Goal: Task Accomplishment & Management: Manage account settings

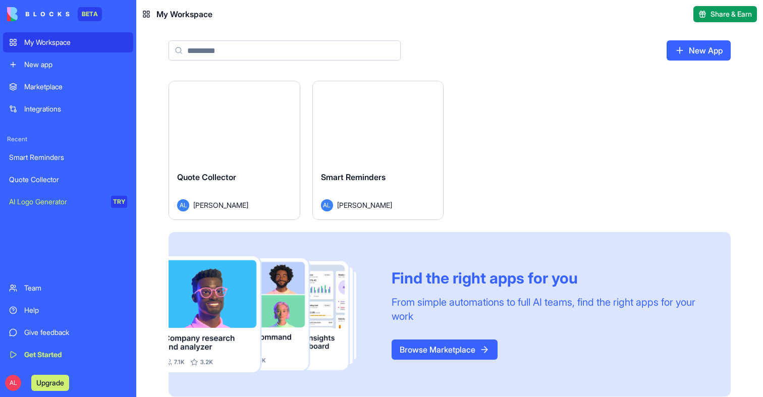
click at [396, 121] on button "Launch" at bounding box center [378, 122] width 76 height 20
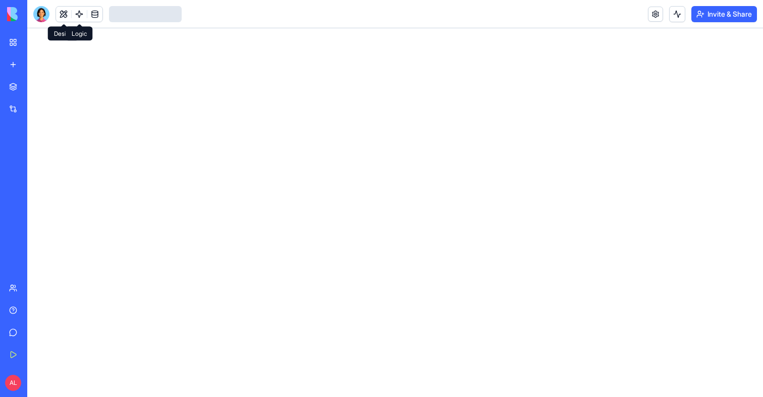
click at [79, 17] on link at bounding box center [79, 14] width 15 height 15
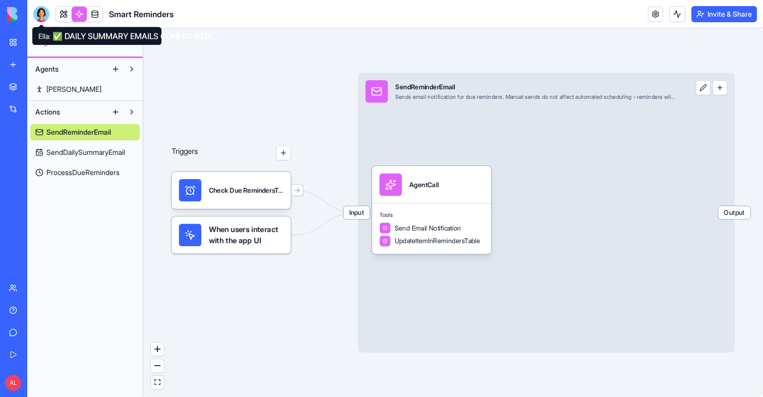
click at [40, 16] on div at bounding box center [41, 14] width 16 height 16
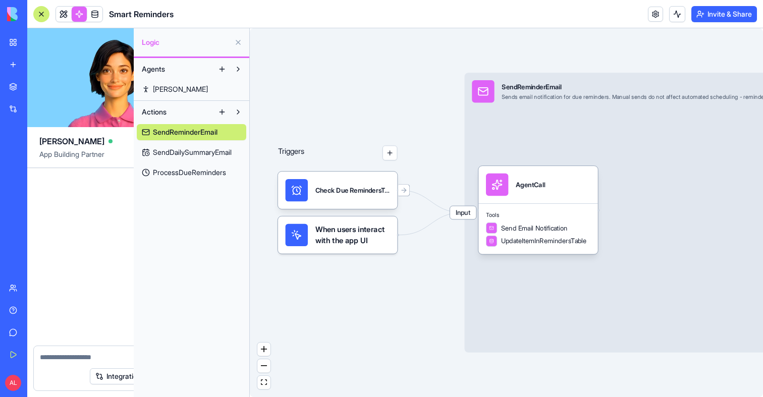
scroll to position [4756, 0]
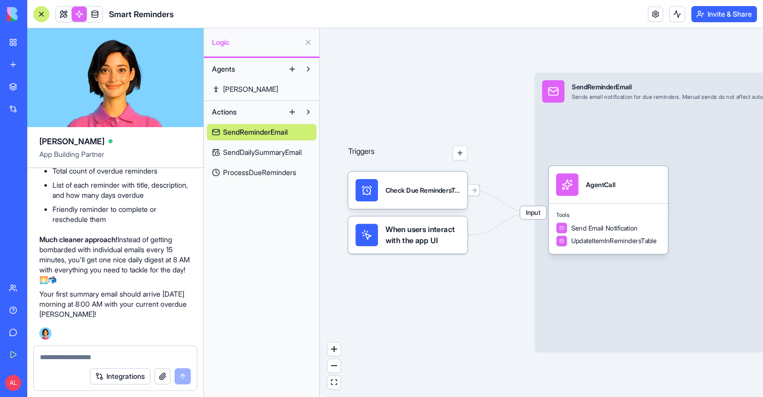
click at [89, 356] on textarea at bounding box center [115, 357] width 151 height 10
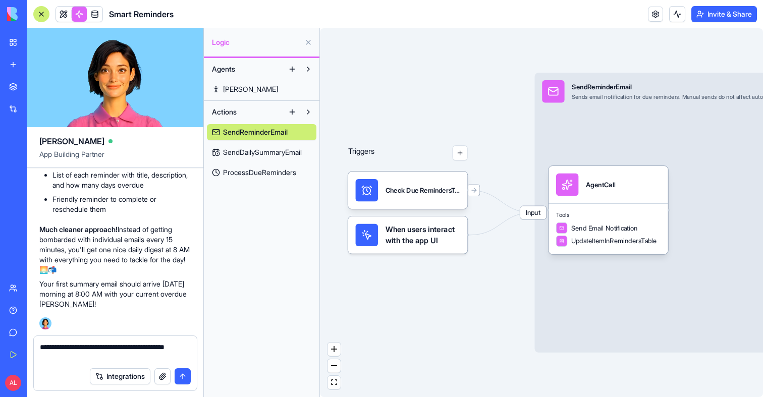
click at [288, 131] on span "SendReminderEmail" at bounding box center [255, 132] width 65 height 10
click at [678, 107] on div "Input SendReminderEmail Sends email notification for due reminders. Manual send…" at bounding box center [696, 91] width 324 height 37
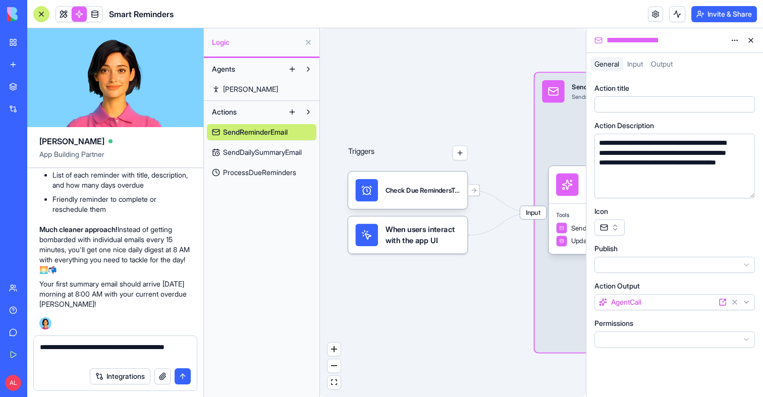
click at [629, 44] on div "**********" at bounding box center [665, 40] width 122 height 12
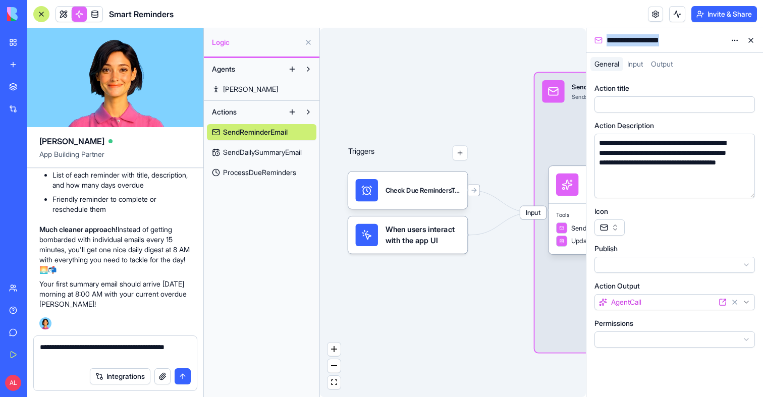
copy div "**********"
click at [116, 359] on textarea "**********" at bounding box center [115, 352] width 151 height 20
paste textarea "**********"
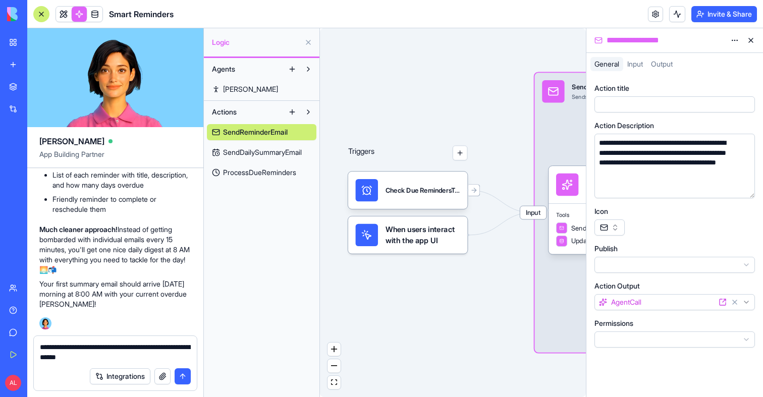
click at [247, 174] on span "ProcessDueReminders" at bounding box center [259, 172] width 73 height 10
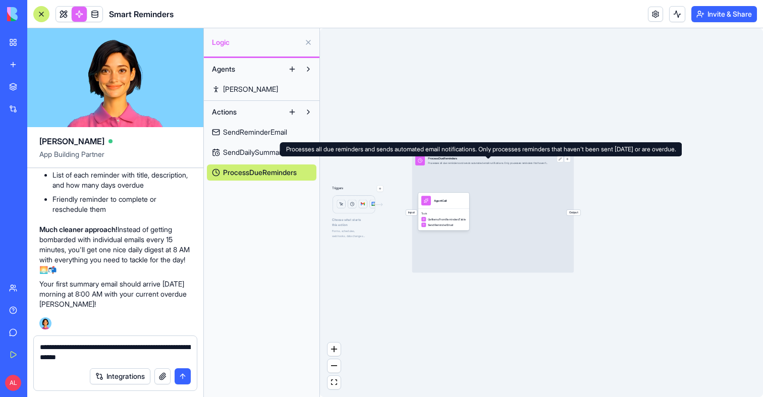
click at [471, 164] on div "Processes all due reminders and sends automated email notifications. Only proce…" at bounding box center [488, 162] width 120 height 3
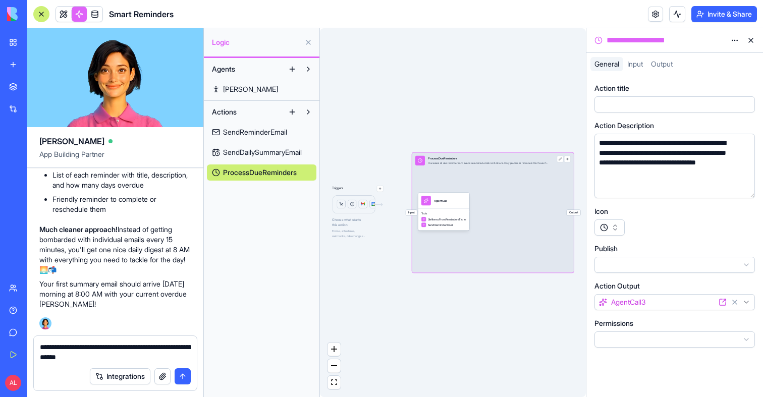
click at [642, 38] on div "**********" at bounding box center [665, 40] width 122 height 12
copy div "**********"
click at [160, 354] on textarea "**********" at bounding box center [115, 352] width 151 height 20
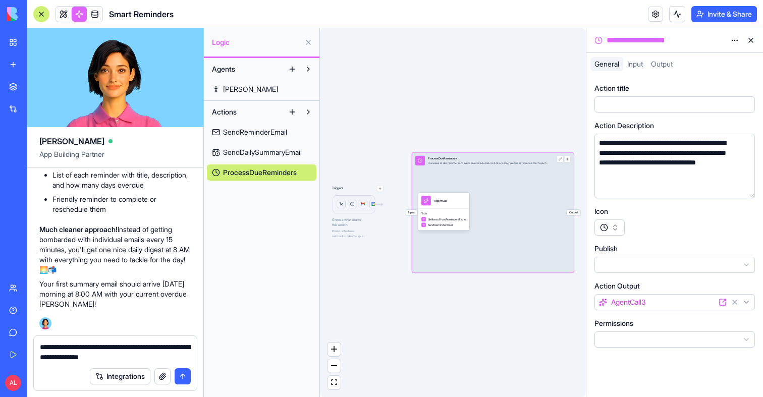
paste textarea "**********"
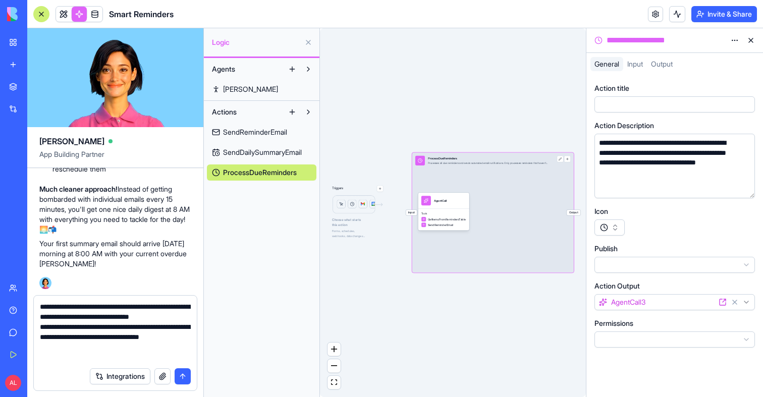
click at [112, 356] on textarea "**********" at bounding box center [115, 332] width 151 height 61
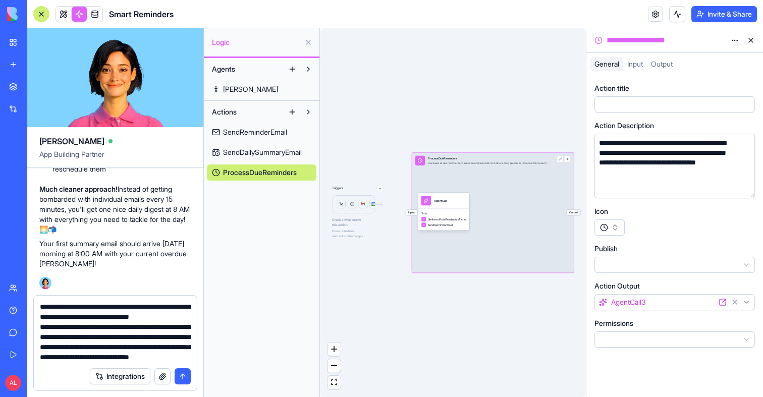
scroll to position [29, 0]
type textarea "**********"
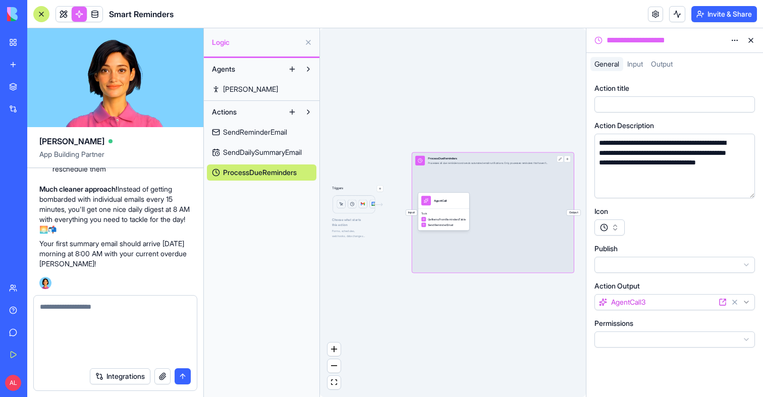
scroll to position [0, 0]
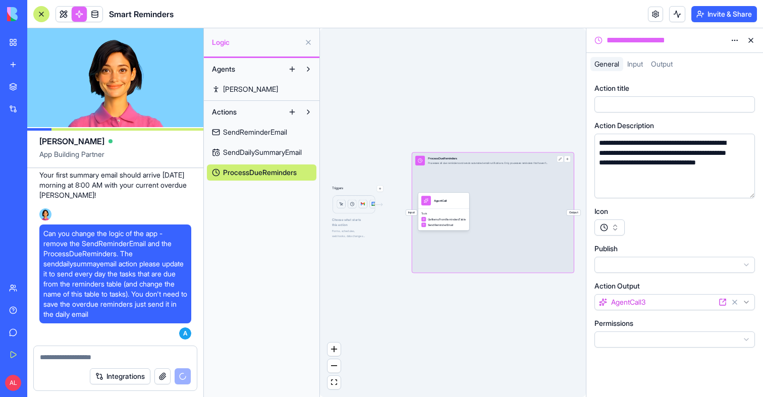
click at [752, 37] on button at bounding box center [751, 40] width 16 height 16
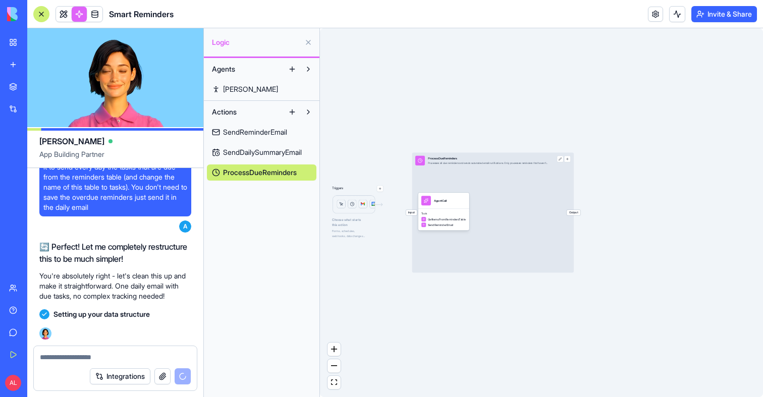
scroll to position [5000, 0]
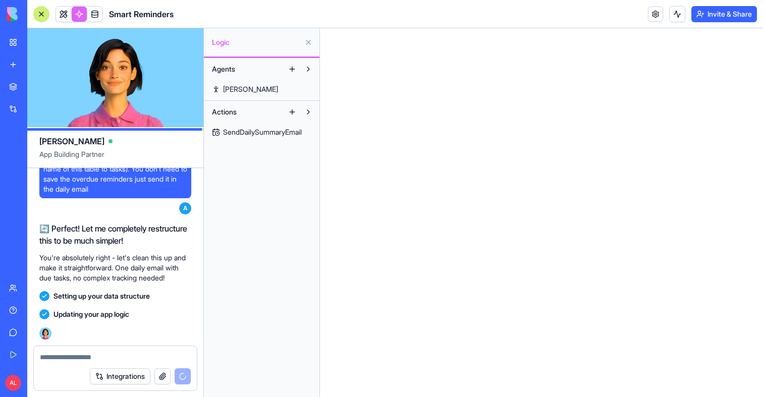
click at [99, 8] on span at bounding box center [95, 14] width 28 height 28
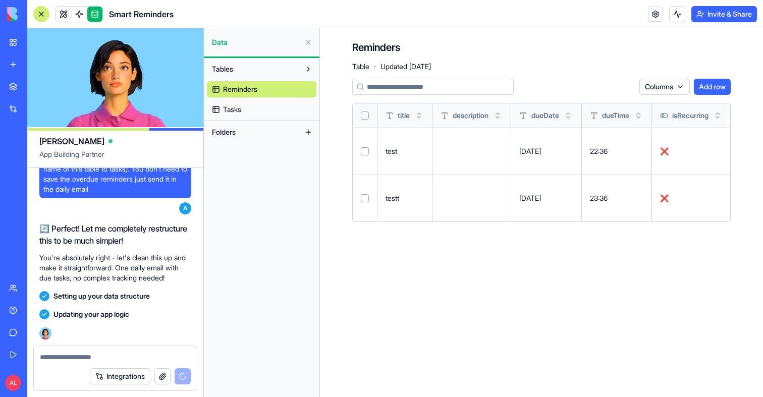
click at [260, 103] on link "Tasks" at bounding box center [261, 109] width 109 height 16
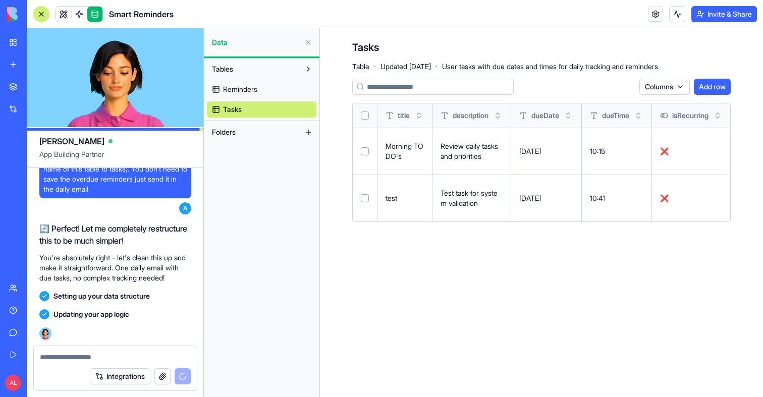
click at [259, 93] on link "Reminders" at bounding box center [261, 89] width 109 height 16
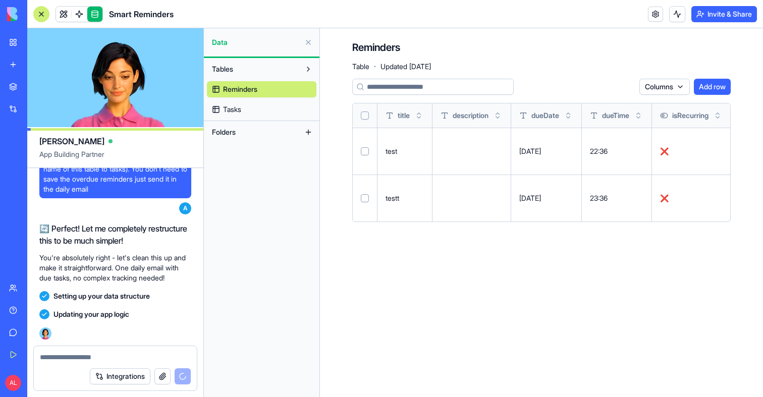
click at [249, 111] on link "Tasks" at bounding box center [261, 109] width 109 height 16
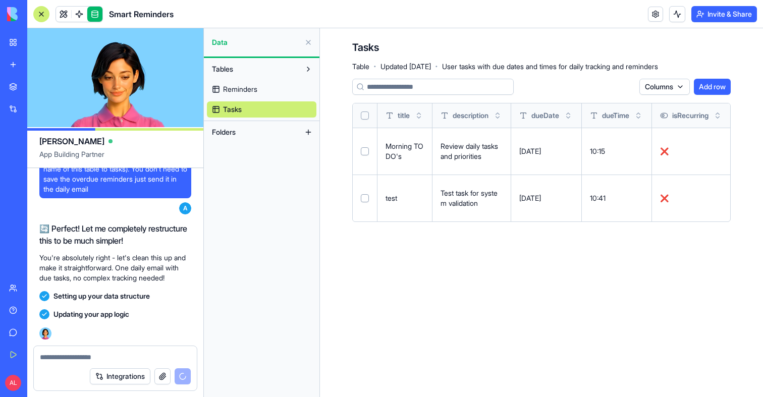
click at [231, 90] on span "Reminders" at bounding box center [240, 89] width 34 height 10
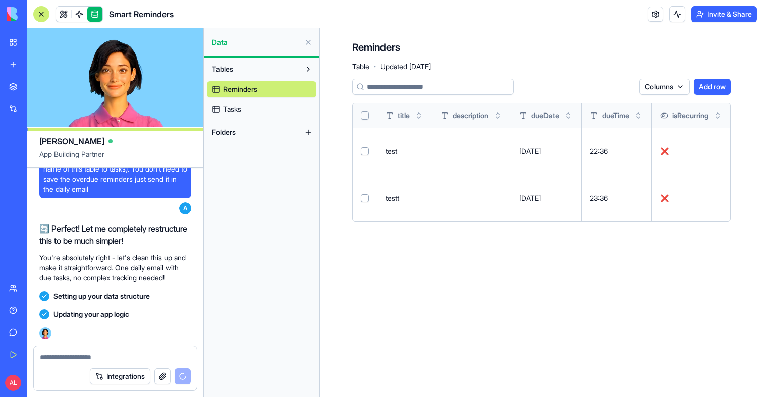
click at [237, 108] on span "Tasks" at bounding box center [232, 109] width 18 height 10
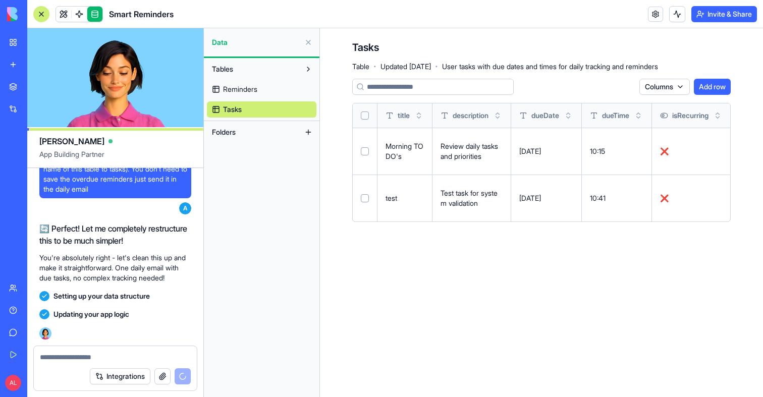
click at [238, 93] on span "Reminders" at bounding box center [240, 89] width 34 height 10
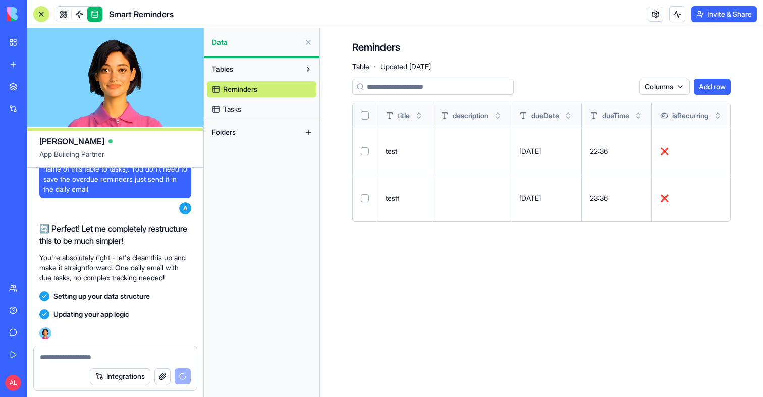
click at [237, 108] on span "Tasks" at bounding box center [232, 109] width 18 height 10
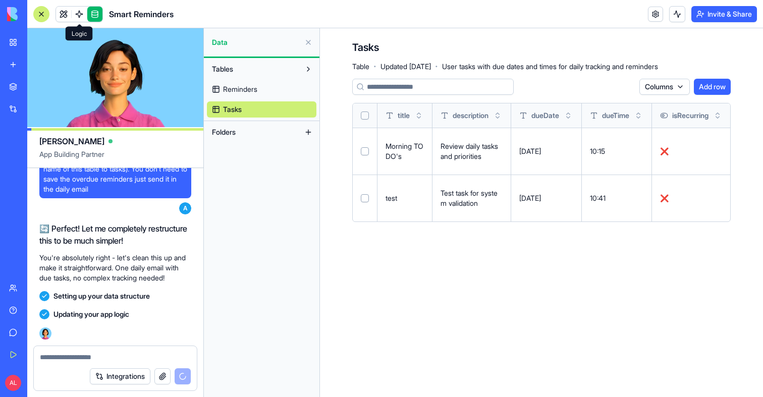
click at [75, 19] on link at bounding box center [79, 14] width 15 height 15
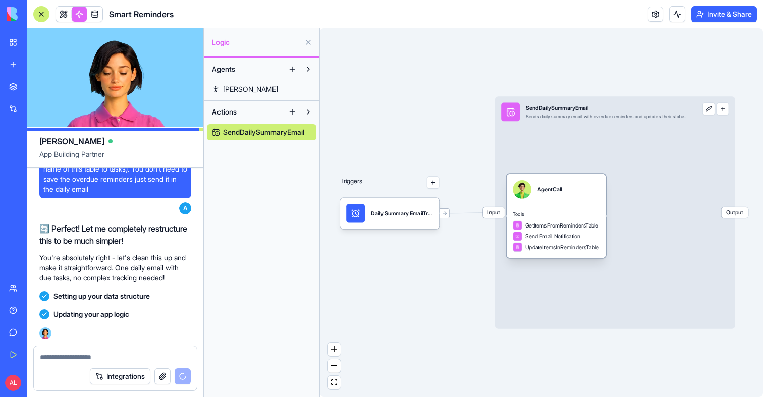
click at [573, 205] on div "Tools GetItemsFromRemindersTable Send Email Notification UpdateItemsInReminders…" at bounding box center [556, 231] width 99 height 53
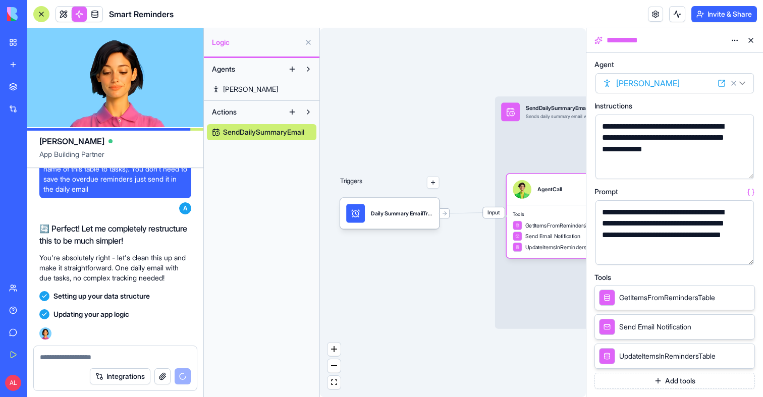
click at [261, 135] on span "SendDailySummaryEmail" at bounding box center [263, 132] width 81 height 10
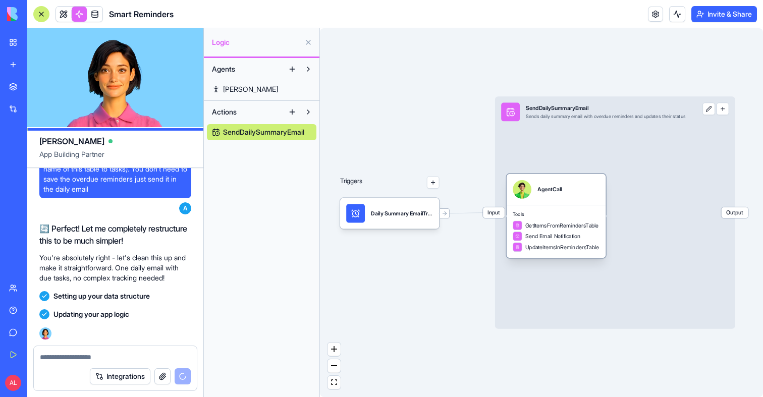
click at [532, 236] on span "Send Email Notification" at bounding box center [552, 237] width 55 height 8
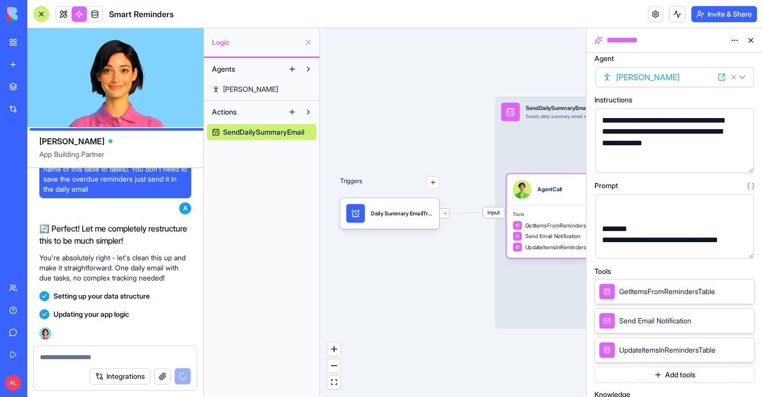
scroll to position [9, 0]
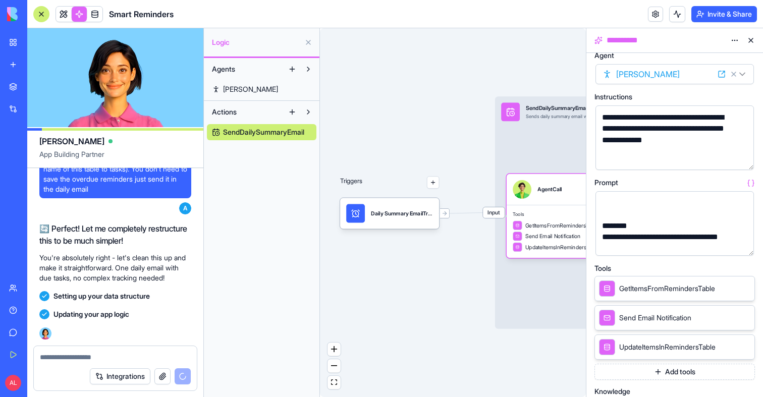
click at [747, 244] on button "button" at bounding box center [744, 246] width 16 height 16
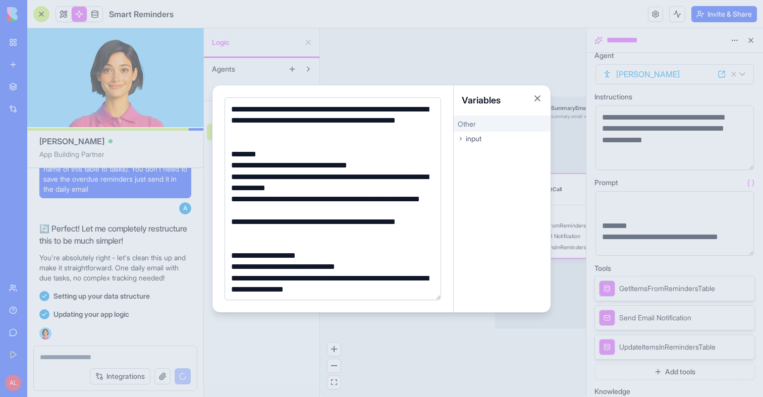
click at [402, 54] on div at bounding box center [381, 198] width 763 height 397
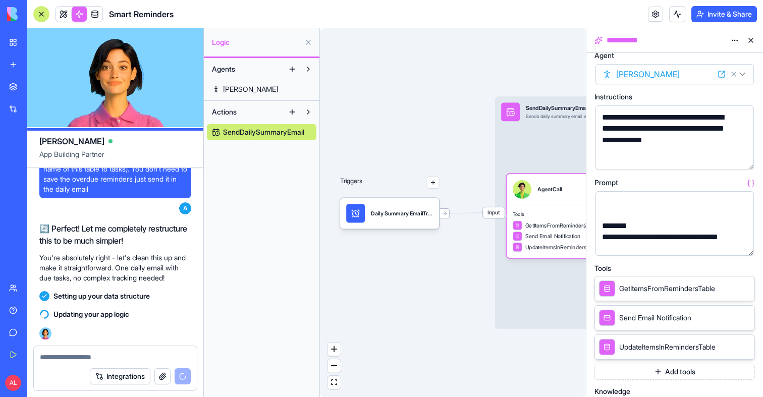
select select
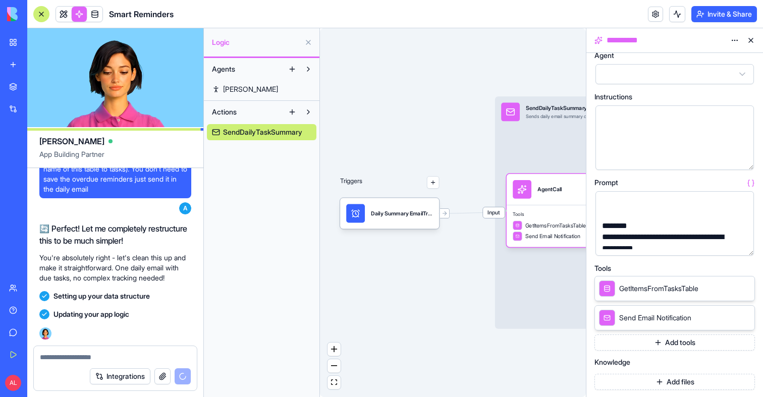
click at [742, 241] on button "button" at bounding box center [744, 246] width 16 height 16
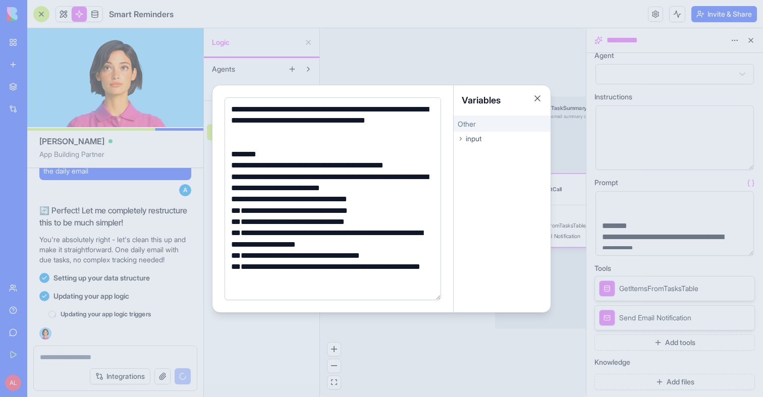
scroll to position [5018, 0]
click at [369, 57] on div at bounding box center [381, 198] width 763 height 397
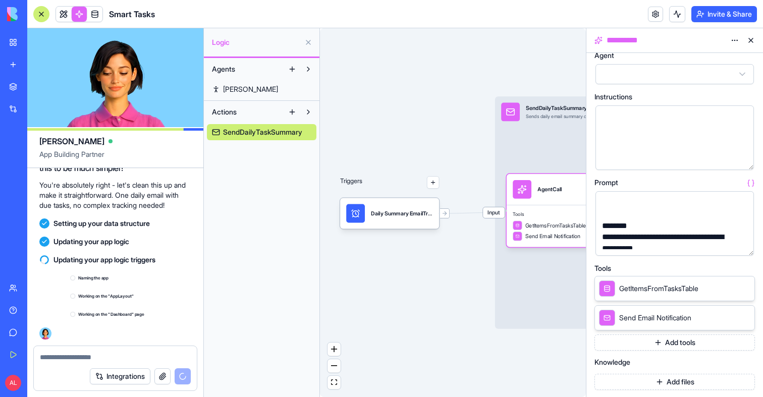
scroll to position [5073, 0]
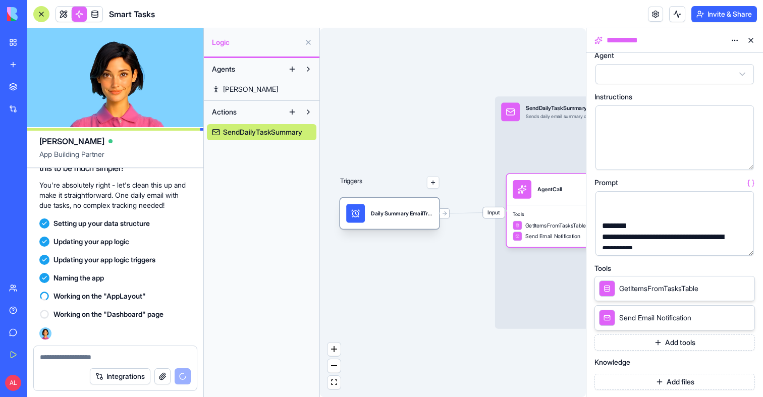
click at [409, 225] on div "Daily Summary EmailTrigger" at bounding box center [389, 213] width 99 height 31
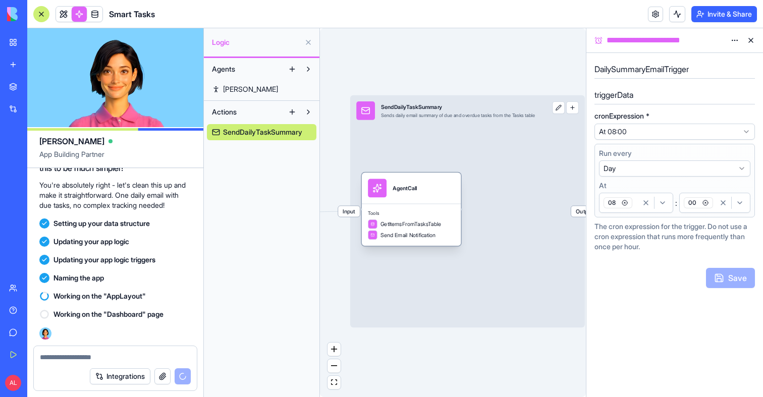
click at [429, 225] on span "GetItemsFromTasksTable" at bounding box center [410, 224] width 61 height 8
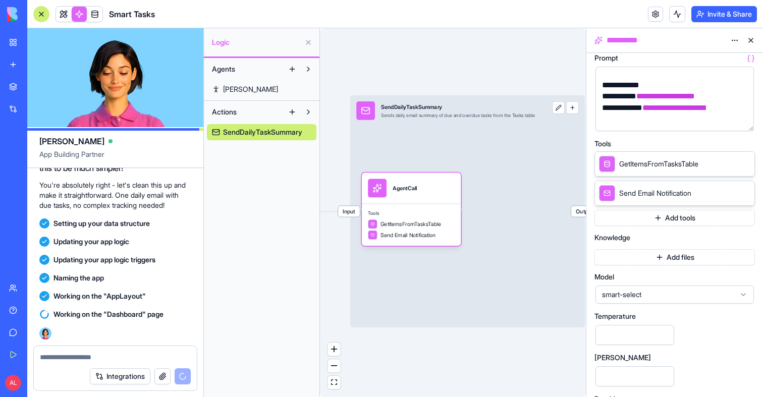
scroll to position [172, 0]
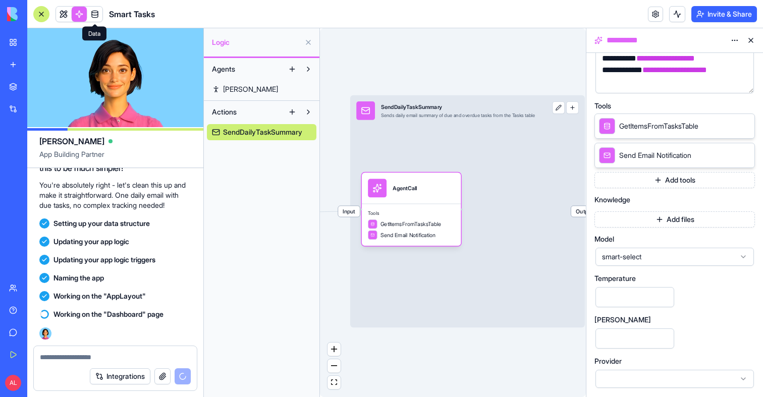
click at [89, 12] on link at bounding box center [94, 14] width 15 height 15
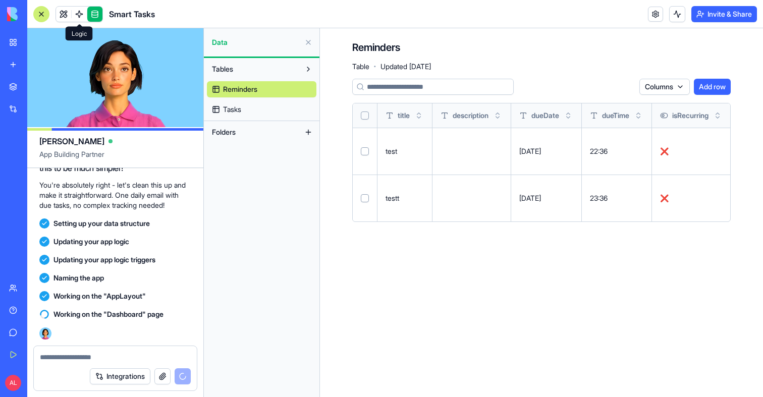
click at [80, 16] on link at bounding box center [79, 14] width 15 height 15
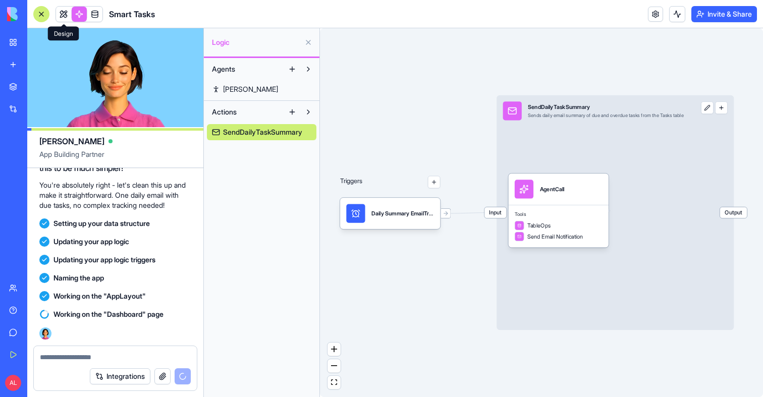
click at [68, 15] on link at bounding box center [63, 14] width 15 height 15
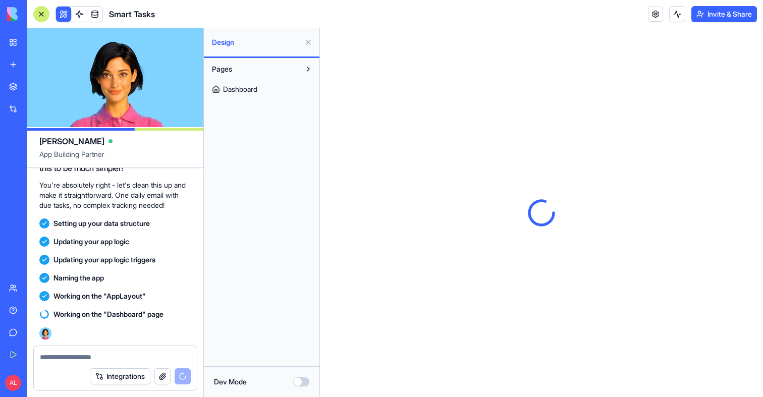
click at [310, 43] on button at bounding box center [308, 42] width 16 height 16
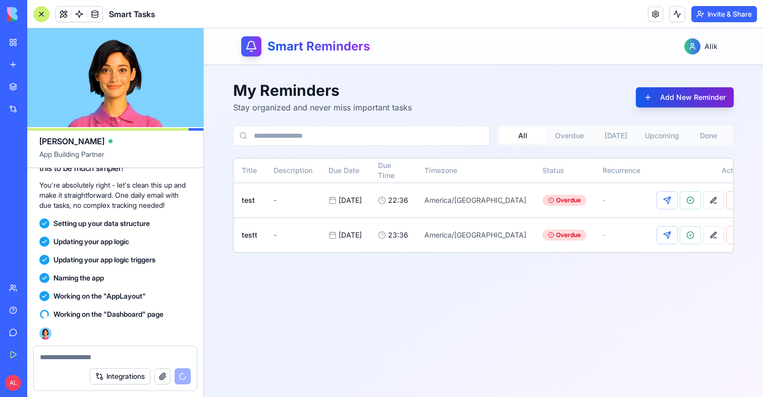
click at [692, 103] on button "Add New Reminder" at bounding box center [685, 97] width 98 height 20
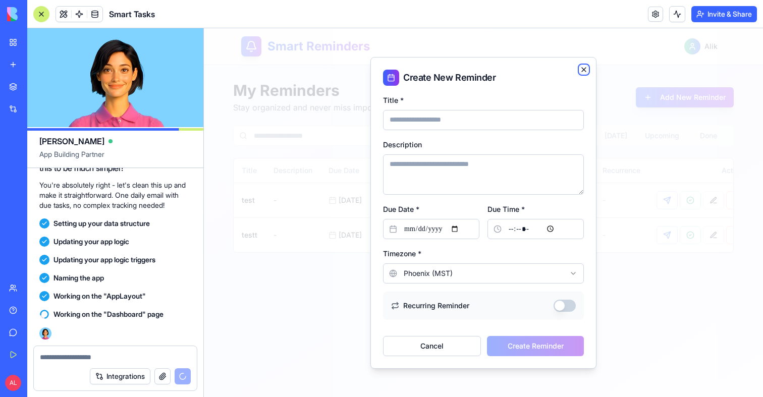
click at [581, 69] on icon "button" at bounding box center [584, 70] width 8 height 8
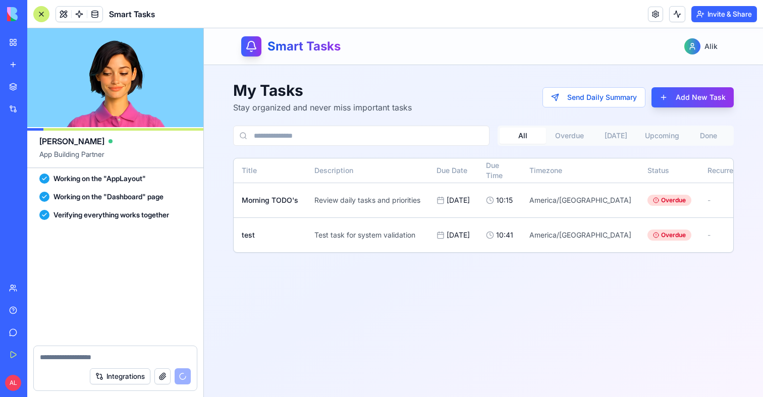
scroll to position [5552, 0]
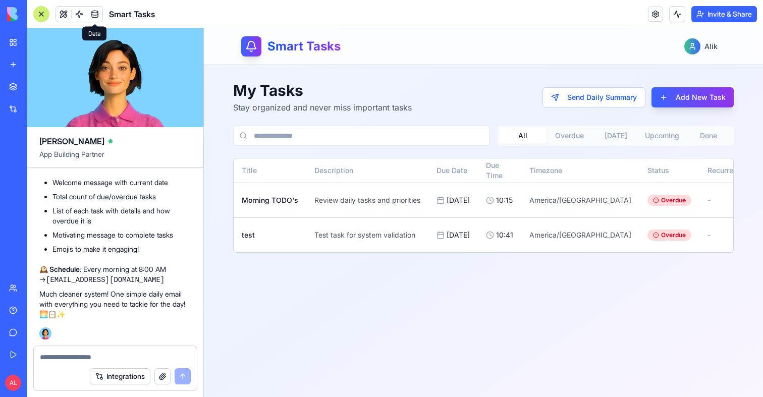
click at [95, 17] on link at bounding box center [94, 14] width 15 height 15
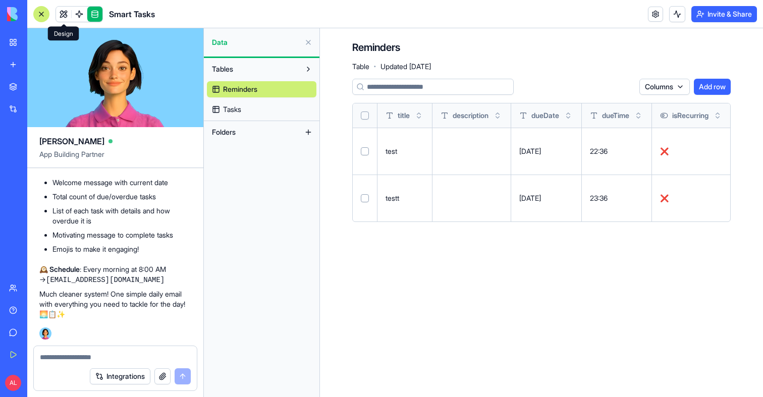
click at [63, 17] on link at bounding box center [63, 14] width 15 height 15
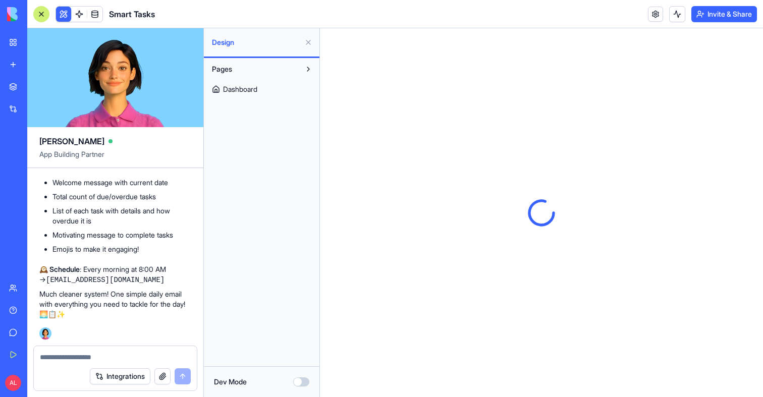
click at [63, 17] on button at bounding box center [63, 14] width 15 height 15
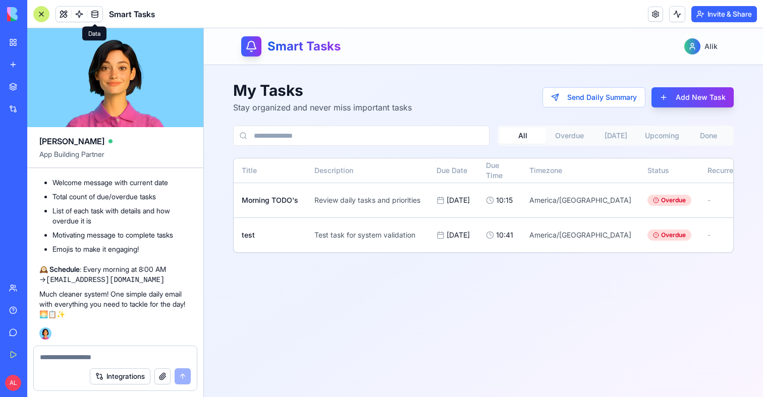
click at [88, 11] on link at bounding box center [94, 14] width 15 height 15
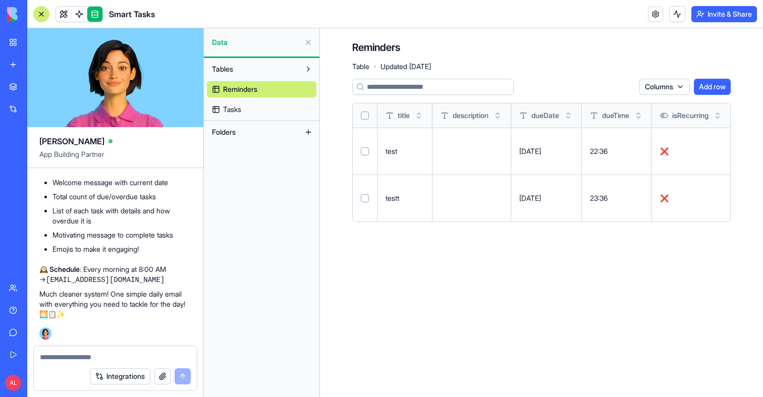
click at [228, 107] on span "Tasks" at bounding box center [232, 109] width 18 height 10
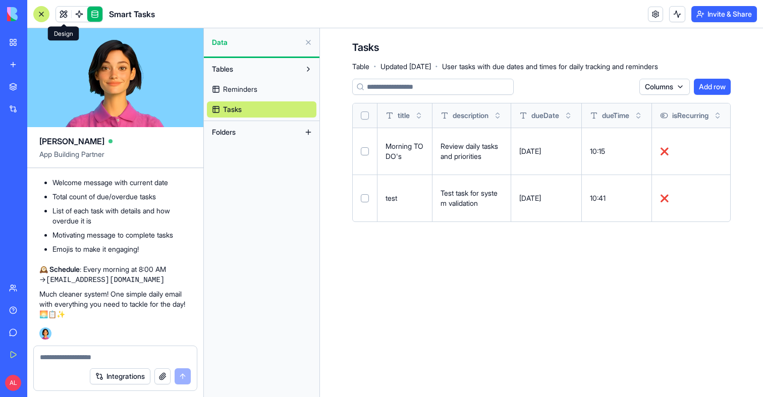
click at [60, 13] on link at bounding box center [63, 14] width 15 height 15
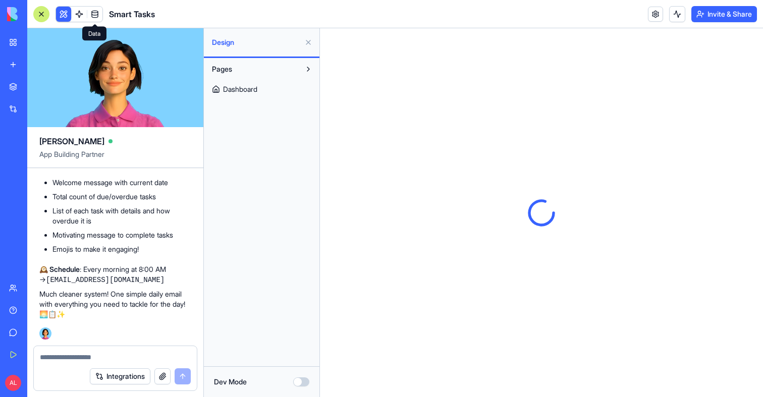
click at [60, 13] on button at bounding box center [63, 14] width 15 height 15
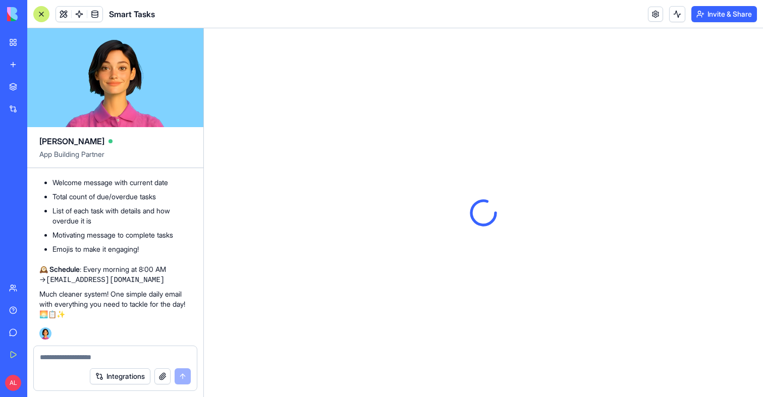
click at [45, 15] on div at bounding box center [41, 14] width 16 height 16
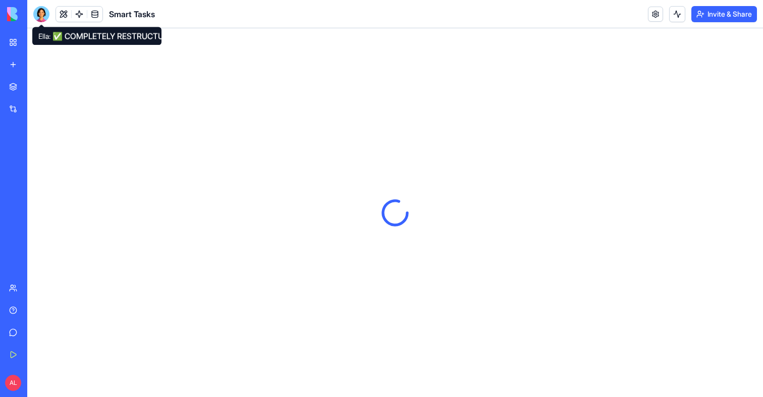
click at [40, 24] on span at bounding box center [41, 24] width 5 height 5
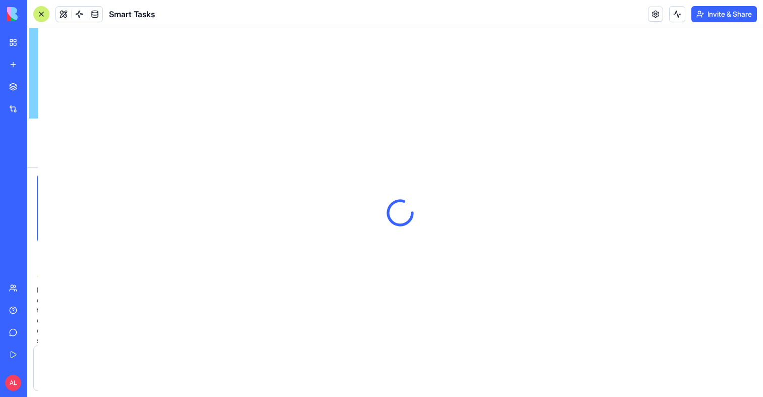
scroll to position [5552, 0]
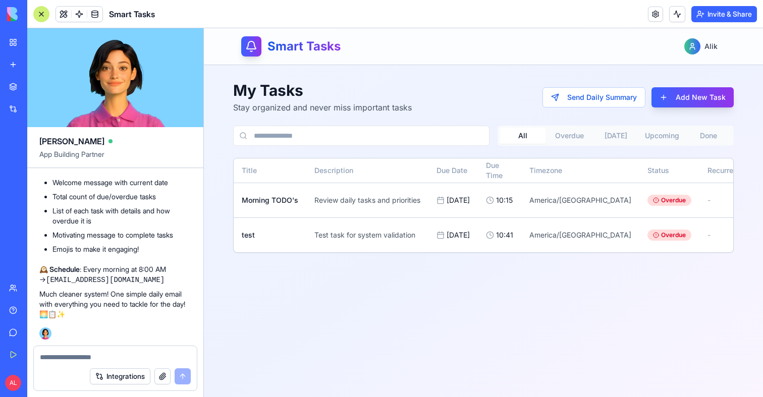
click at [123, 360] on textarea at bounding box center [115, 357] width 151 height 10
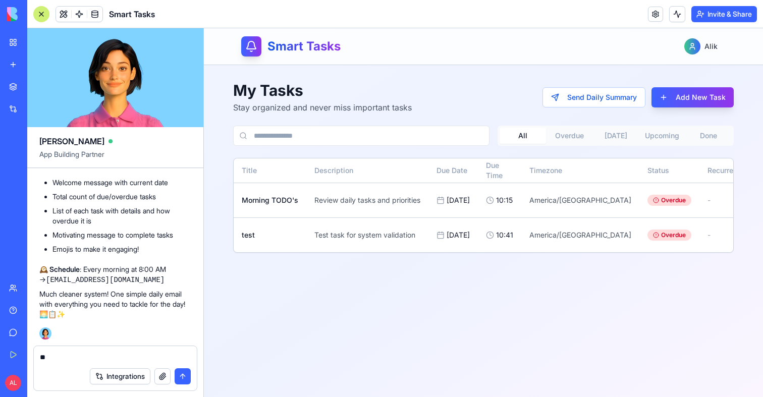
type textarea "*"
click at [43, 357] on textarea "**********" at bounding box center [115, 357] width 151 height 10
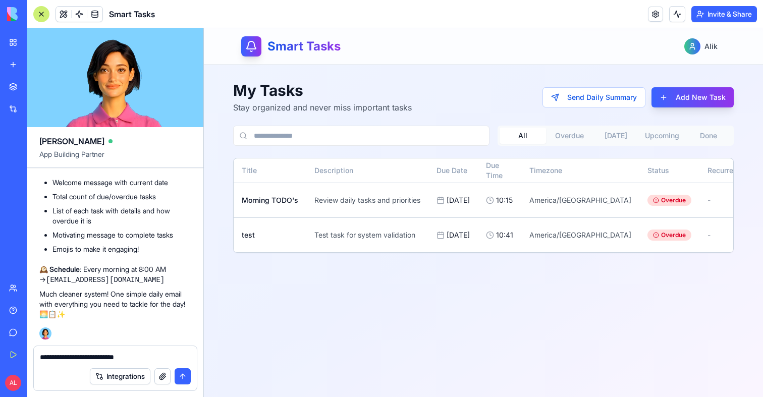
click at [138, 354] on textarea "**********" at bounding box center [115, 357] width 151 height 10
click at [46, 360] on textarea "**********" at bounding box center [115, 357] width 151 height 10
click at [42, 359] on textarea "**********" at bounding box center [115, 357] width 151 height 10
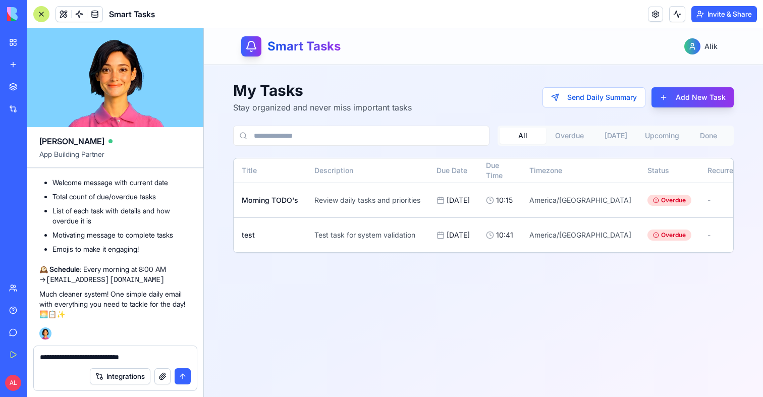
click at [163, 358] on textarea "**********" at bounding box center [115, 357] width 151 height 10
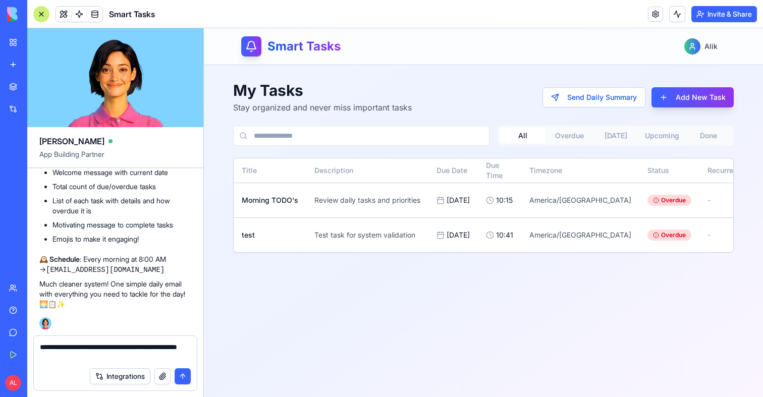
type textarea "**********"
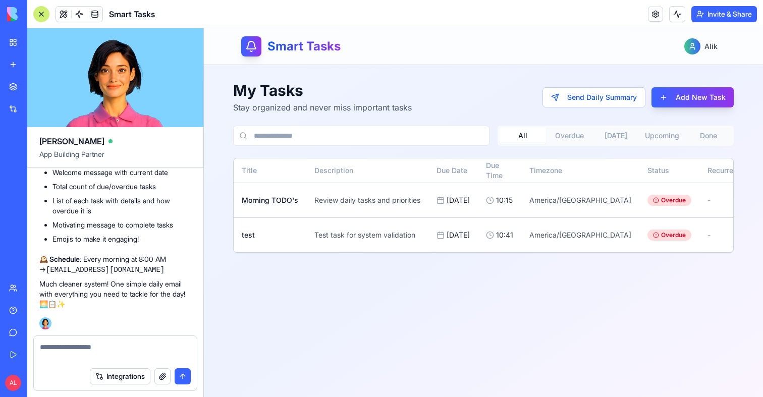
scroll to position [5601, 0]
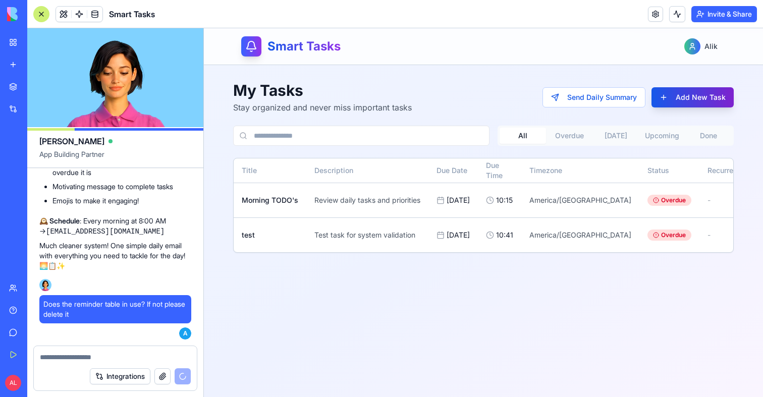
click at [687, 104] on button "Add New Task" at bounding box center [692, 97] width 82 height 20
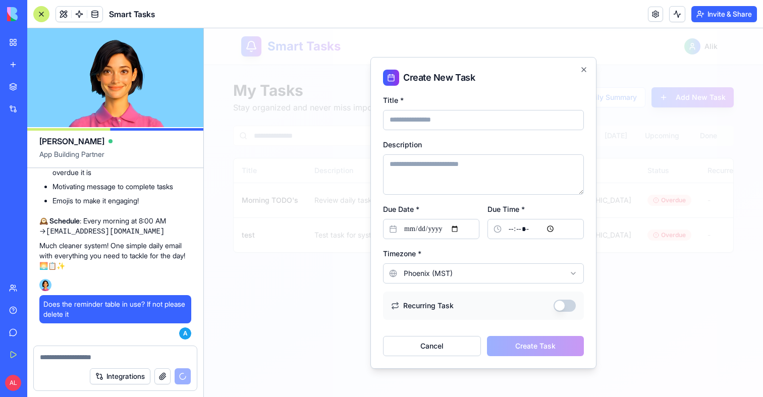
click at [524, 108] on div "Title *" at bounding box center [483, 112] width 201 height 36
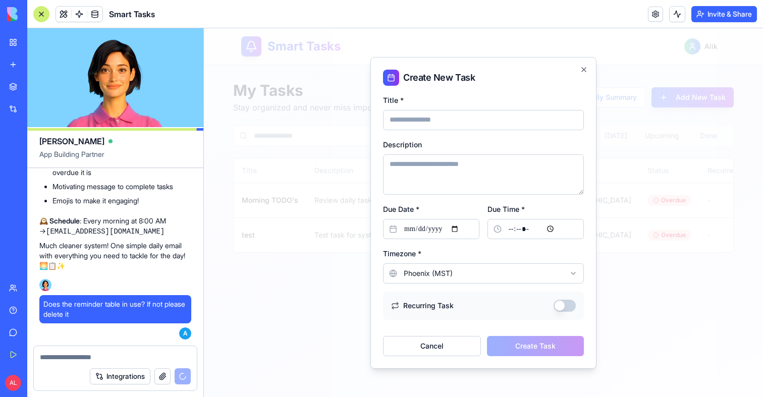
click at [499, 115] on input "Title *" at bounding box center [483, 120] width 201 height 20
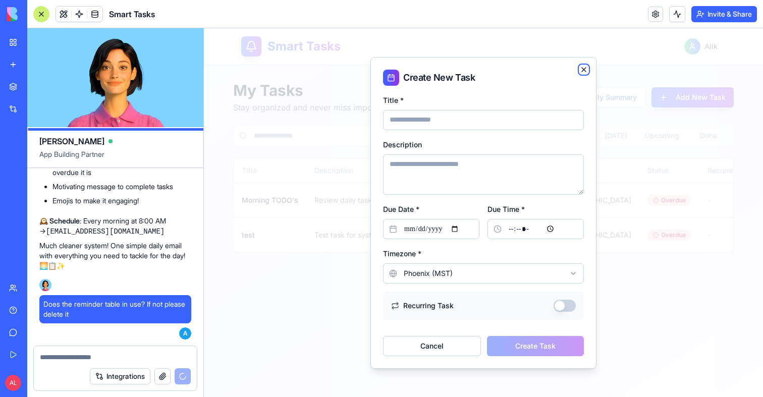
click at [587, 72] on icon "button" at bounding box center [584, 70] width 8 height 8
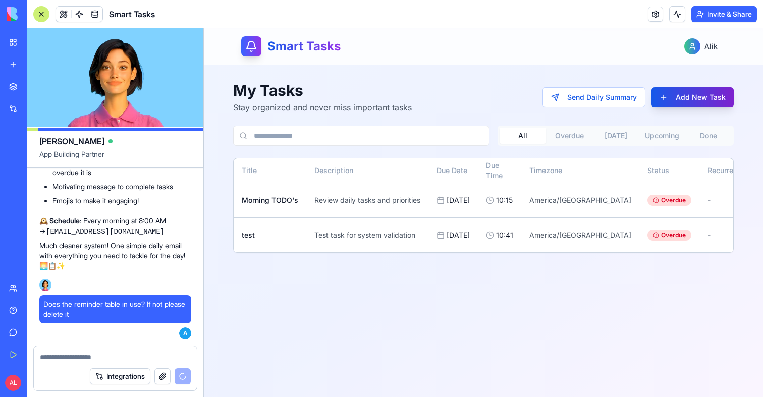
click at [705, 87] on button "Add New Task" at bounding box center [692, 97] width 82 height 20
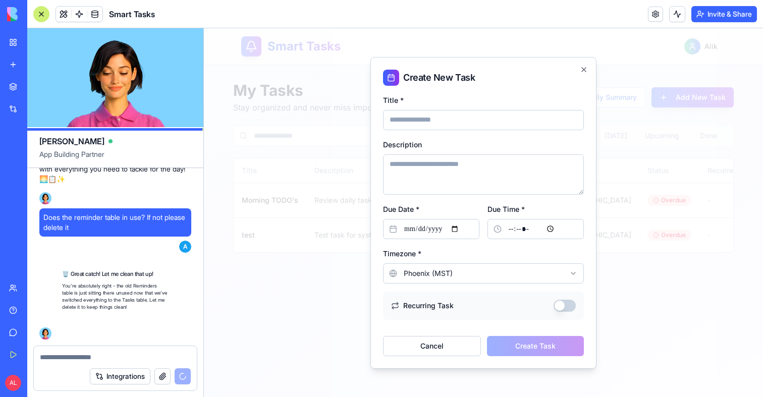
scroll to position [5687, 0]
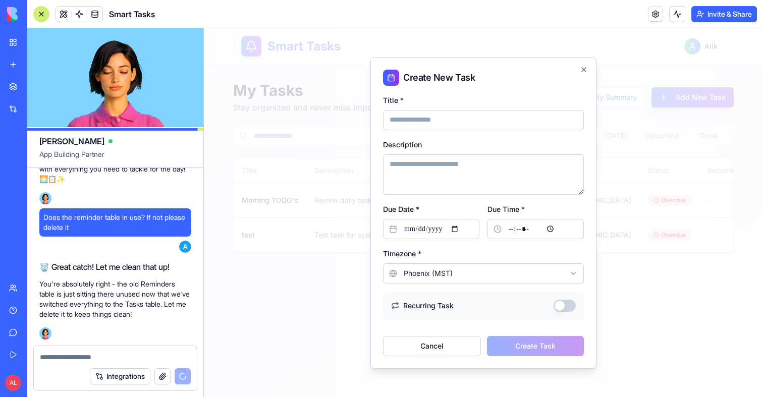
click at [416, 235] on input "Due Date *" at bounding box center [431, 229] width 96 height 20
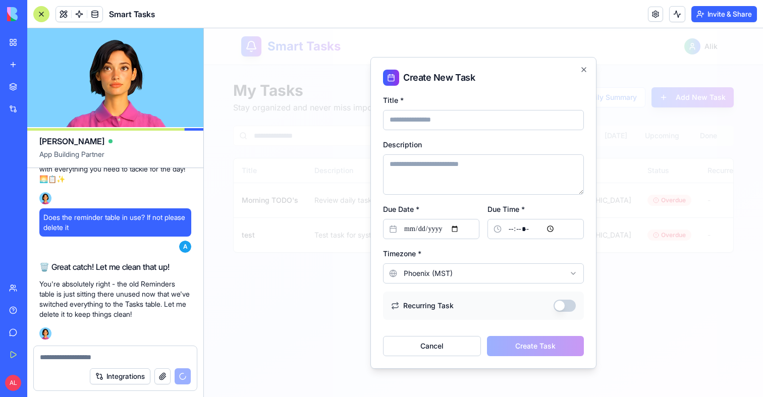
click at [454, 227] on input "Due Date *" at bounding box center [431, 229] width 96 height 20
click at [459, 227] on input "Due Date *" at bounding box center [431, 229] width 96 height 20
type input "**********"
click at [541, 230] on input "Due Time *" at bounding box center [535, 229] width 96 height 20
type input "*****"
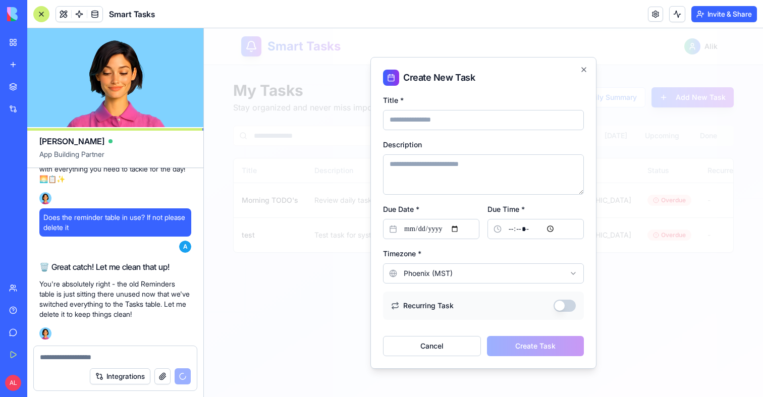
click at [472, 174] on textarea "Description" at bounding box center [483, 174] width 201 height 40
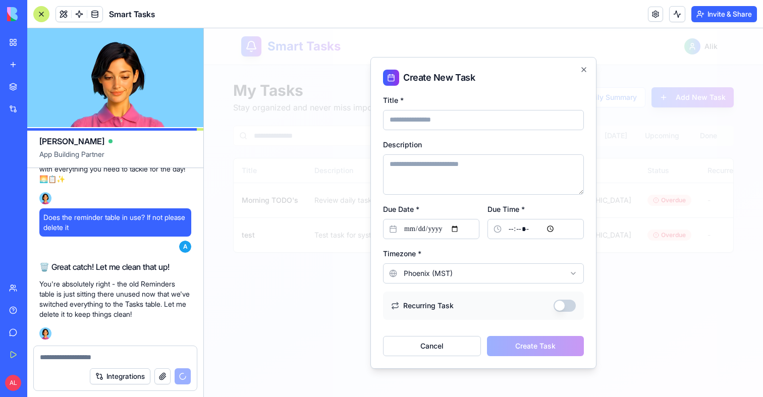
click at [441, 126] on input "Title *" at bounding box center [483, 120] width 201 height 20
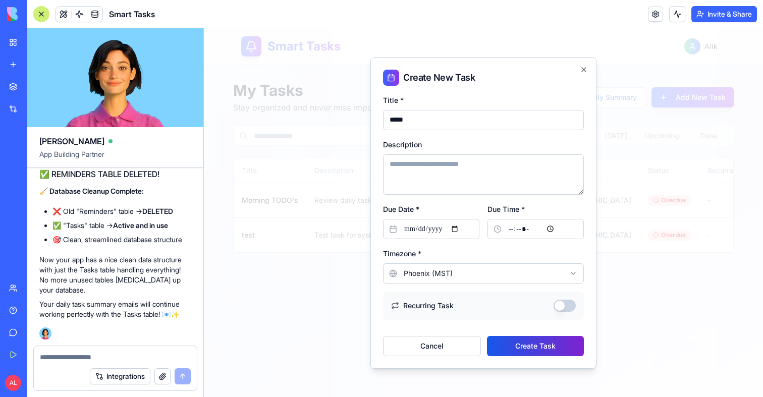
type input "*****"
click at [521, 344] on button "Create Task" at bounding box center [535, 346] width 97 height 20
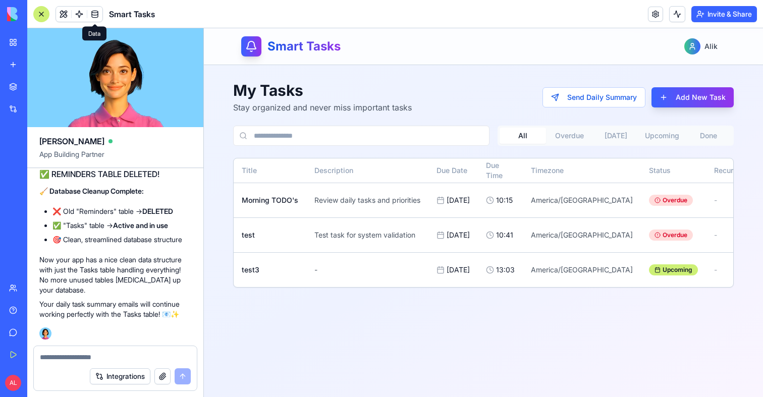
click at [102, 15] on span at bounding box center [95, 14] width 28 height 28
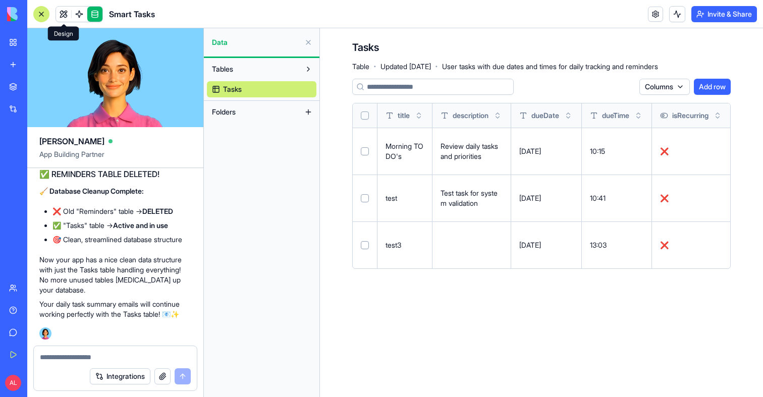
click at [62, 16] on link at bounding box center [63, 14] width 15 height 15
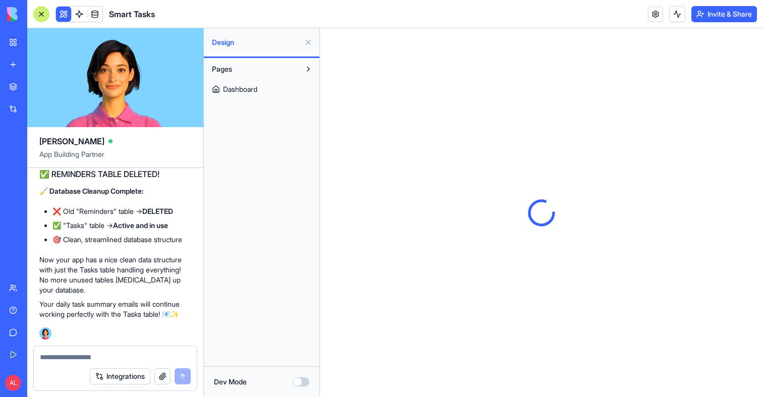
click at [62, 16] on button at bounding box center [63, 14] width 15 height 15
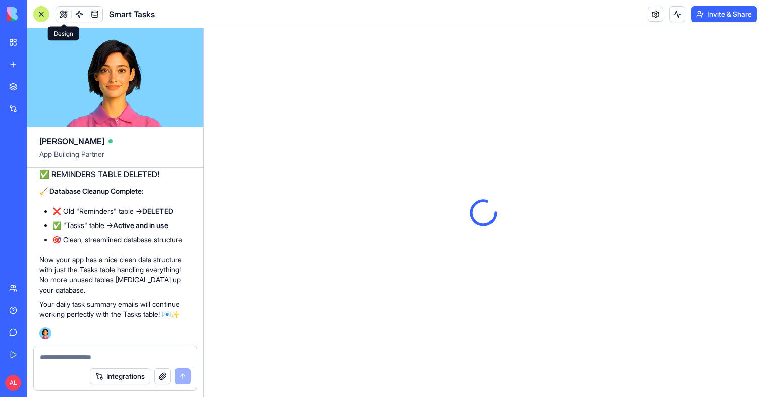
click at [76, 14] on span at bounding box center [79, 14] width 28 height 28
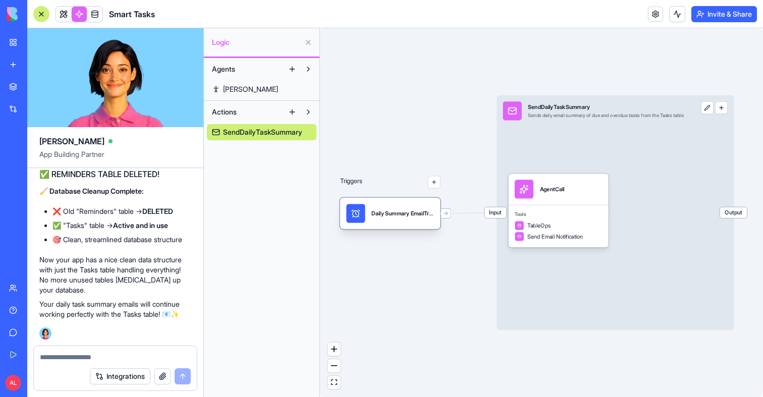
click at [348, 201] on div "Daily Summary EmailTrigger" at bounding box center [390, 213] width 100 height 31
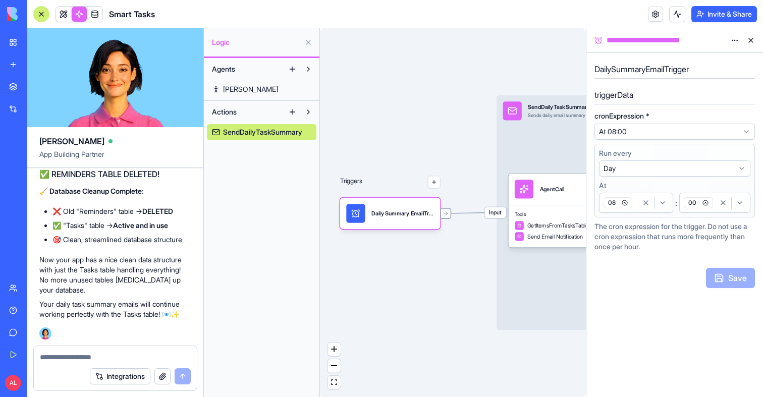
click at [449, 211] on div at bounding box center [445, 213] width 11 height 11
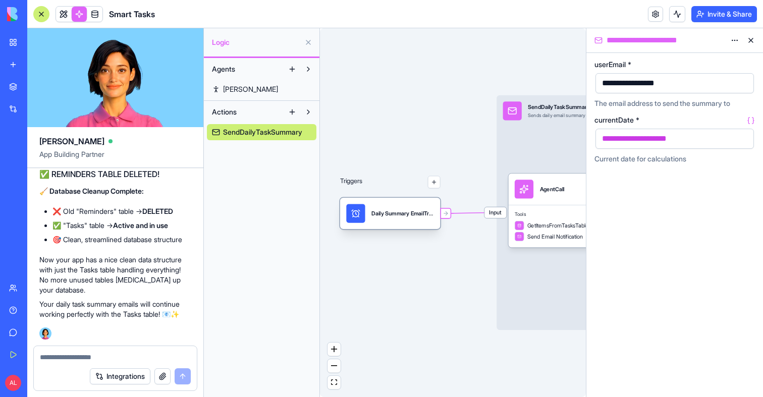
click at [428, 205] on div "Daily Summary EmailTrigger" at bounding box center [402, 213] width 63 height 19
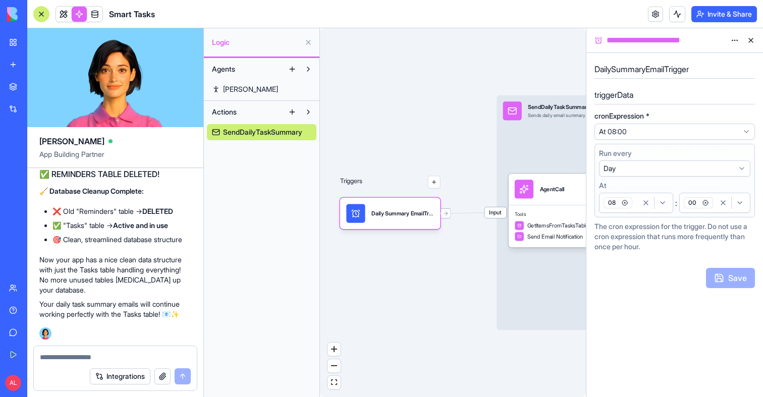
click at [637, 209] on div "08" at bounding box center [619, 202] width 36 height 15
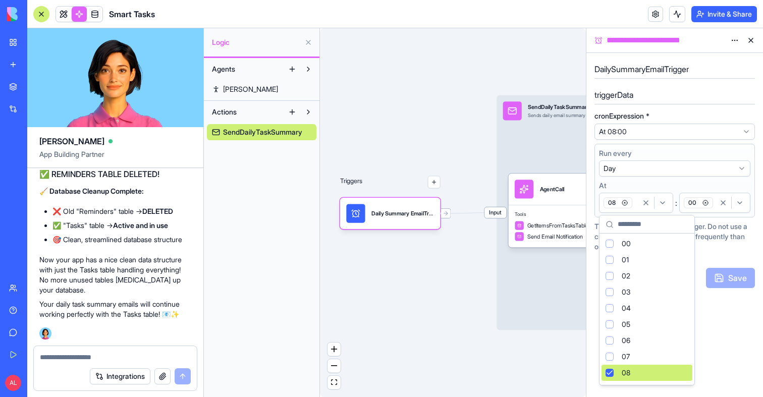
scroll to position [19, 0]
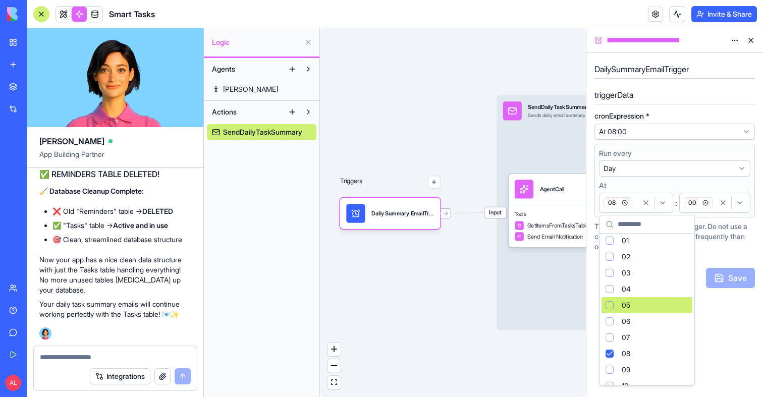
click at [648, 309] on div "05" at bounding box center [646, 305] width 91 height 16
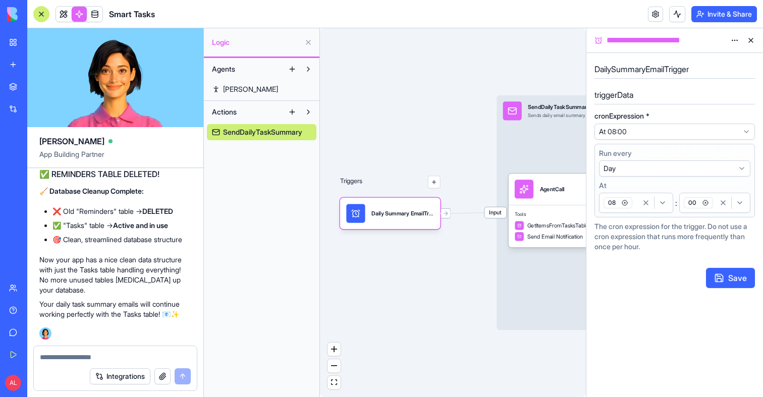
click at [634, 204] on div "08" at bounding box center [619, 202] width 36 height 15
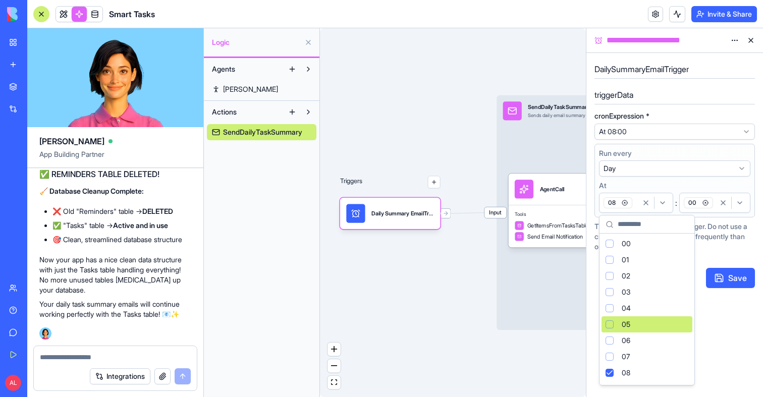
click at [616, 324] on div "05" at bounding box center [646, 324] width 91 height 16
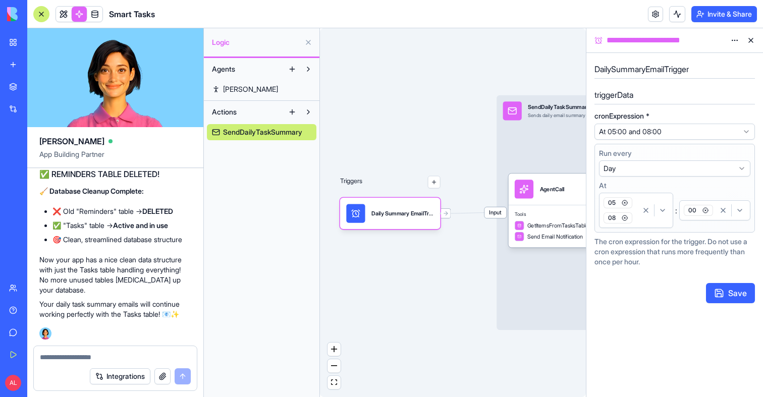
click at [626, 217] on icon "button" at bounding box center [625, 218] width 6 height 6
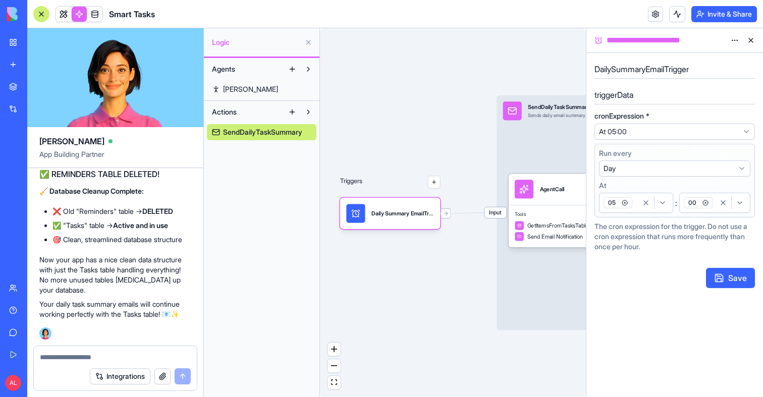
click at [695, 213] on div "Run every Day ****** **** *** **** ***** **** At 05 : 00" at bounding box center [674, 181] width 160 height 74
click at [695, 212] on button "00" at bounding box center [714, 203] width 71 height 20
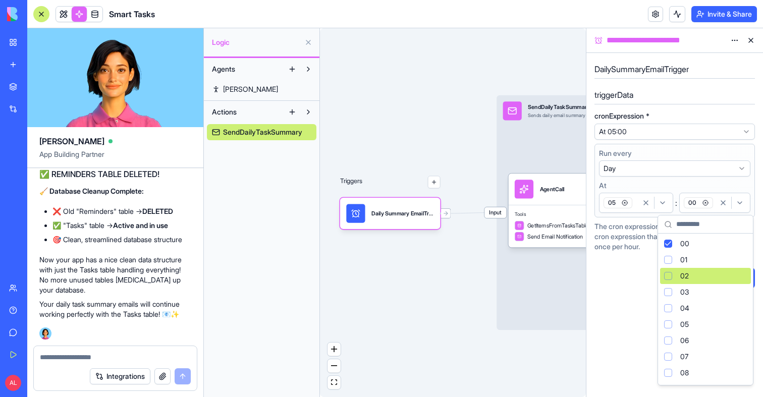
click at [678, 279] on div "02" at bounding box center [705, 276] width 91 height 16
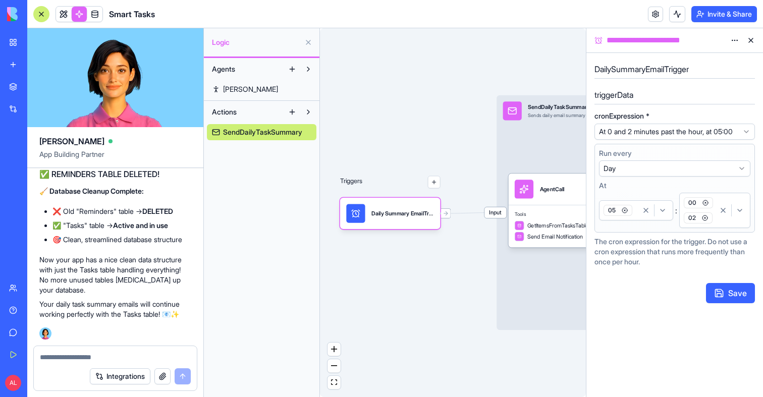
click at [703, 206] on icon "button" at bounding box center [705, 203] width 6 height 6
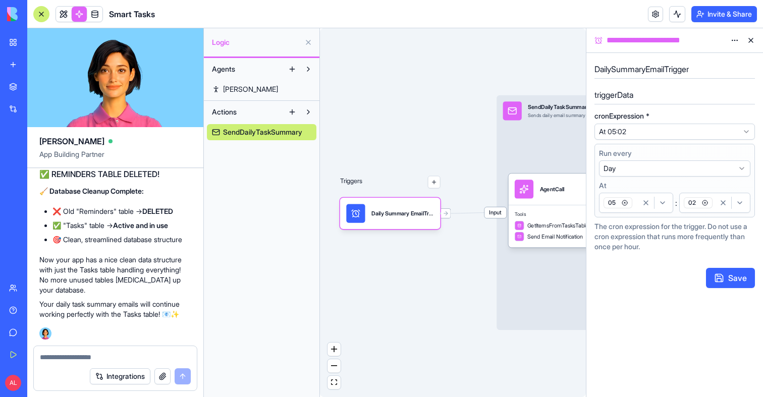
click at [713, 212] on button "02" at bounding box center [714, 203] width 71 height 20
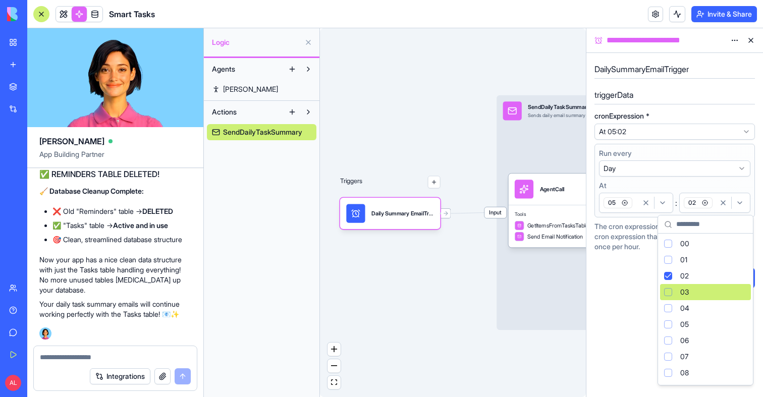
click at [691, 289] on div "03" at bounding box center [705, 292] width 91 height 16
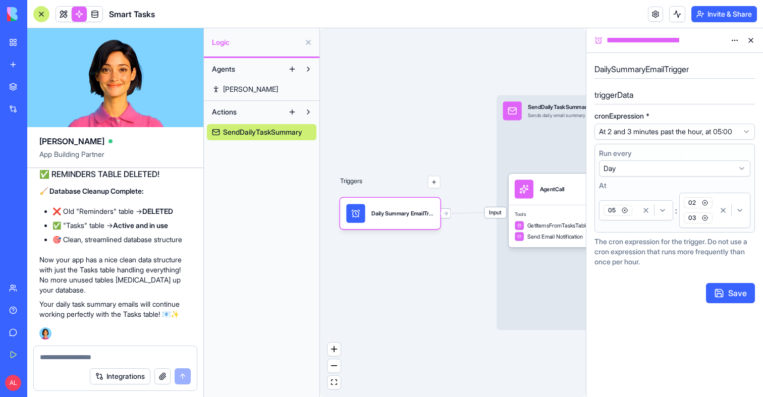
click at [705, 206] on icon "button" at bounding box center [705, 203] width 6 height 6
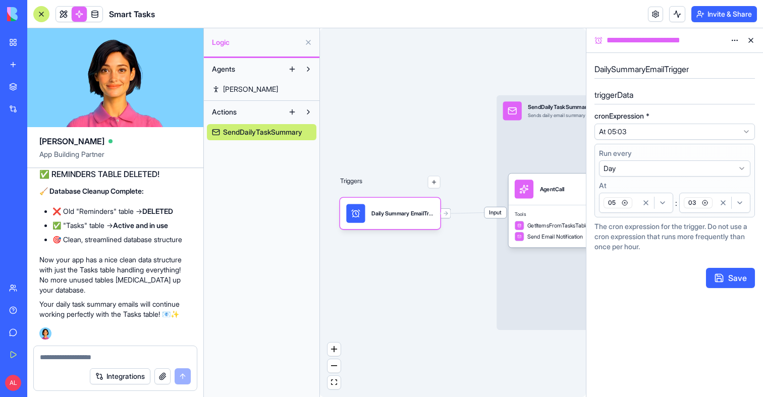
click at [717, 278] on button "Save" at bounding box center [730, 278] width 49 height 20
click at [636, 209] on div "05" at bounding box center [619, 202] width 36 height 15
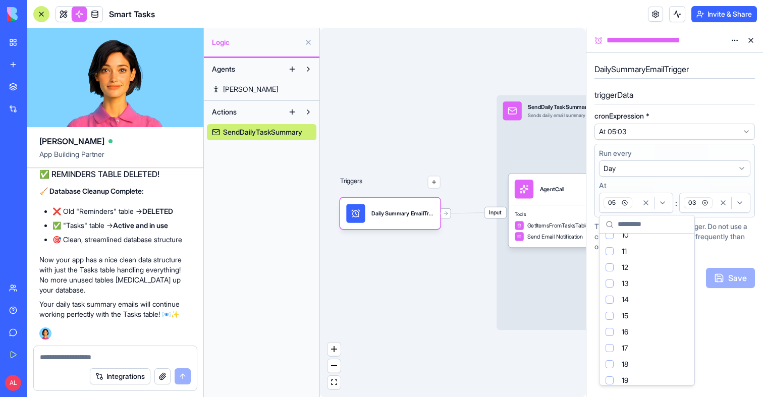
scroll to position [159, 0]
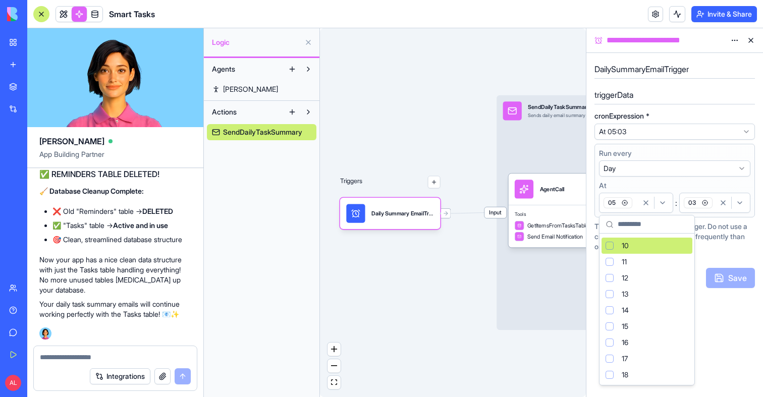
click at [617, 247] on div "10" at bounding box center [646, 246] width 91 height 16
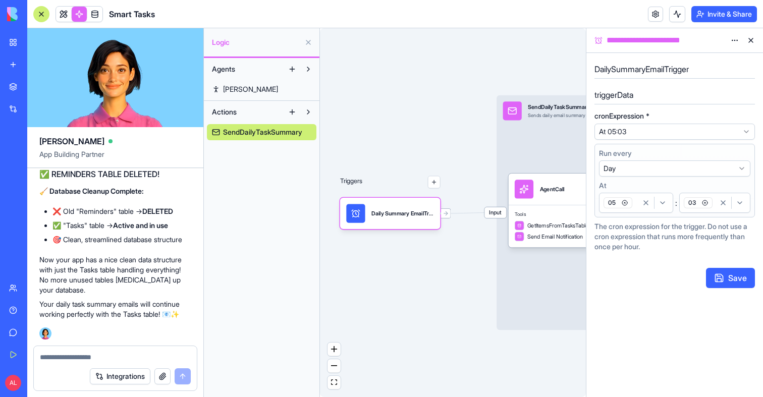
click at [637, 211] on button "05" at bounding box center [636, 203] width 74 height 20
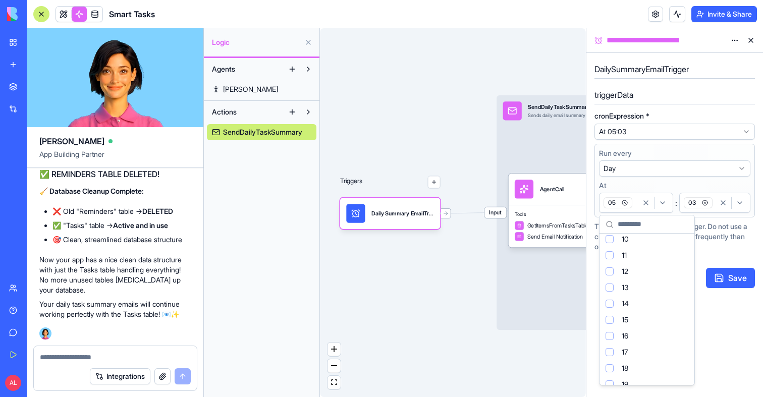
scroll to position [156, 0]
click at [608, 254] on div "10" at bounding box center [646, 249] width 91 height 16
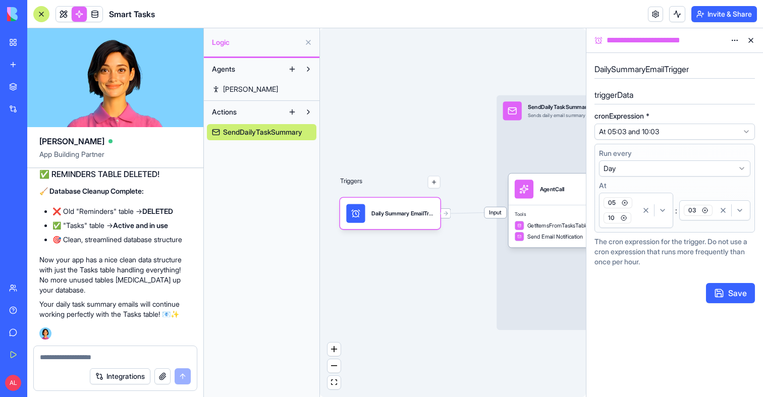
click at [626, 204] on icon "button" at bounding box center [625, 203] width 6 height 6
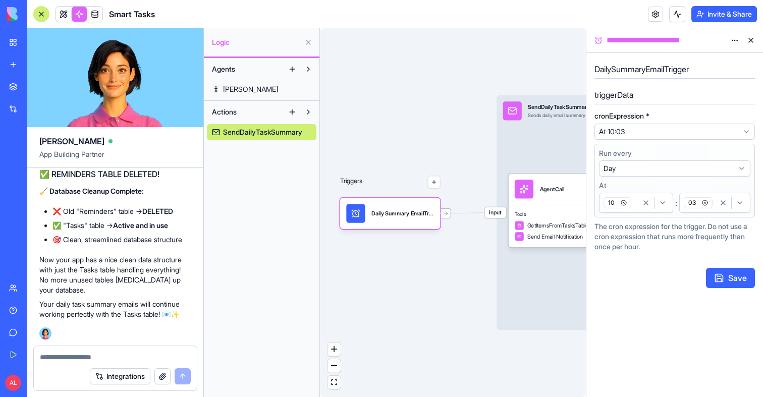
click at [733, 276] on button "Save" at bounding box center [730, 278] width 49 height 20
click at [441, 309] on div "Triggers Daily Summary EmailTrigger Input SendDailyTaskSummary Sends daily emai…" at bounding box center [453, 212] width 266 height 369
click at [67, 17] on link at bounding box center [63, 14] width 15 height 15
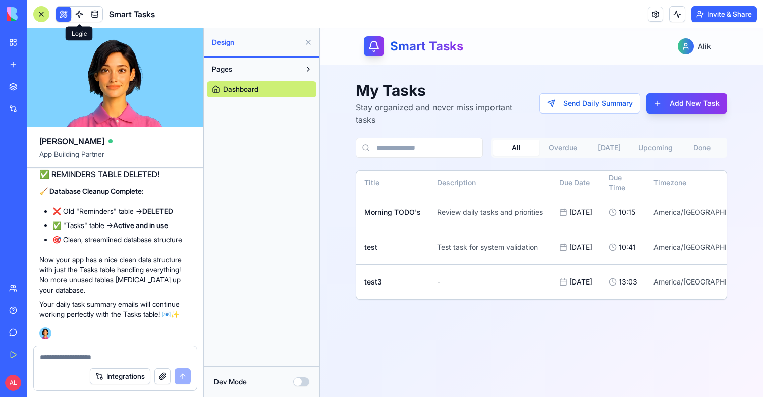
click at [81, 13] on link at bounding box center [79, 14] width 15 height 15
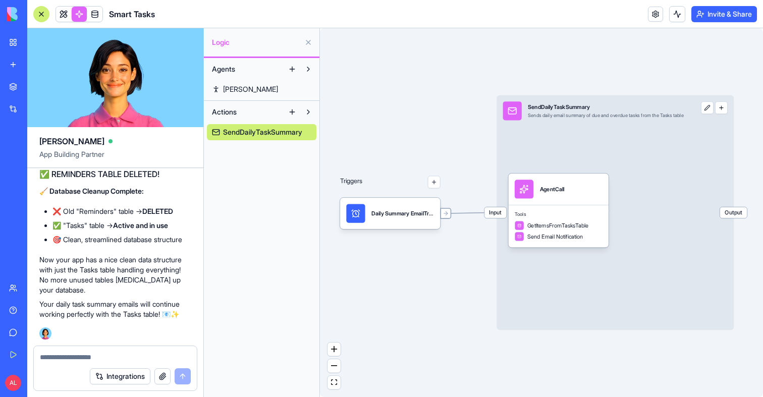
click at [448, 216] on div at bounding box center [445, 213] width 11 height 11
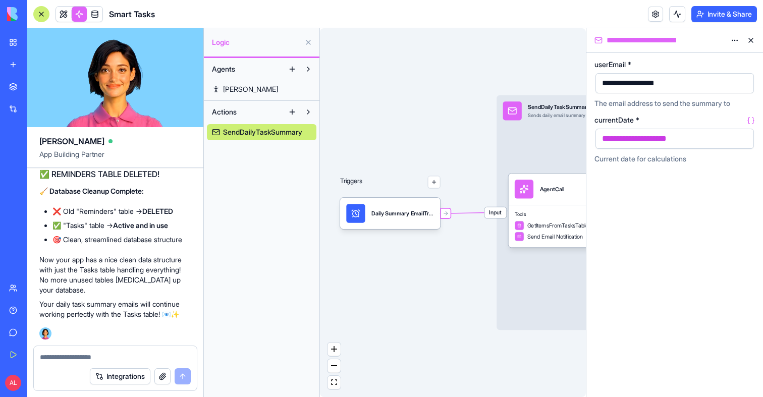
click at [117, 362] on div "Integrations" at bounding box center [115, 376] width 163 height 28
click at [113, 357] on textarea at bounding box center [115, 357] width 151 height 10
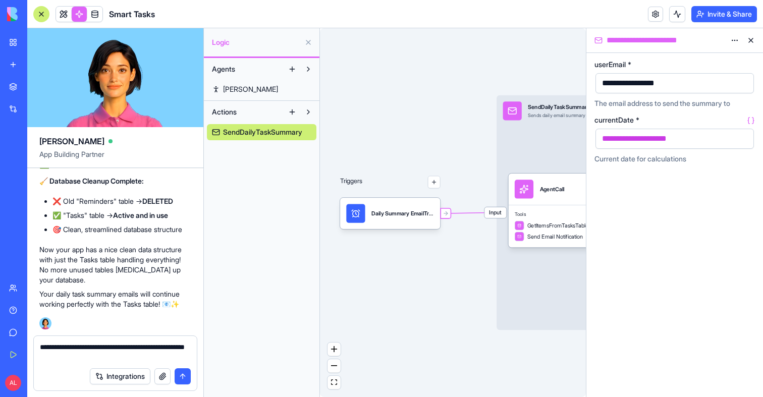
click at [162, 340] on div "**********" at bounding box center [115, 349] width 163 height 26
click at [164, 345] on textarea "**********" at bounding box center [115, 352] width 151 height 20
click at [164, 346] on textarea "**********" at bounding box center [115, 352] width 151 height 20
click at [541, 108] on div "SendDailyTaskSummary" at bounding box center [606, 107] width 156 height 8
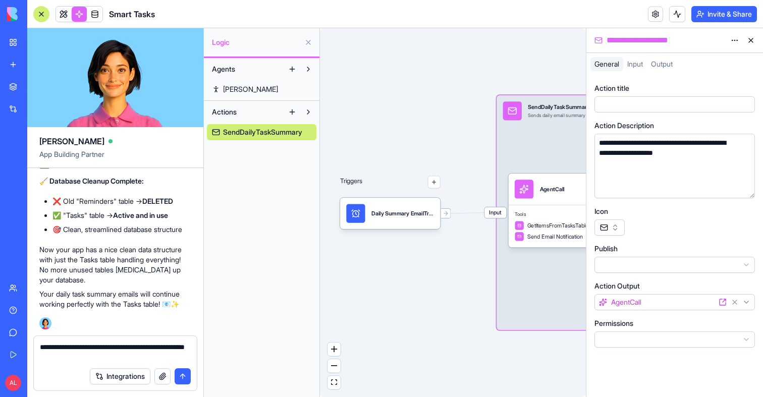
click at [628, 37] on div "**********" at bounding box center [665, 40] width 122 height 12
copy div "**********"
click at [163, 345] on textarea "**********" at bounding box center [115, 352] width 151 height 20
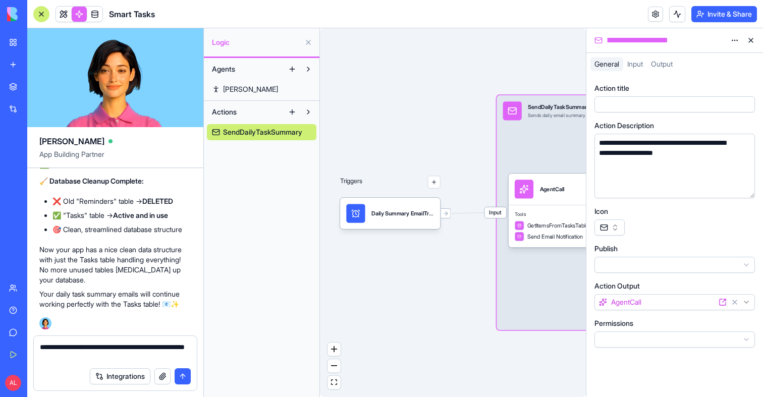
paste textarea "**********"
click at [128, 359] on textarea "**********" at bounding box center [115, 352] width 151 height 20
click at [186, 355] on textarea "**********" at bounding box center [115, 352] width 151 height 20
click at [70, 15] on link at bounding box center [63, 14] width 15 height 15
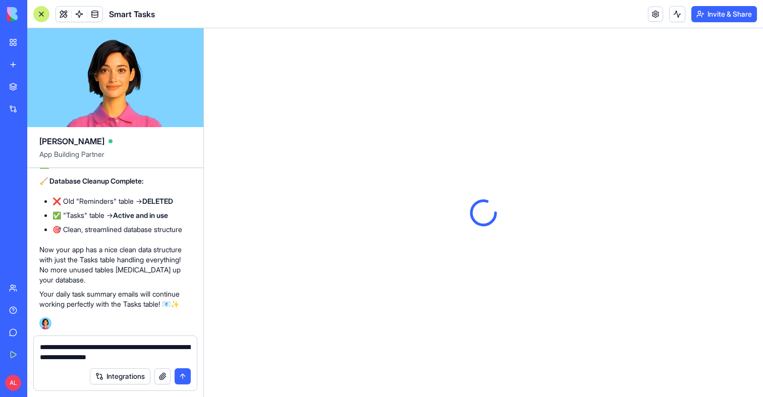
click at [189, 357] on textarea "**********" at bounding box center [115, 352] width 151 height 20
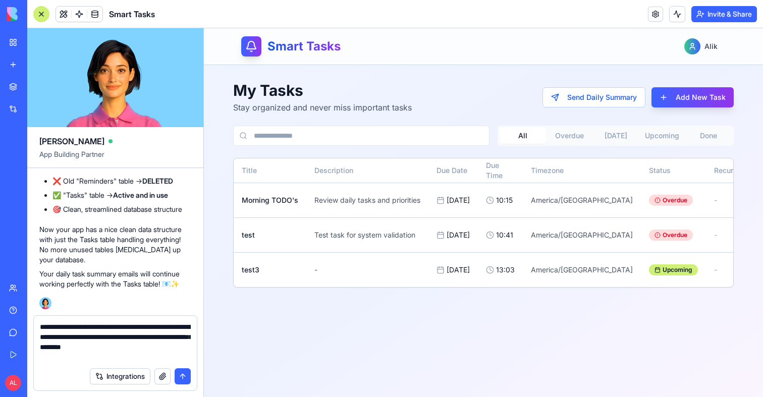
click at [65, 356] on textarea "**********" at bounding box center [115, 342] width 151 height 40
type textarea "**********"
click at [63, 15] on button at bounding box center [63, 14] width 15 height 15
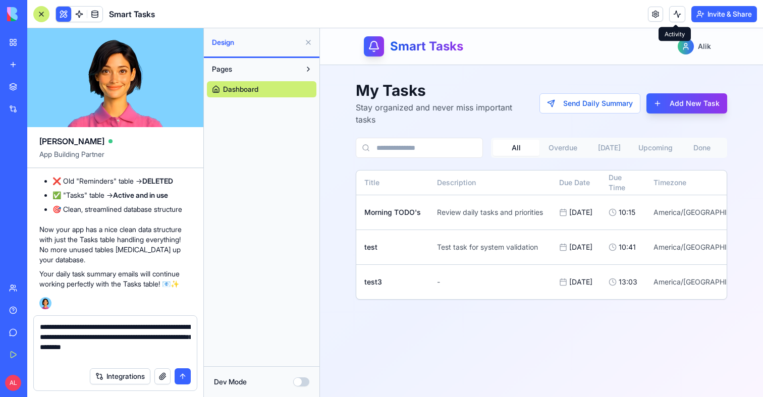
click at [669, 17] on button at bounding box center [677, 14] width 16 height 16
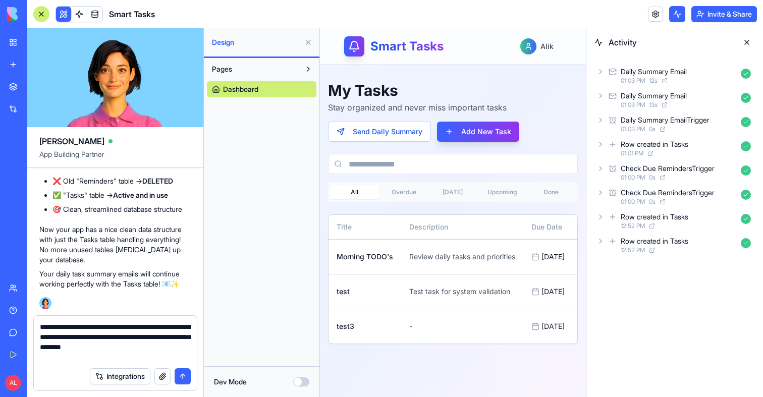
click at [688, 79] on div "01:03 PM 12 s" at bounding box center [679, 81] width 116 height 8
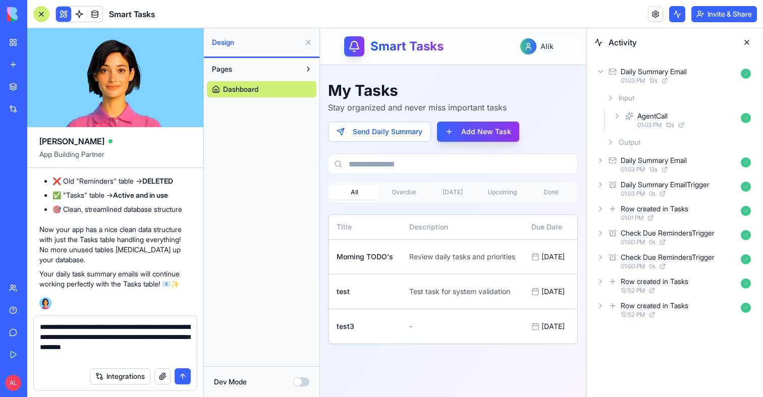
click at [643, 130] on div "AgentCall 01:03 PM 12 s" at bounding box center [683, 120] width 144 height 22
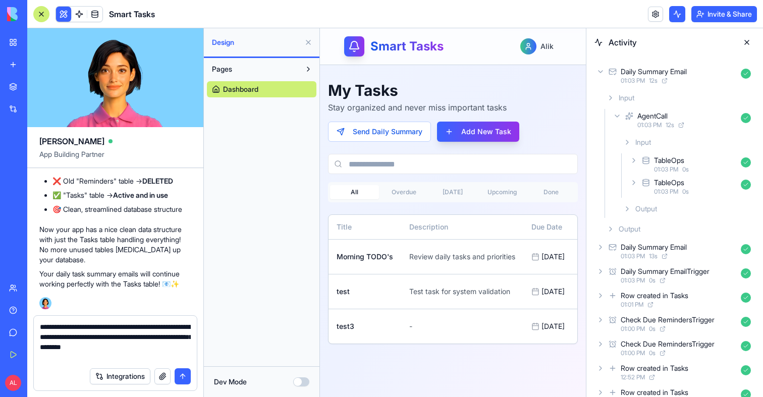
click at [635, 163] on icon at bounding box center [634, 160] width 8 height 8
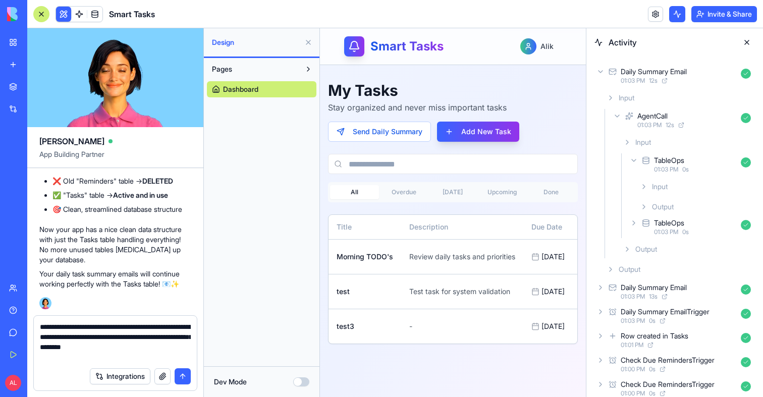
click at [635, 163] on icon at bounding box center [634, 160] width 8 height 8
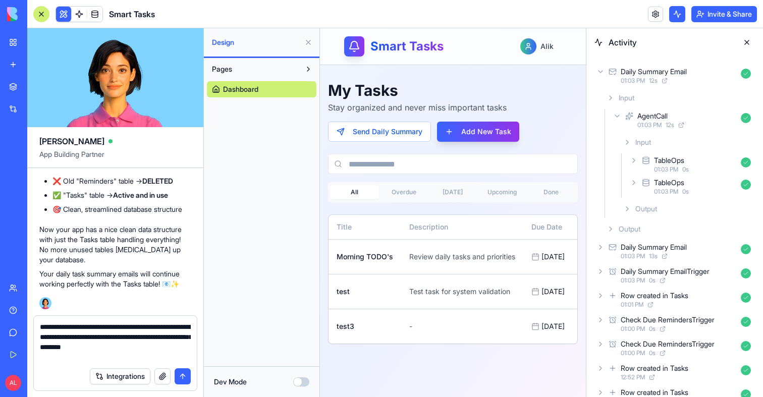
click at [635, 178] on div "TableOps 01:03 PM 0 s" at bounding box center [691, 187] width 127 height 22
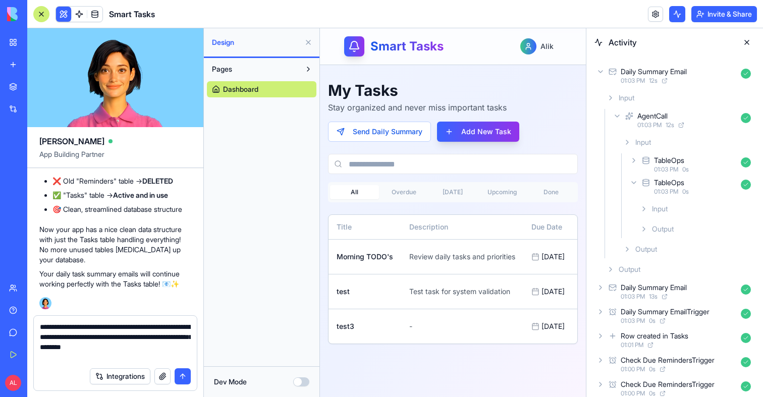
click at [635, 178] on div "TableOps 01:03 PM 0 s" at bounding box center [691, 187] width 127 height 22
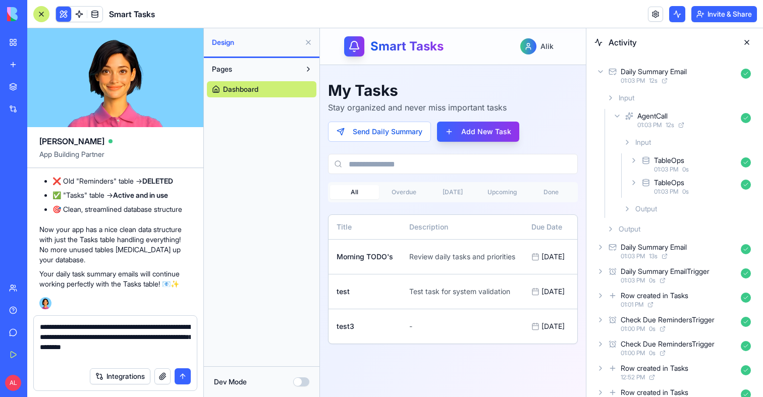
click at [609, 97] on icon at bounding box center [610, 98] width 8 height 8
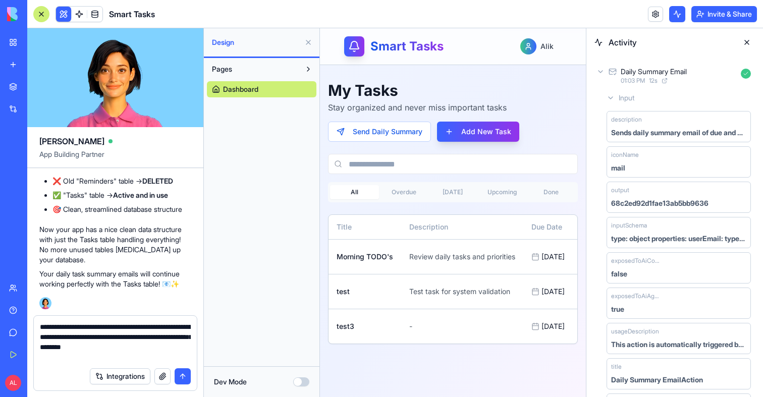
click at [609, 97] on icon at bounding box center [610, 98] width 8 height 8
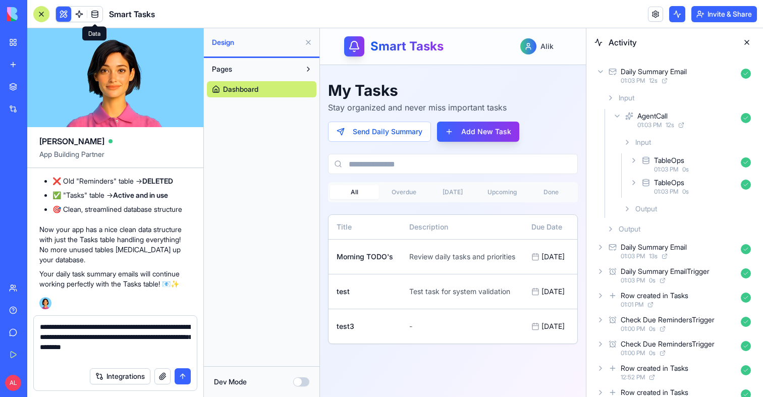
click at [86, 14] on link at bounding box center [79, 14] width 15 height 15
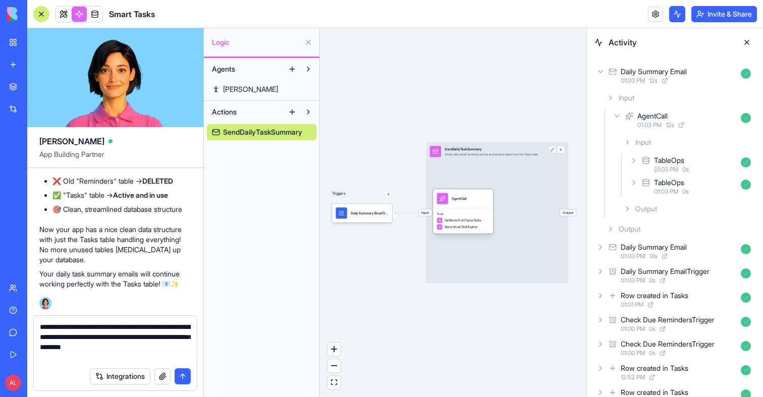
click at [480, 226] on div "Send Email Notification" at bounding box center [463, 227] width 52 height 6
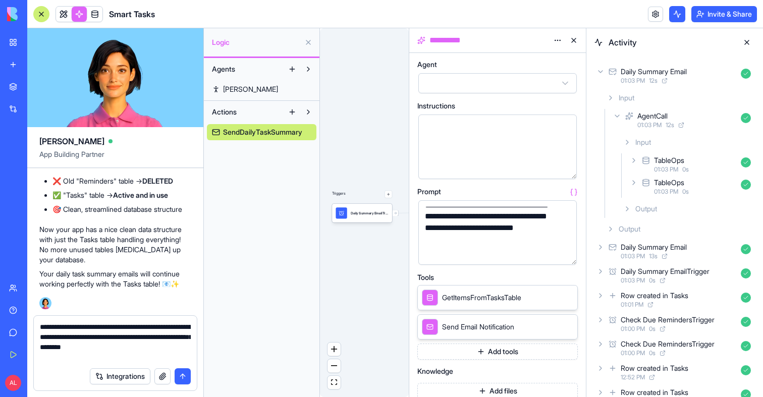
scroll to position [9, 0]
click at [397, 214] on icon at bounding box center [396, 213] width 4 height 4
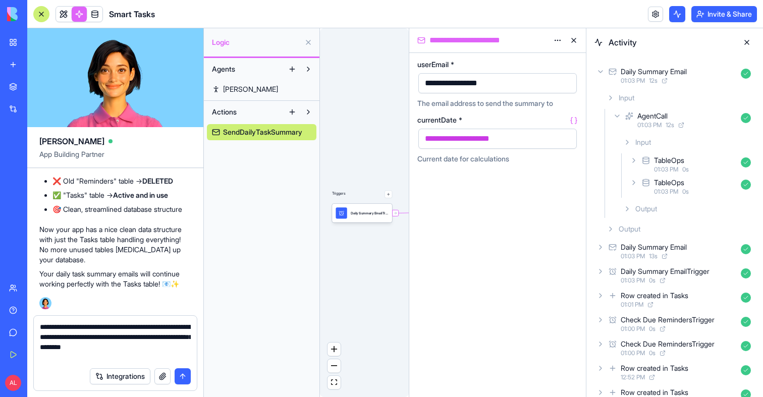
click at [395, 214] on icon at bounding box center [396, 213] width 4 height 4
click at [657, 114] on div "AgentCall" at bounding box center [652, 116] width 30 height 10
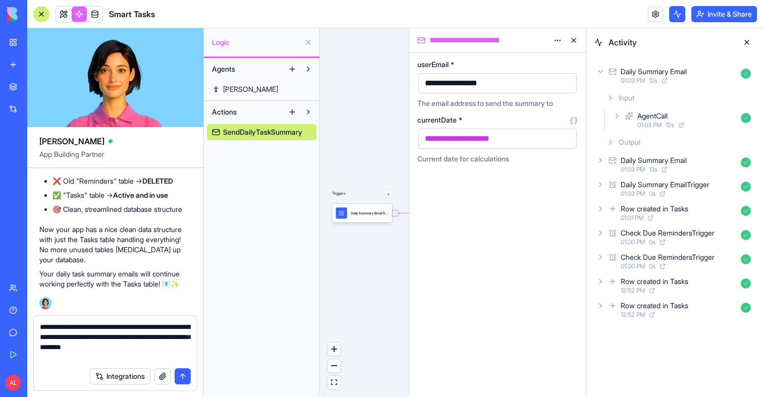
click at [657, 114] on div "AgentCall" at bounding box center [652, 116] width 30 height 10
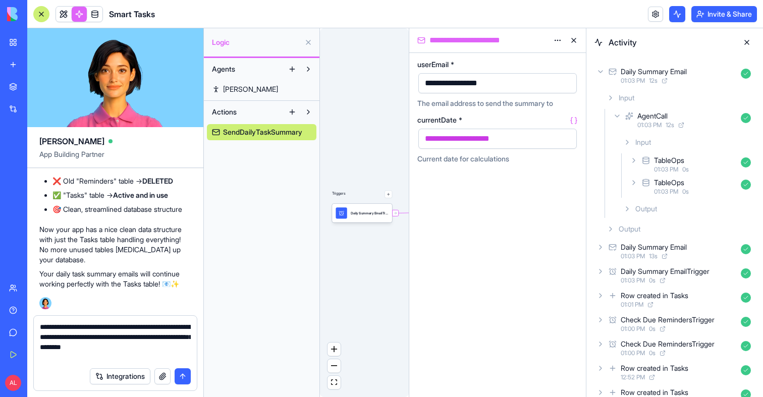
click at [657, 148] on div "Input" at bounding box center [687, 142] width 136 height 18
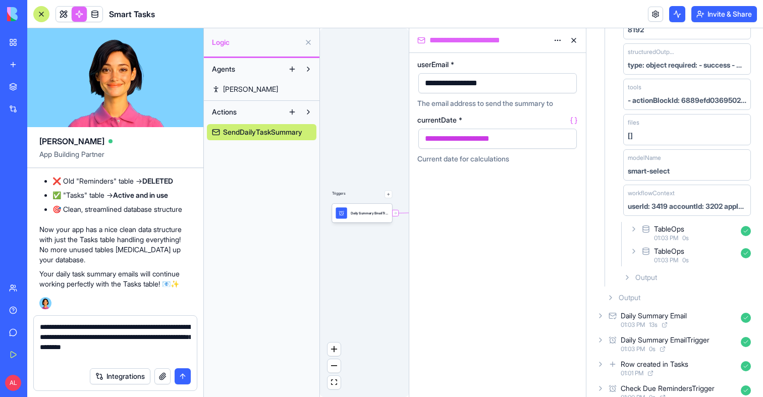
scroll to position [256, 0]
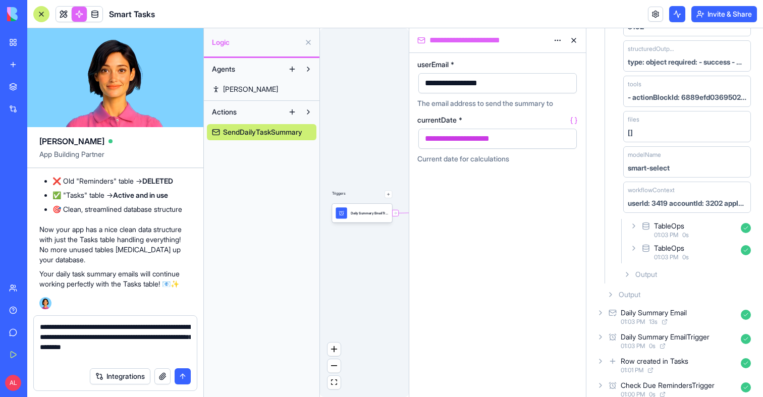
click at [678, 224] on div "TableOps" at bounding box center [669, 226] width 30 height 10
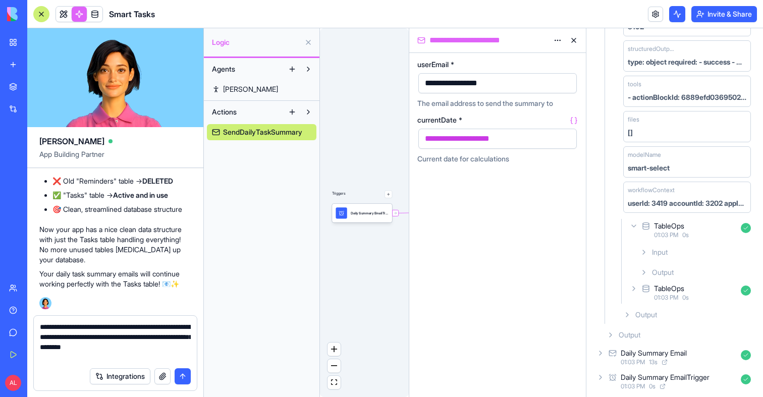
click at [675, 257] on div "Input" at bounding box center [695, 252] width 119 height 18
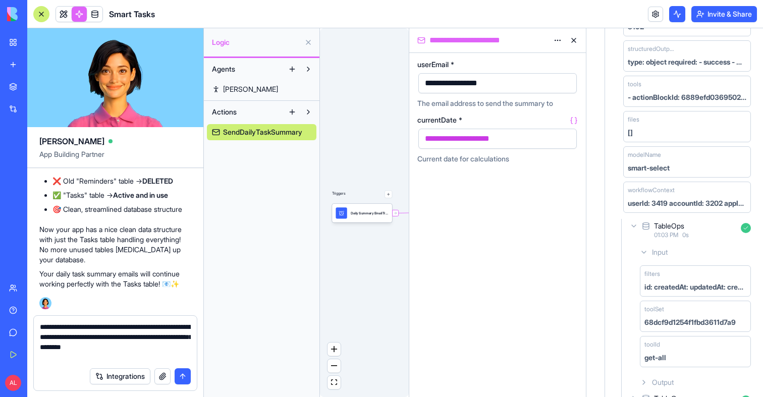
click at [675, 257] on div "Input" at bounding box center [695, 252] width 119 height 18
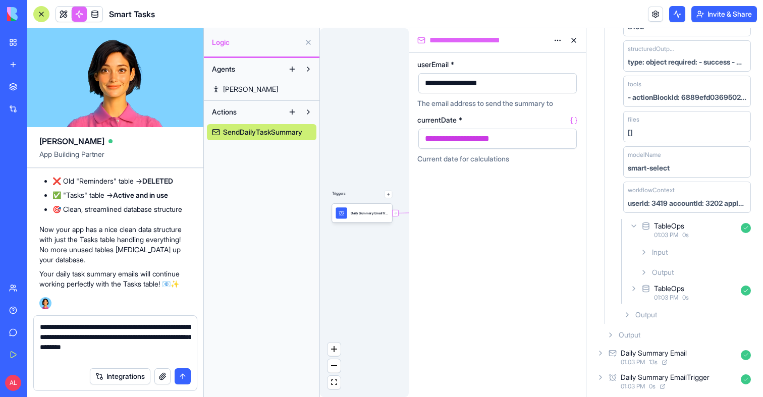
click at [675, 265] on div "Output" at bounding box center [695, 272] width 119 height 18
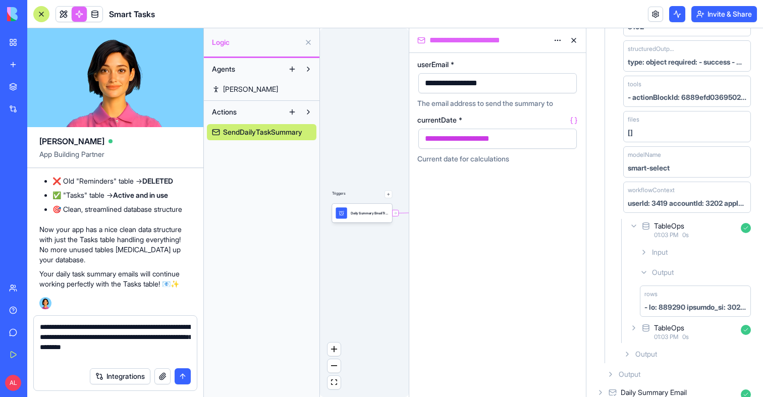
click at [675, 266] on div "Output" at bounding box center [695, 272] width 119 height 18
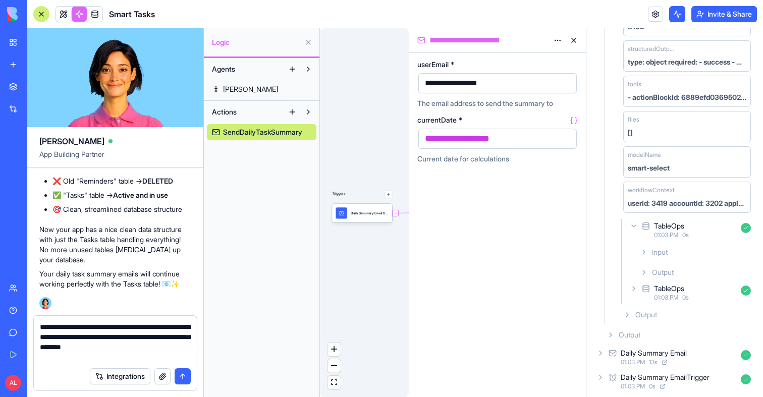
click at [674, 290] on div "TableOps" at bounding box center [669, 289] width 30 height 10
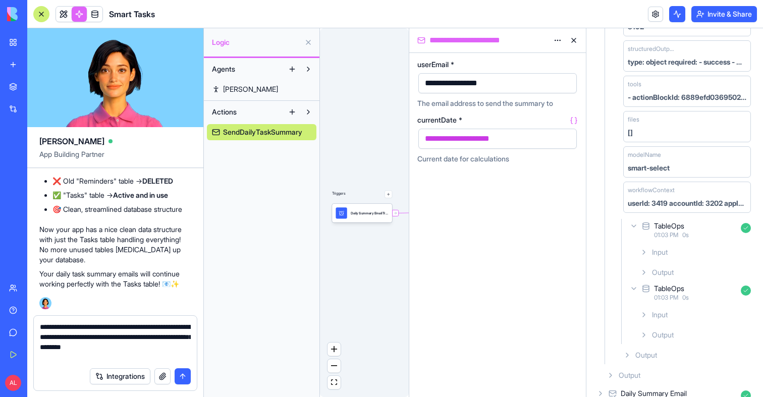
click at [669, 314] on div "Input" at bounding box center [695, 315] width 119 height 18
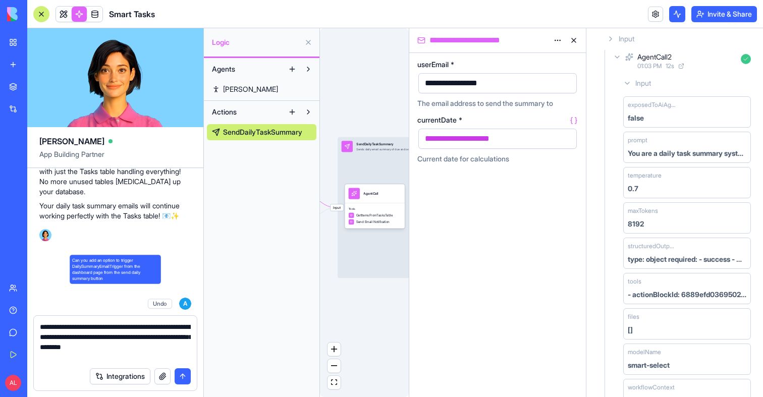
scroll to position [689, 0]
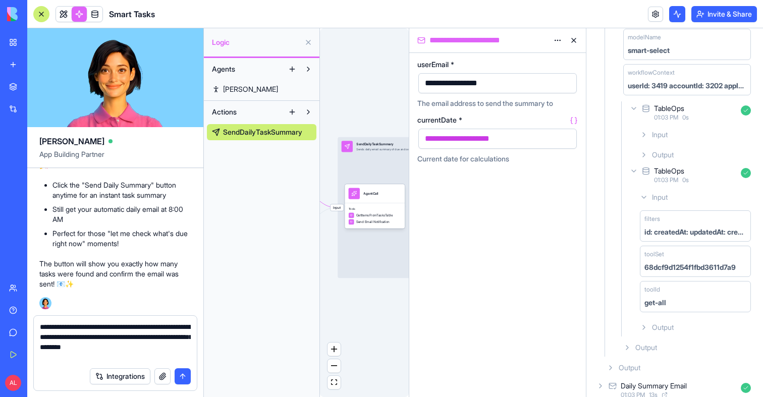
drag, startPoint x: 103, startPoint y: 360, endPoint x: 24, endPoint y: 319, distance: 88.7
click at [24, 319] on div "BETA My Workspace New app Marketplace Integrations Recent Smart Reminders Quote…" at bounding box center [381, 198] width 763 height 397
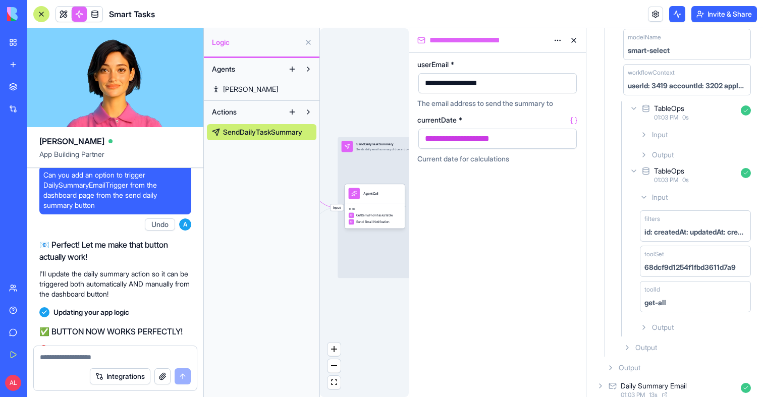
scroll to position [5907, 0]
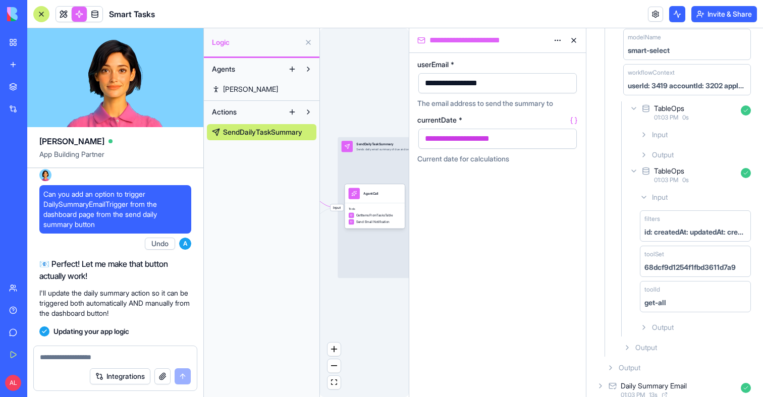
click at [576, 40] on button at bounding box center [574, 40] width 16 height 16
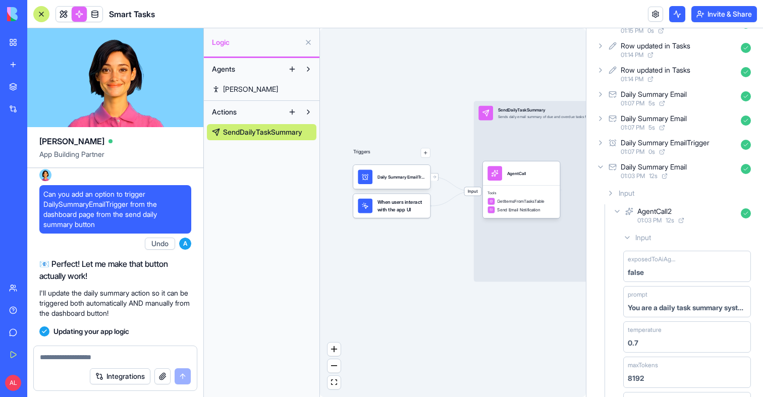
scroll to position [0, 0]
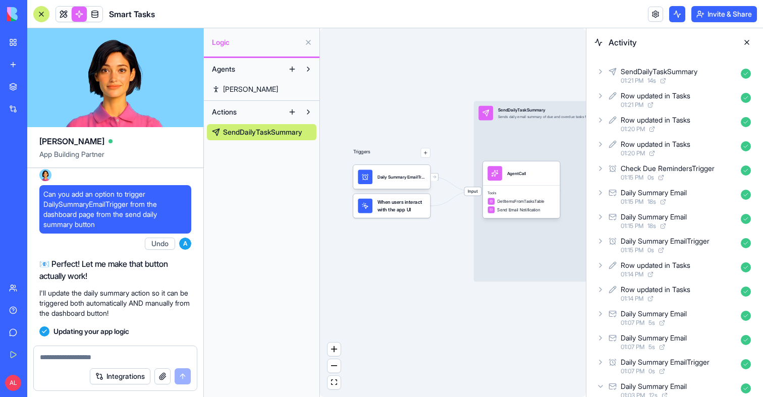
click at [747, 44] on button at bounding box center [747, 42] width 16 height 16
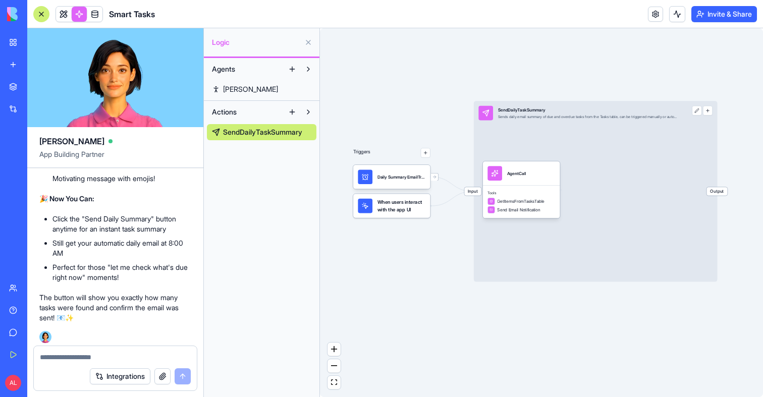
scroll to position [6378, 0]
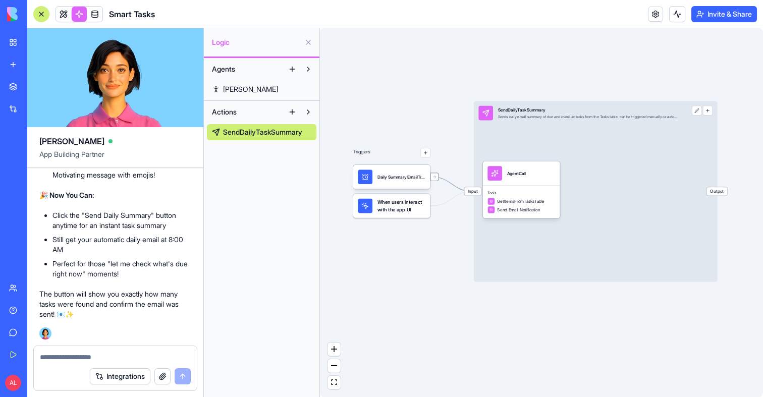
click at [437, 179] on div at bounding box center [434, 177] width 9 height 9
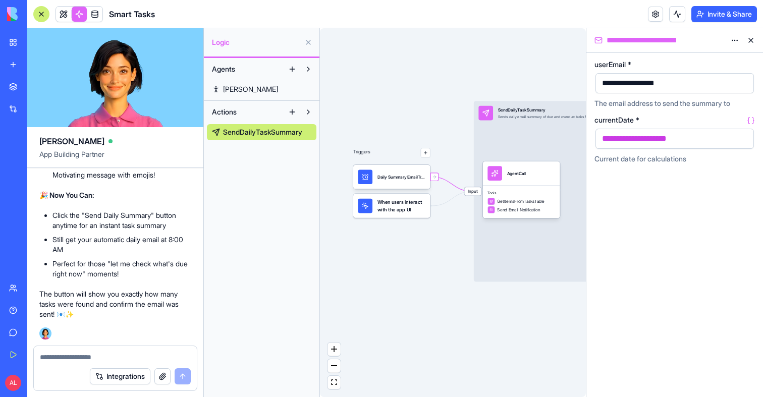
click at [96, 15] on link at bounding box center [94, 14] width 15 height 15
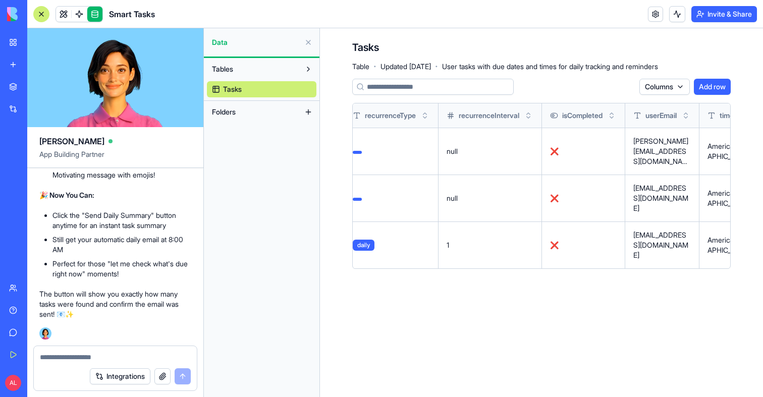
scroll to position [0, 467]
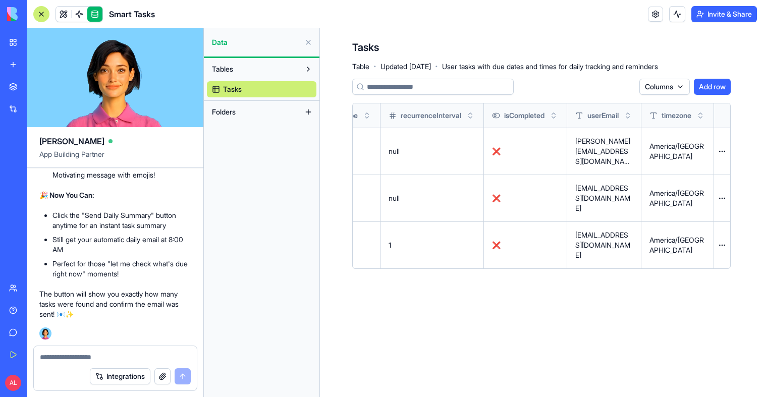
click at [0, 0] on button at bounding box center [0, 0] width 0 height 0
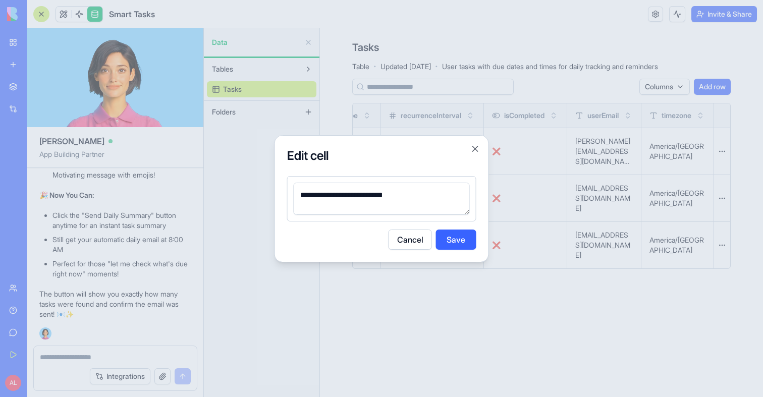
click at [411, 187] on textarea "**********" at bounding box center [382, 199] width 176 height 32
click at [526, 283] on div at bounding box center [381, 198] width 763 height 397
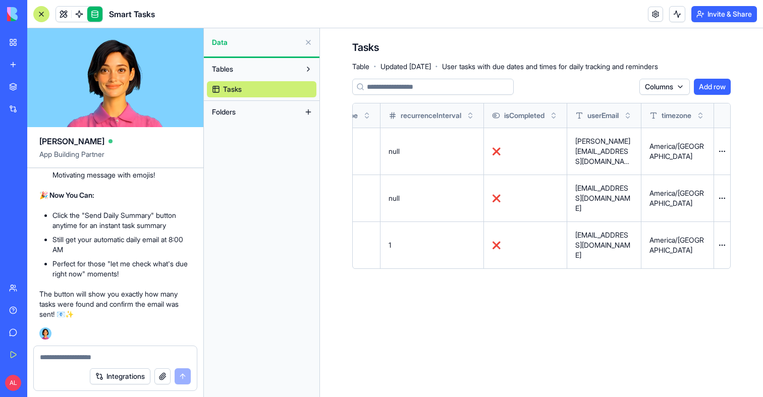
click at [595, 230] on p "pithy.kickers.6c@icloud.com" at bounding box center [604, 245] width 58 height 30
click at [0, 0] on button at bounding box center [0, 0] width 0 height 0
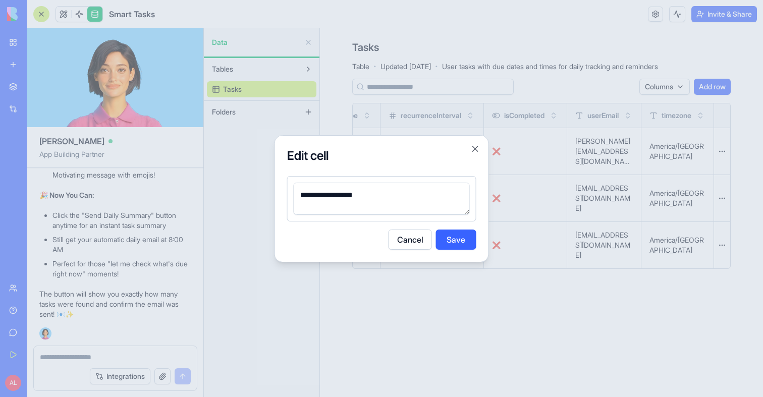
click at [340, 199] on textarea "**********" at bounding box center [382, 199] width 176 height 32
type textarea "**********"
click at [449, 237] on button "Save" at bounding box center [456, 240] width 40 height 20
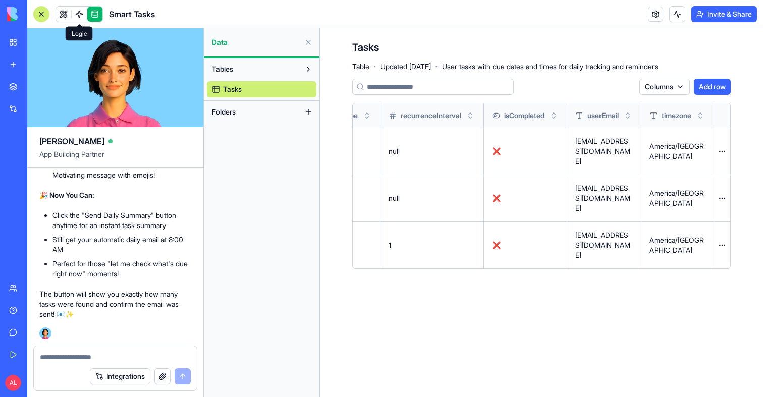
click at [79, 17] on link at bounding box center [79, 14] width 15 height 15
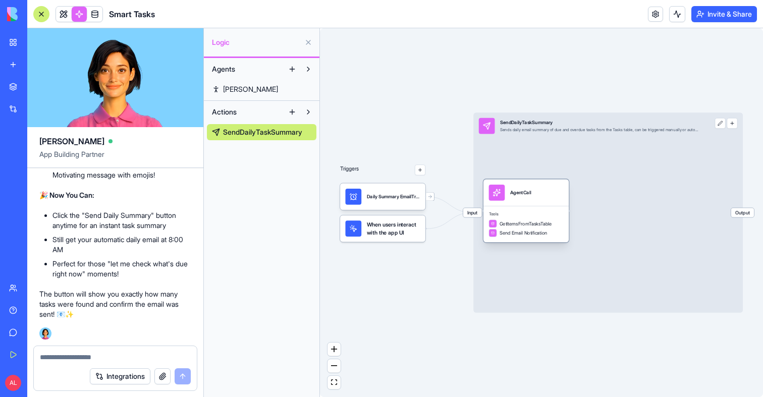
click at [508, 238] on div "Tools GetItemsFromTasksTable Send Email Notification" at bounding box center [525, 224] width 85 height 36
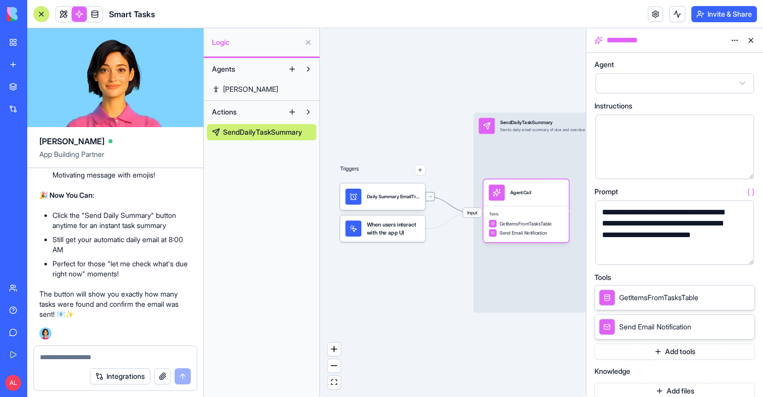
click at [428, 195] on icon at bounding box center [430, 197] width 6 height 6
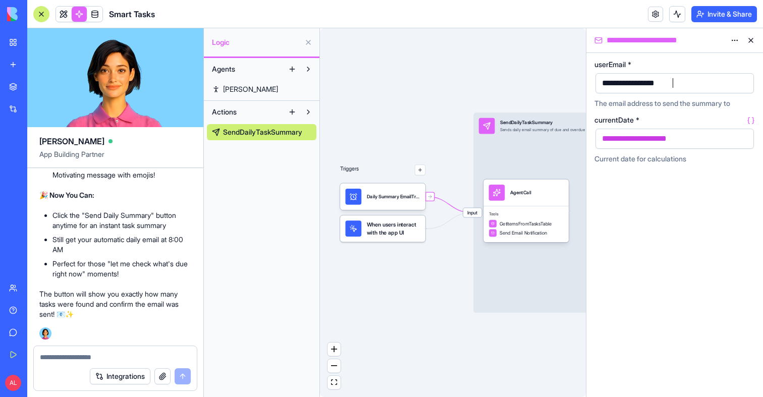
click at [632, 87] on div "**********" at bounding box center [636, 83] width 75 height 11
click at [428, 55] on div "Triggers Daily Summary EmailTrigger When users interact with the app UI Input S…" at bounding box center [453, 212] width 266 height 369
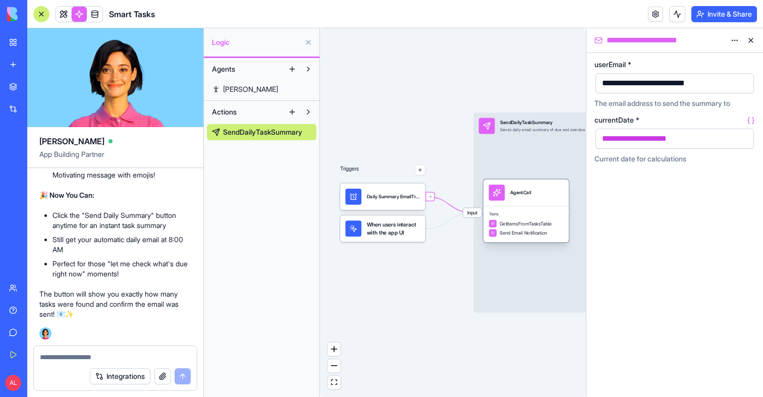
click at [504, 202] on div "AgentCall" at bounding box center [525, 192] width 85 height 27
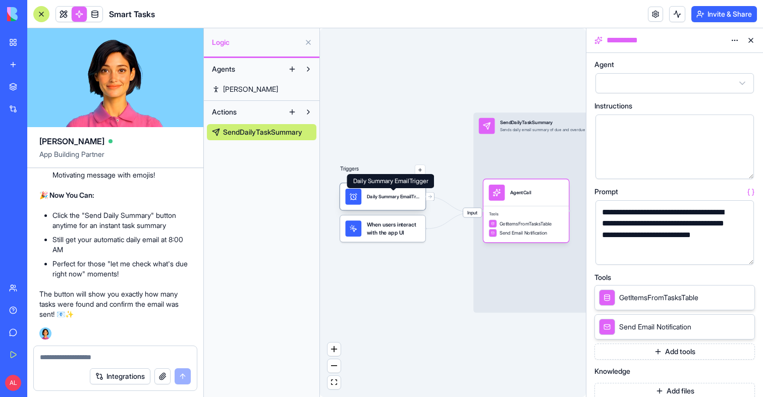
click at [395, 196] on div "Daily Summary EmailTrigger" at bounding box center [393, 196] width 53 height 7
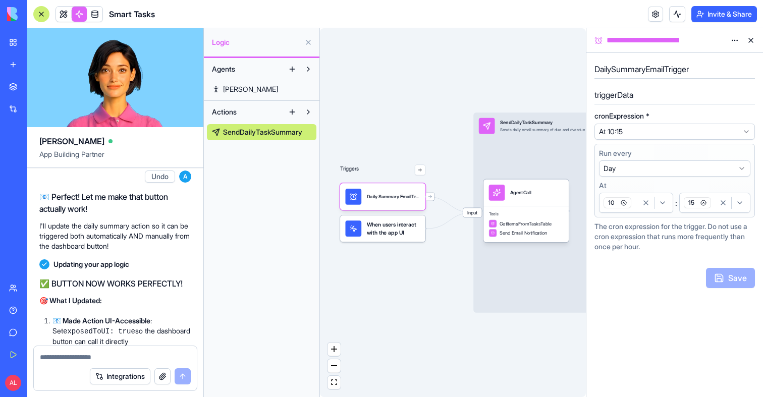
scroll to position [5973, 0]
drag, startPoint x: 148, startPoint y: 203, endPoint x: 73, endPoint y: 191, distance: 76.2
click at [73, 119] on div "✅ REMINDERS TABLE DELETED! 🧹 Database Cleanup Complete: ❌ Old "Reminders" table…" at bounding box center [115, 29] width 152 height 180
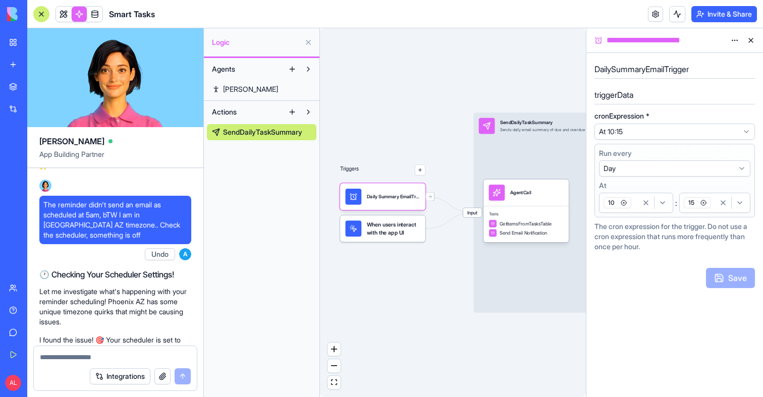
scroll to position [845, 0]
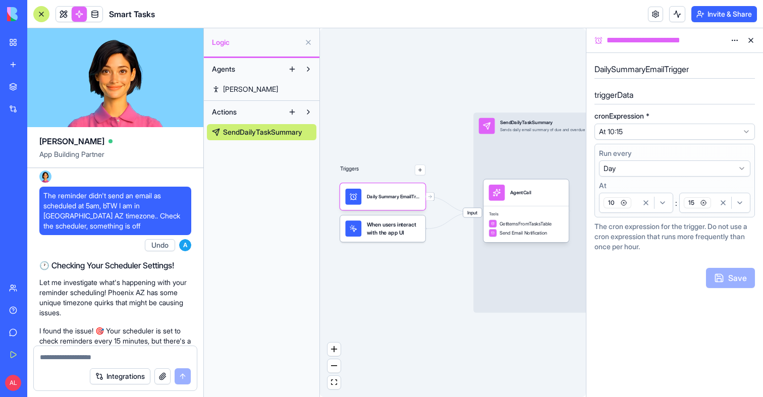
click at [172, 231] on span "The reminder didn't send an email as scheduled at 5am, bTW I am in Phoenix AZ t…" at bounding box center [115, 211] width 144 height 40
drag, startPoint x: 72, startPoint y: 248, endPoint x: 35, endPoint y: 242, distance: 37.2
click at [62, 231] on span "The reminder didn't send an email as scheduled at 5am, bTW I am in Phoenix AZ t…" at bounding box center [115, 211] width 144 height 40
drag, startPoint x: 74, startPoint y: 248, endPoint x: 148, endPoint y: 235, distance: 75.8
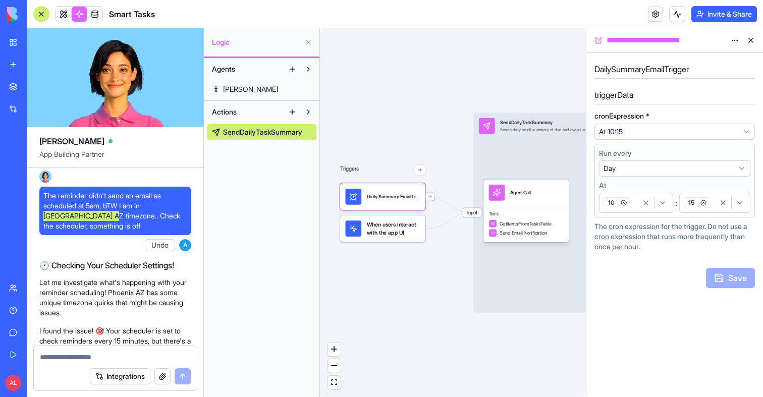
click at [148, 231] on span "The reminder didn't send an email as scheduled at 5am, bTW I am in Phoenix AZ t…" at bounding box center [115, 211] width 144 height 40
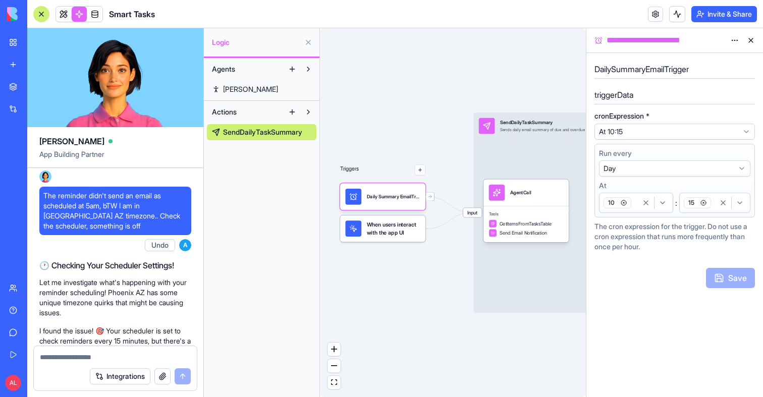
click at [150, 231] on span "The reminder didn't send an email as scheduled at 5am, bTW I am in Phoenix AZ t…" at bounding box center [115, 211] width 144 height 40
drag, startPoint x: 149, startPoint y: 236, endPoint x: 73, endPoint y: 247, distance: 76.5
click at [73, 231] on span "The reminder didn't send an email as scheduled at 5am, bTW I am in Phoenix AZ t…" at bounding box center [115, 211] width 144 height 40
click at [623, 205] on icon "button" at bounding box center [624, 203] width 6 height 6
click at [623, 204] on icon "button" at bounding box center [624, 203] width 6 height 6
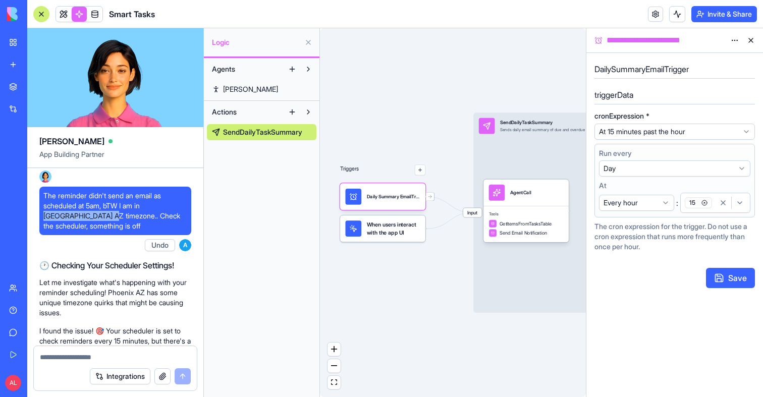
click at [624, 205] on html "BETA My Workspace New app Marketplace Integrations Recent Smart Reminders Quote…" at bounding box center [381, 198] width 763 height 397
click at [635, 204] on div "00" at bounding box center [619, 202] width 36 height 15
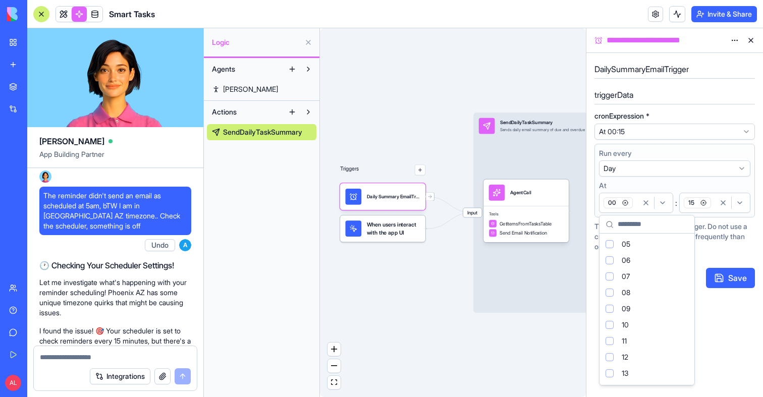
scroll to position [82, 0]
click at [614, 358] on div "12" at bounding box center [646, 356] width 91 height 16
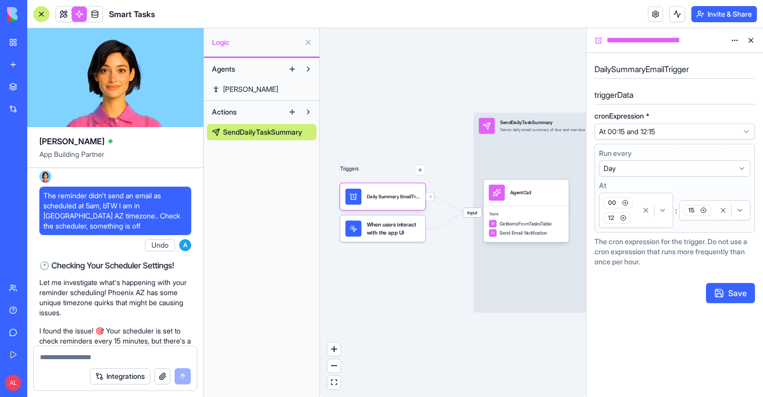
click at [625, 203] on icon "button" at bounding box center [626, 203] width 2 height 2
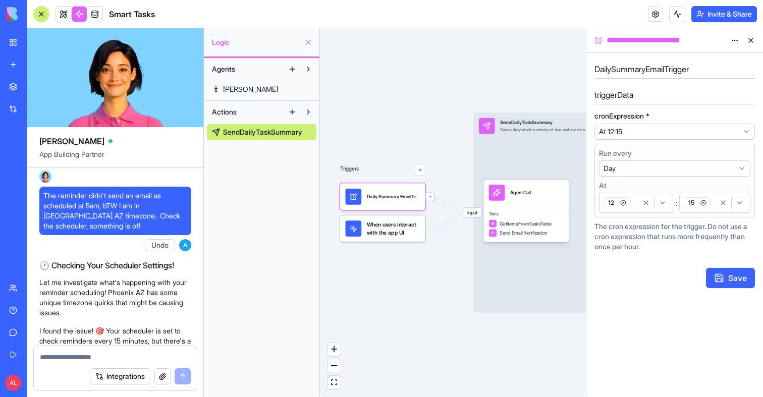
click at [711, 207] on div "15" at bounding box center [698, 202] width 33 height 15
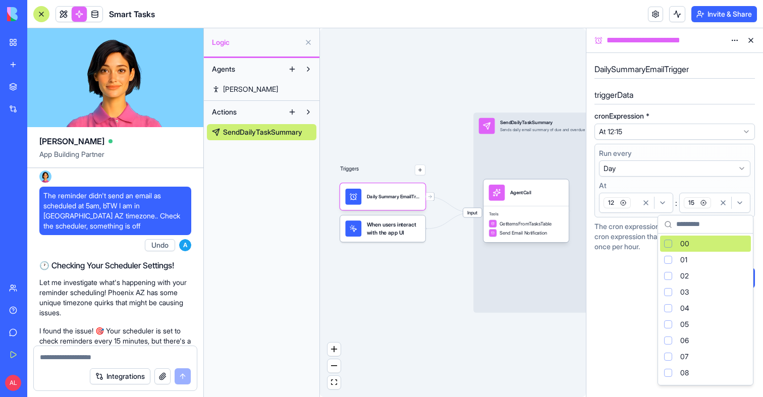
click at [690, 240] on div "00" at bounding box center [705, 244] width 91 height 16
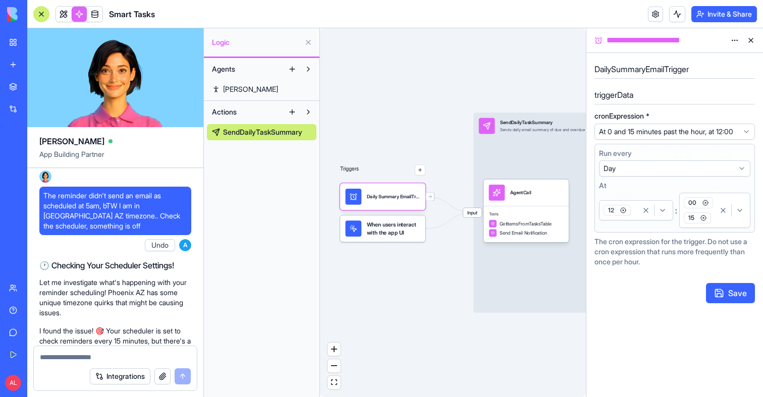
click at [703, 223] on span "15" at bounding box center [697, 217] width 27 height 11
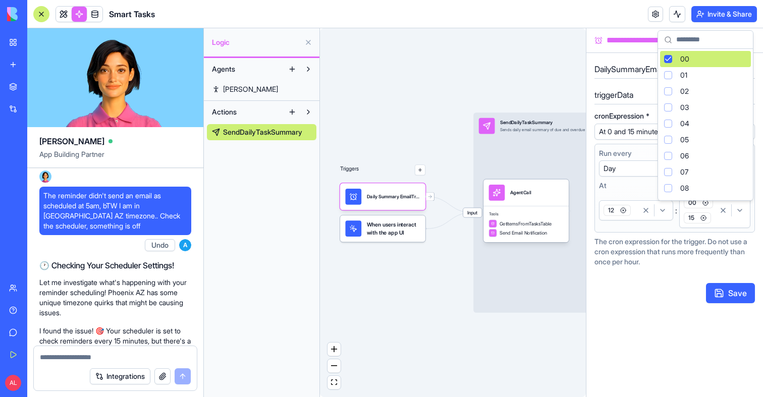
click at [704, 219] on icon "button" at bounding box center [703, 218] width 2 height 2
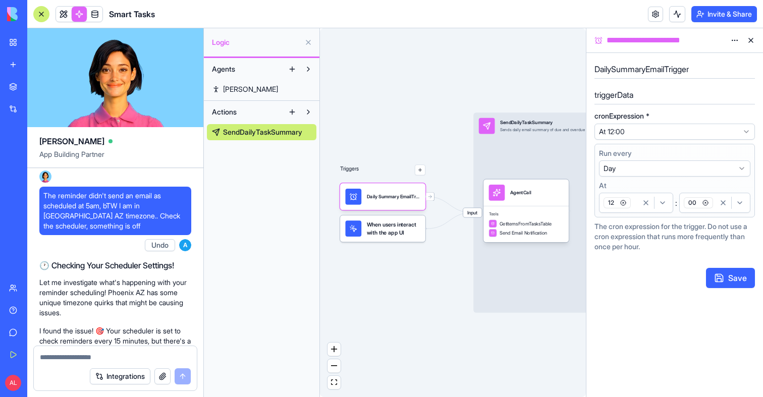
click at [722, 279] on button "Save" at bounding box center [730, 278] width 49 height 20
click at [753, 41] on button at bounding box center [751, 40] width 16 height 16
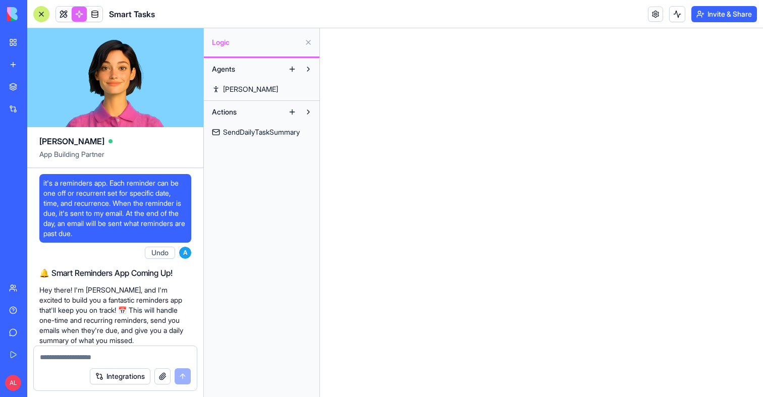
scroll to position [5847, 0]
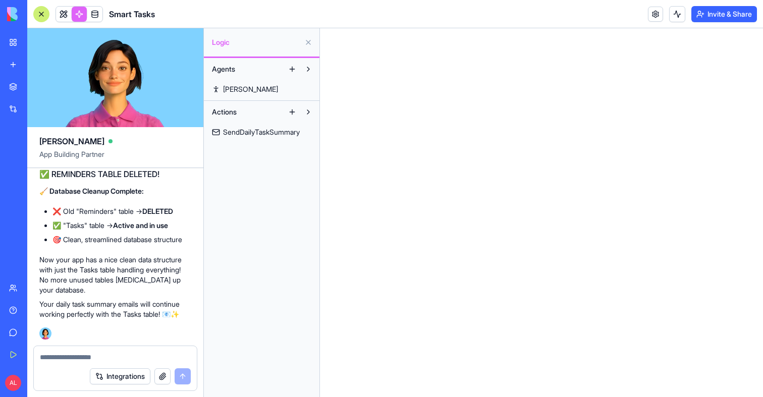
click at [259, 135] on span "SendDailyTaskSummary" at bounding box center [261, 132] width 77 height 10
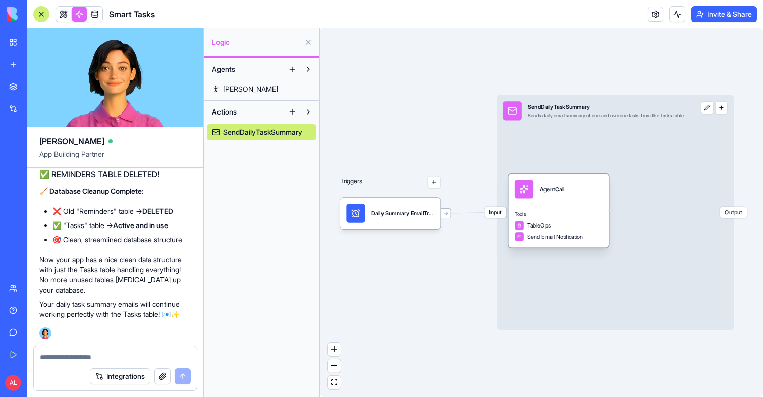
click at [542, 223] on span "TableOps" at bounding box center [539, 225] width 24 height 8
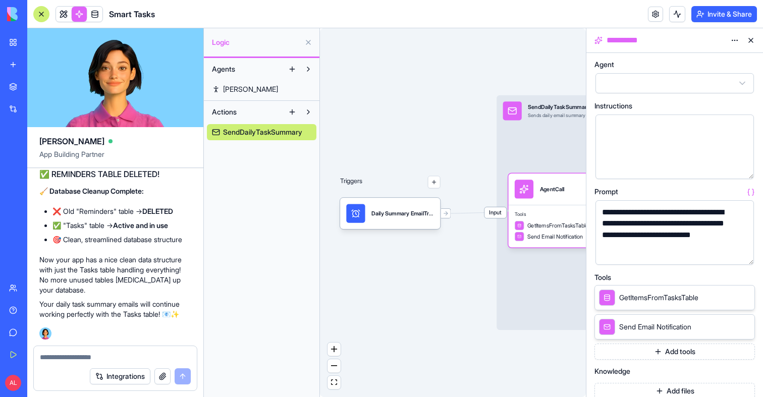
click at [744, 257] on button "button" at bounding box center [744, 255] width 16 height 16
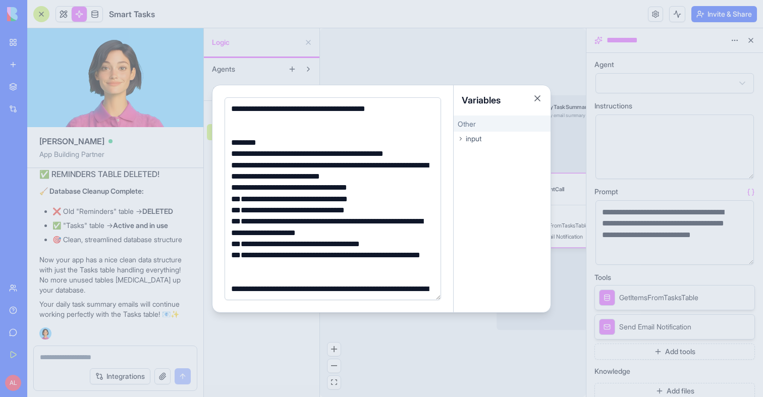
scroll to position [12, 0]
drag, startPoint x: 366, startPoint y: 154, endPoint x: 419, endPoint y: 158, distance: 53.6
click at [419, 158] on div "**********" at bounding box center [331, 153] width 206 height 11
click at [430, 67] on div at bounding box center [381, 198] width 763 height 397
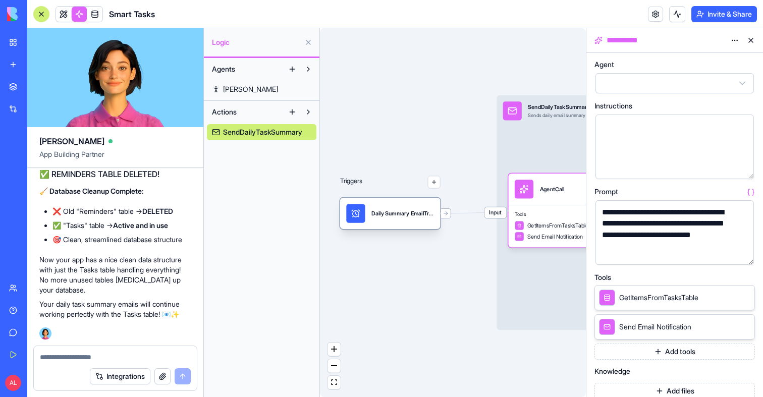
click at [431, 211] on div "Daily Summary EmailTrigger" at bounding box center [402, 213] width 63 height 8
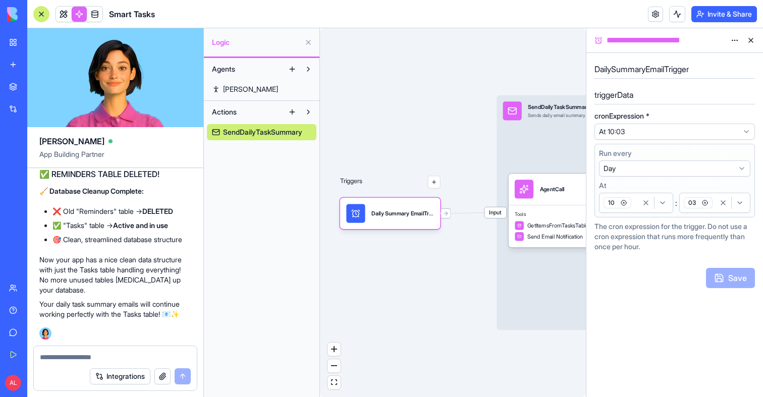
click at [631, 206] on div "10" at bounding box center [619, 202] width 36 height 15
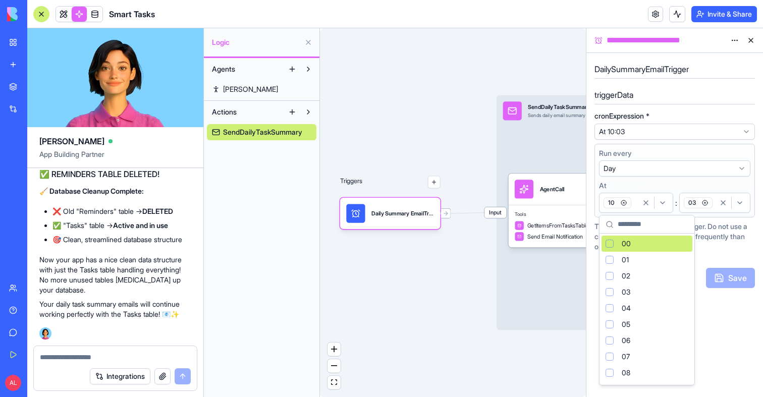
click at [711, 209] on div "03" at bounding box center [698, 202] width 33 height 15
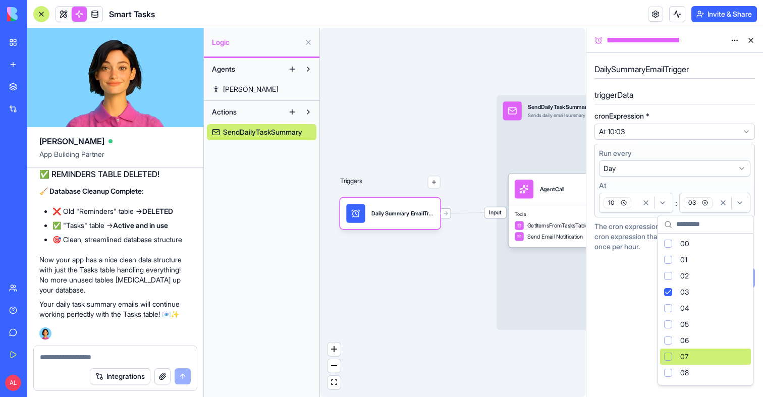
click at [670, 356] on div "Suggestions" at bounding box center [668, 357] width 8 height 8
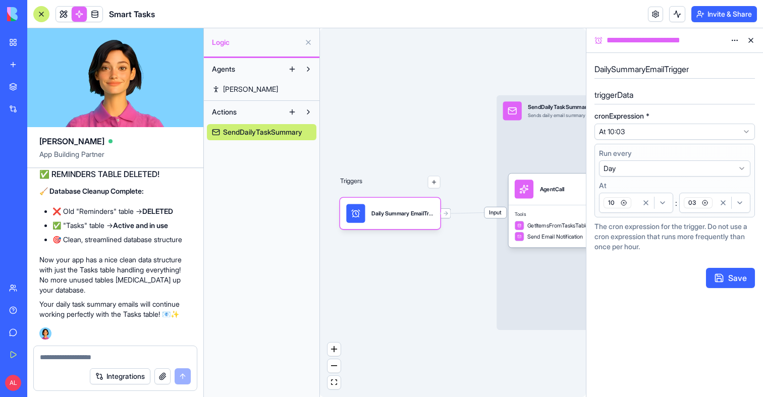
click at [715, 205] on div "button" at bounding box center [731, 203] width 33 height 12
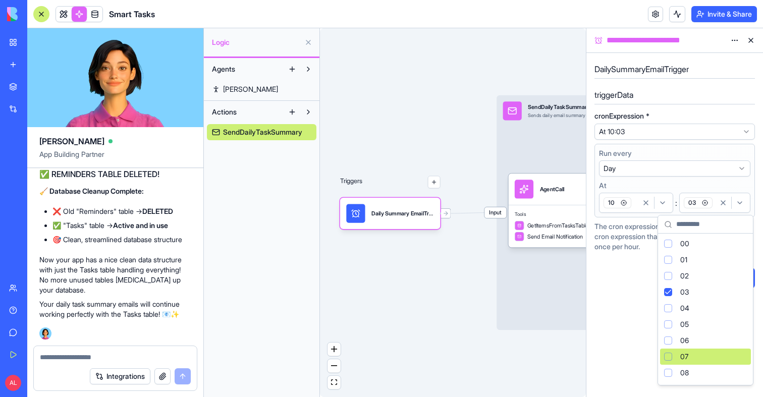
click at [676, 361] on div "07" at bounding box center [705, 357] width 91 height 16
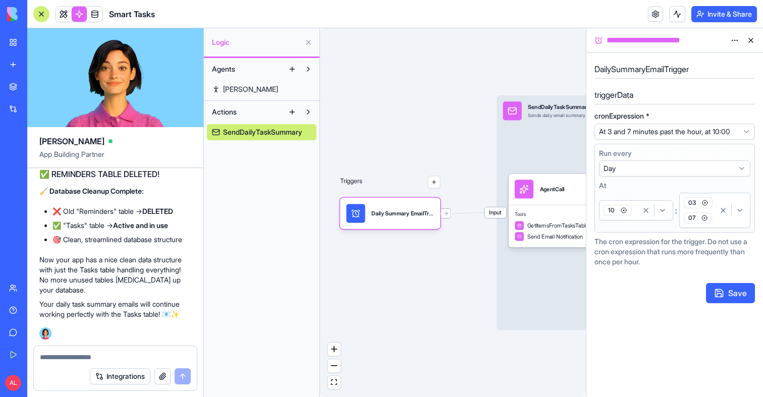
click at [705, 202] on icon "button" at bounding box center [705, 203] width 2 height 2
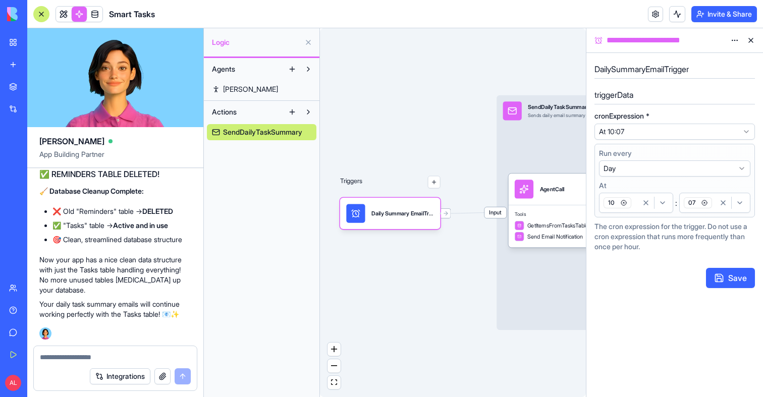
click at [721, 271] on button "Save" at bounding box center [730, 278] width 49 height 20
click at [673, 16] on button at bounding box center [677, 14] width 16 height 16
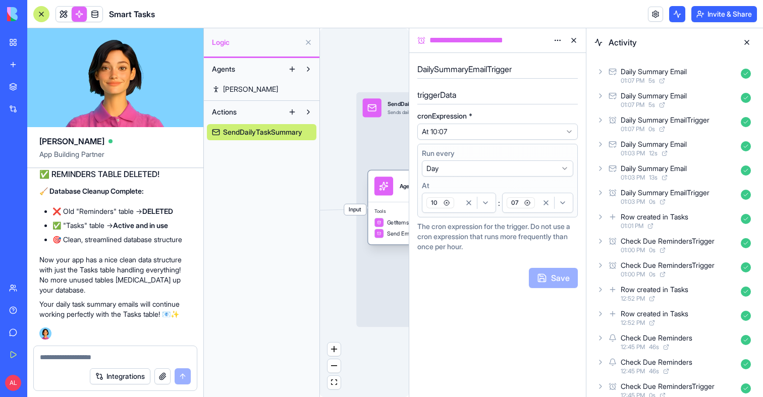
click at [384, 208] on div "Tools GetItemsFromTasksTable Send Email Notification" at bounding box center [418, 223] width 100 height 43
click at [384, 208] on div "Tools GetItemsFromTasksTable Send Email Notification" at bounding box center [431, 222] width 100 height 43
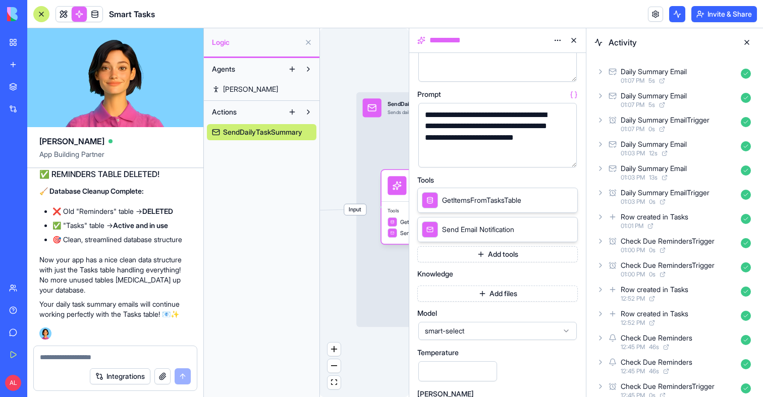
scroll to position [172, 0]
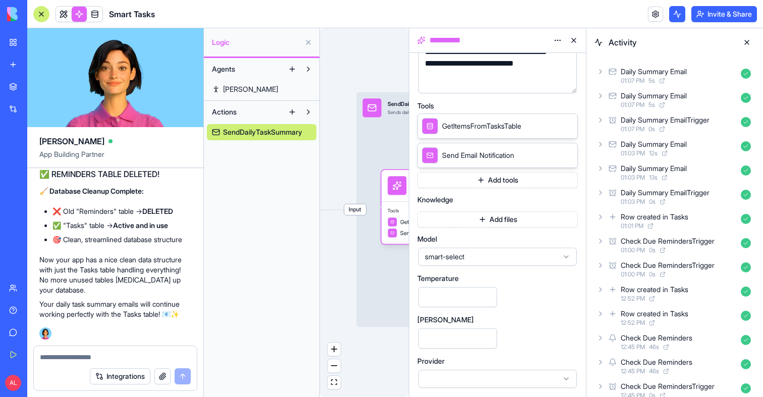
click at [337, 283] on div "Triggers Daily Summary EmailTrigger Input SendDailyTaskSummary Sends daily emai…" at bounding box center [364, 212] width 89 height 369
click at [620, 85] on div "Daily Summary Email 01:07 PM 5 s" at bounding box center [674, 76] width 160 height 22
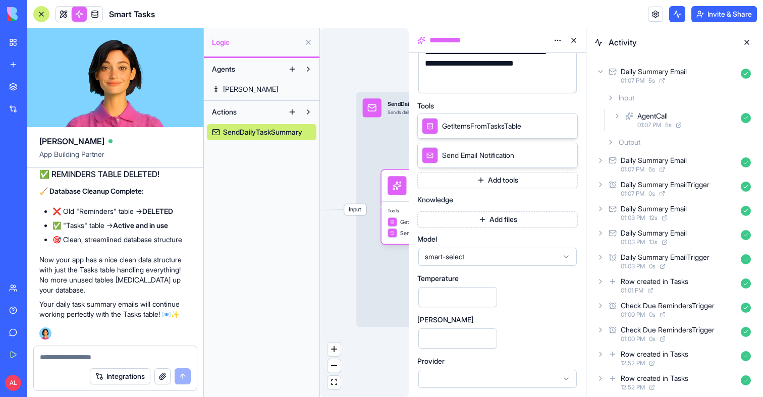
click at [635, 125] on div "AgentCall 01:07 PM 5 s" at bounding box center [683, 120] width 144 height 22
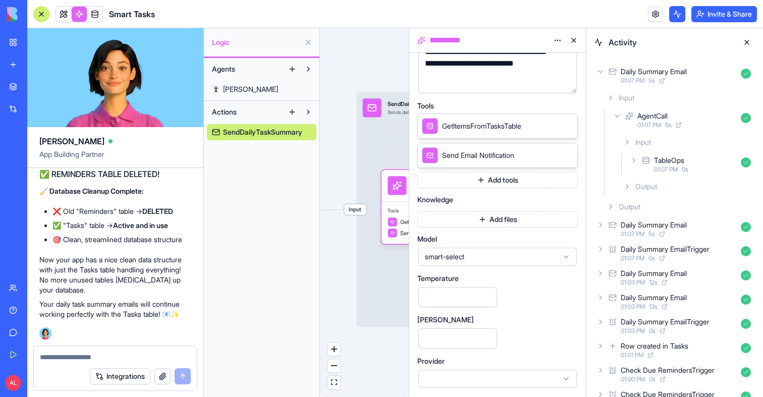
click at [651, 161] on div "TableOps 01:07 PM 0 s" at bounding box center [691, 164] width 127 height 22
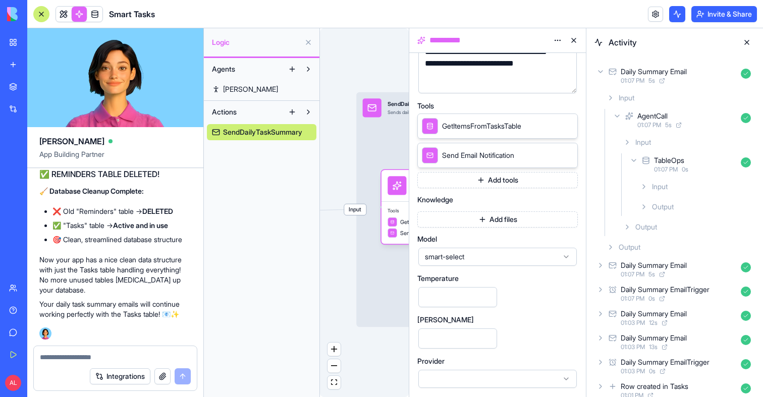
click at [651, 161] on div "TableOps 01:07 PM 0 s" at bounding box center [691, 164] width 127 height 22
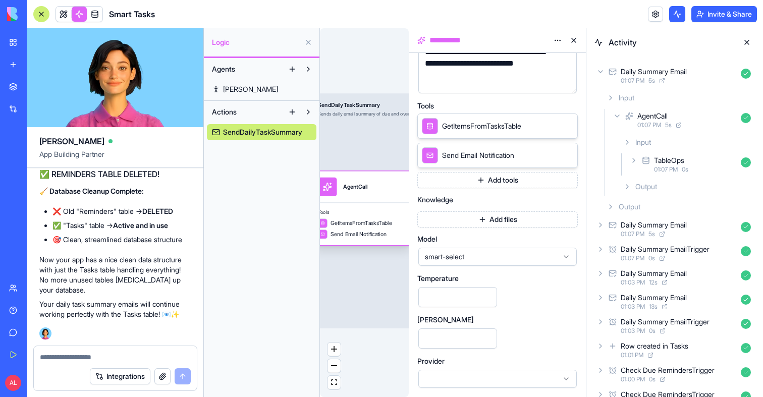
click at [376, 186] on div "AgentCall" at bounding box center [362, 187] width 88 height 19
click at [629, 228] on div "Daily Summary Email" at bounding box center [654, 225] width 66 height 10
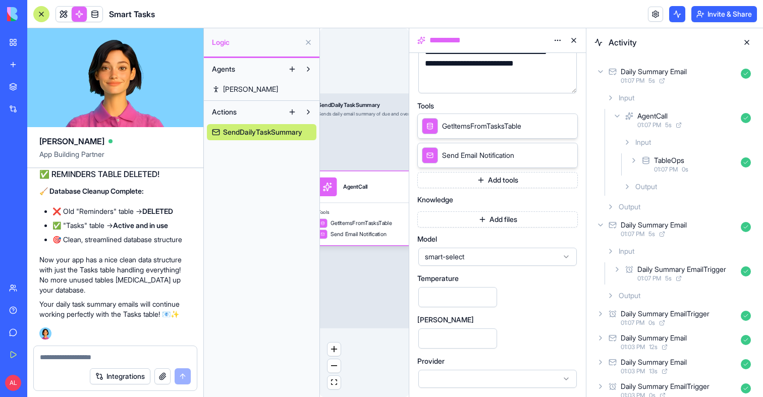
click at [640, 289] on div "Output" at bounding box center [678, 296] width 152 height 18
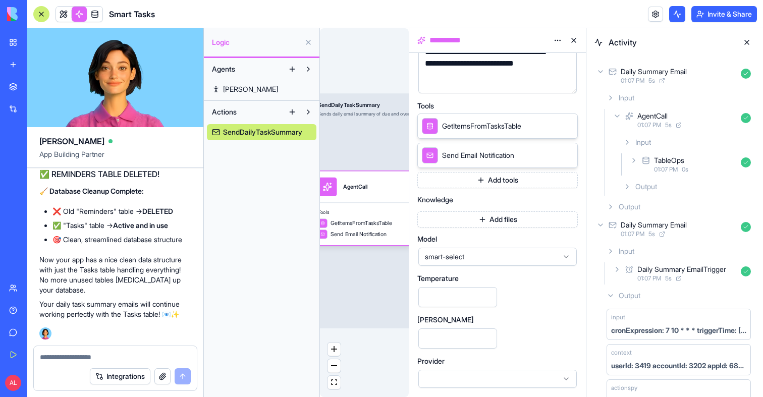
click at [640, 289] on div "Output" at bounding box center [678, 296] width 152 height 18
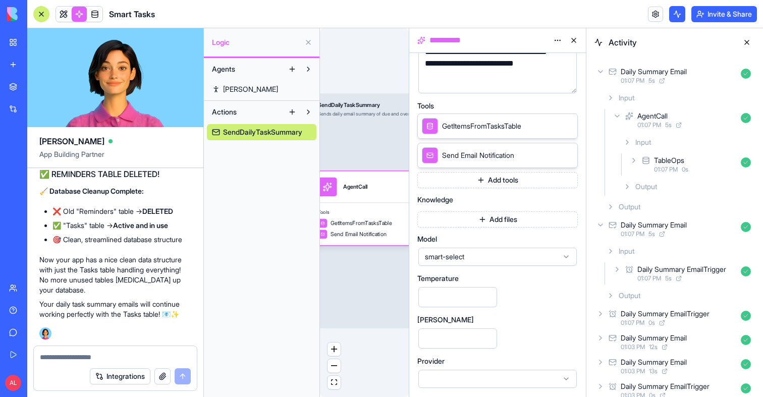
click at [651, 275] on span "01:07 PM" at bounding box center [649, 278] width 24 height 8
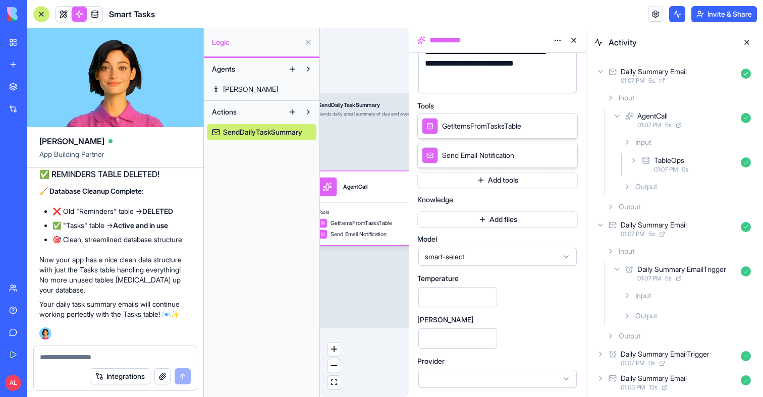
click at [651, 275] on span "01:07 PM" at bounding box center [649, 278] width 24 height 8
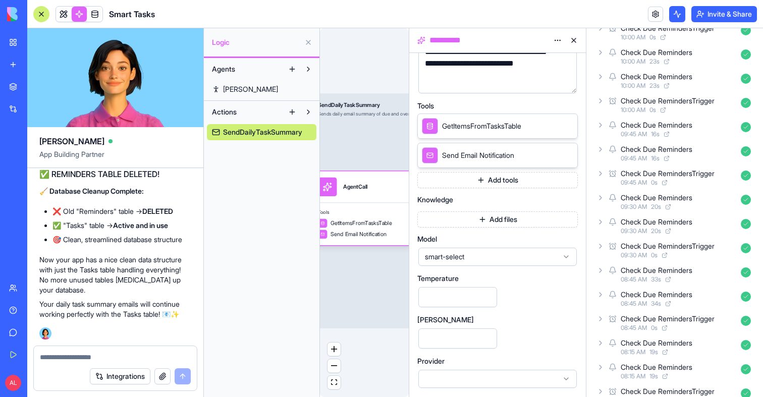
scroll to position [1684, 0]
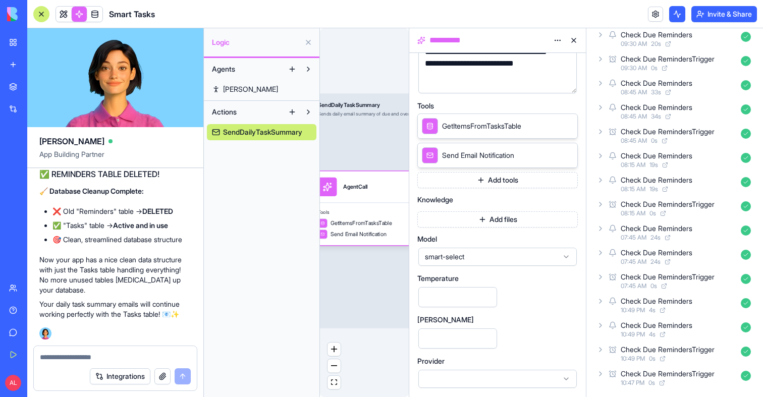
click at [650, 382] on div "10:47 PM 0 s" at bounding box center [679, 383] width 116 height 8
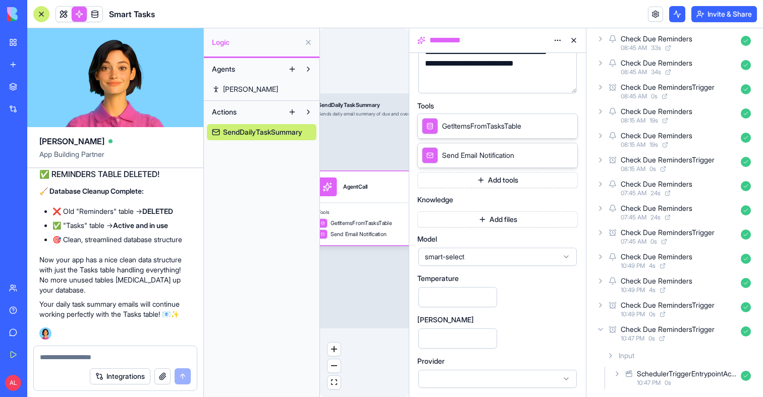
click at [650, 382] on span "10:47 PM" at bounding box center [649, 383] width 24 height 8
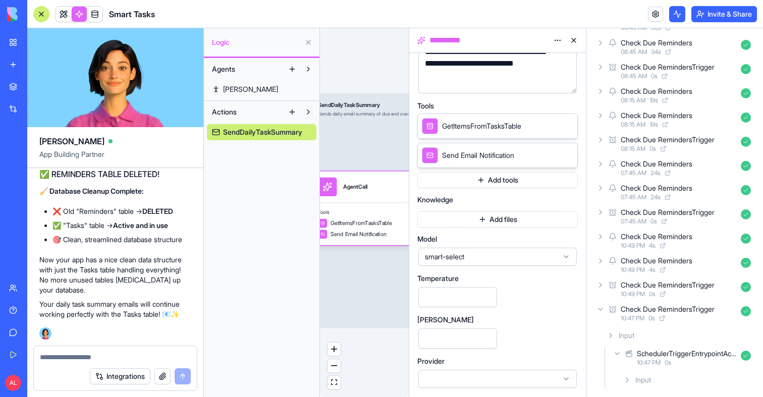
click at [650, 382] on span "Input" at bounding box center [643, 380] width 16 height 10
click at [651, 309] on div "Check Due RemindersTrigger" at bounding box center [668, 309] width 94 height 10
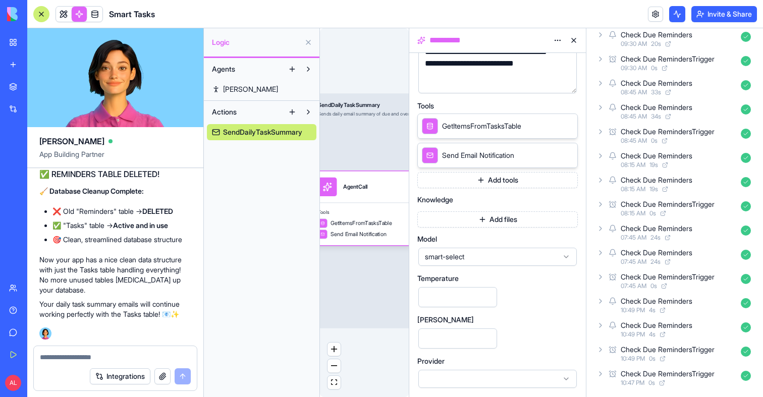
click at [639, 351] on div "Check Due RemindersTrigger" at bounding box center [668, 350] width 94 height 10
click at [668, 82] on div "Daily Summary EmailTrigger" at bounding box center [665, 84] width 89 height 10
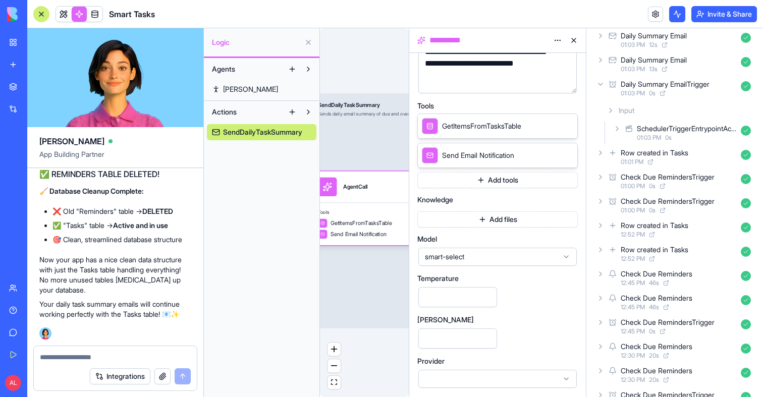
click at [665, 132] on div "SchedulerTriggerEntrypointAction" at bounding box center [687, 129] width 100 height 10
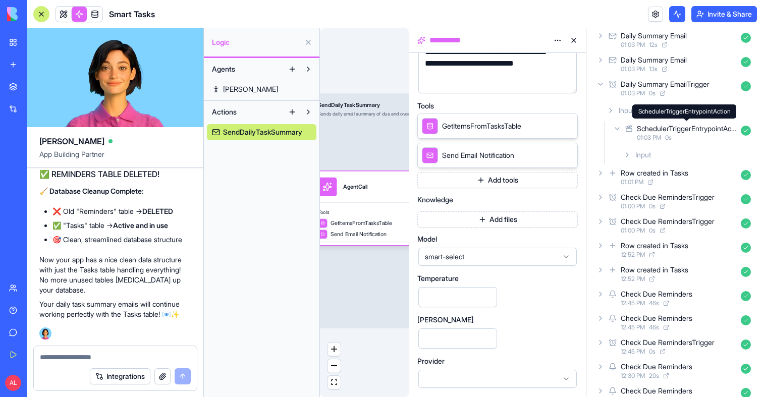
click at [658, 132] on div "SchedulerTriggerEntrypointAction" at bounding box center [687, 129] width 100 height 10
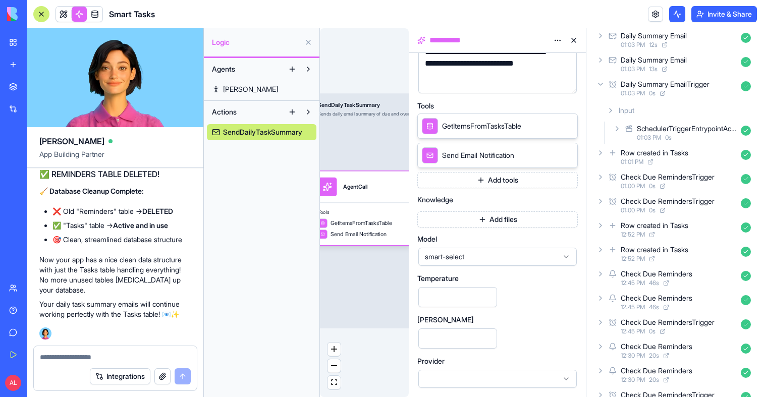
click at [627, 114] on span "Input" at bounding box center [627, 110] width 16 height 10
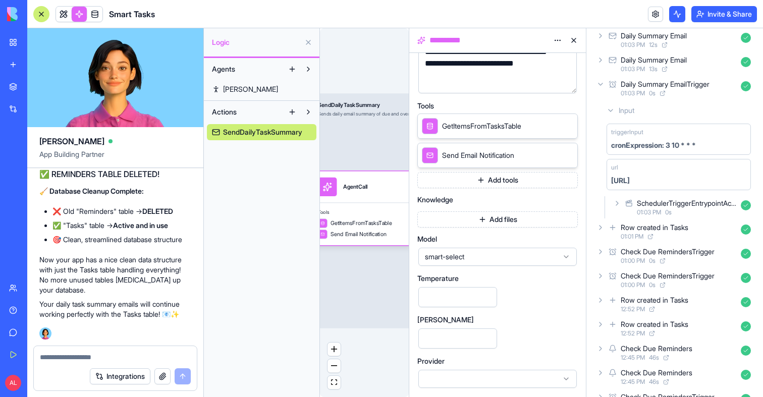
click at [613, 92] on div "Daily Summary EmailTrigger 01:03 PM 0 s" at bounding box center [674, 88] width 160 height 22
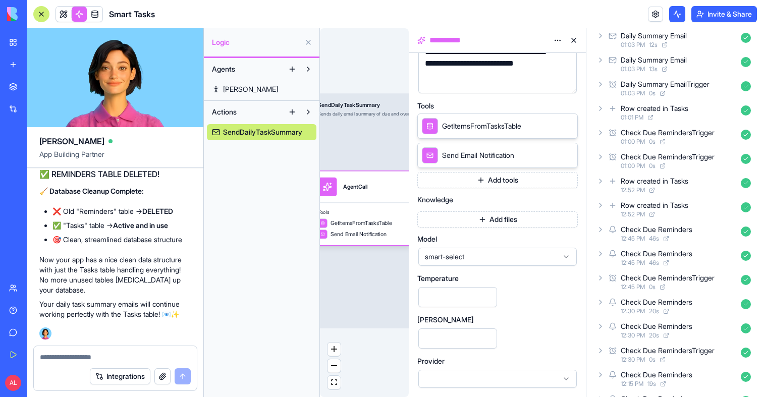
click at [648, 61] on div "Daily Summary Email" at bounding box center [654, 60] width 66 height 10
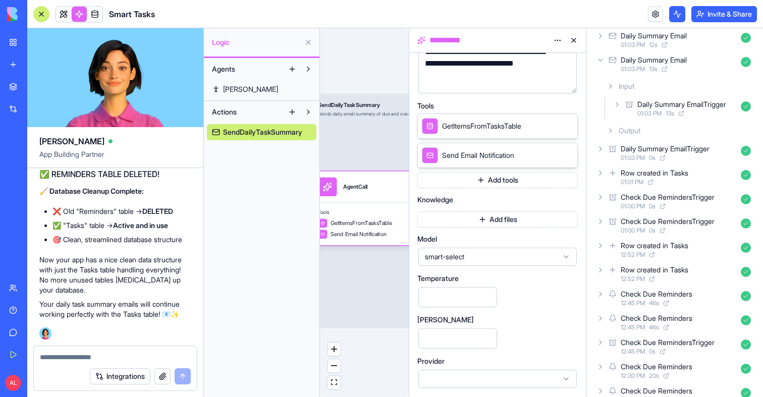
click at [653, 93] on div "Input" at bounding box center [678, 86] width 152 height 18
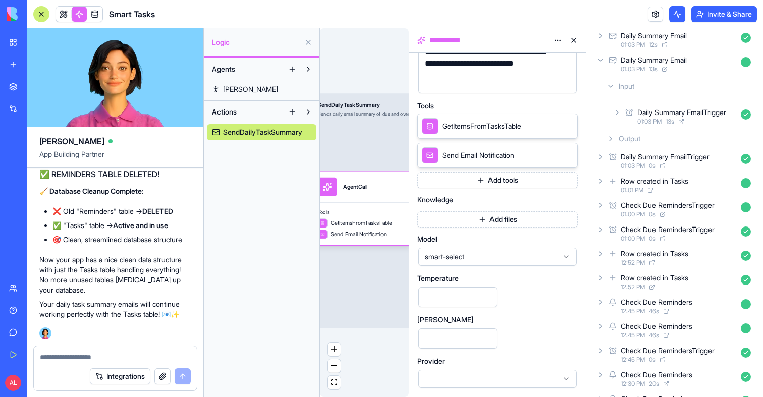
click at [652, 91] on div "Input" at bounding box center [678, 86] width 152 height 18
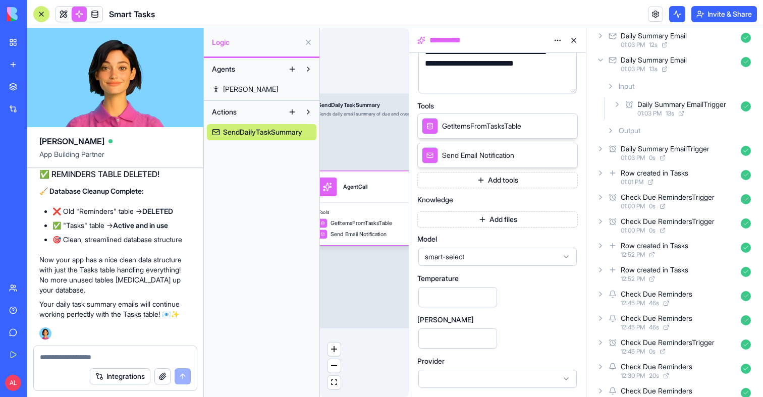
click at [652, 98] on div "Daily Summary EmailTrigger 01:03 PM 13 s" at bounding box center [683, 108] width 144 height 22
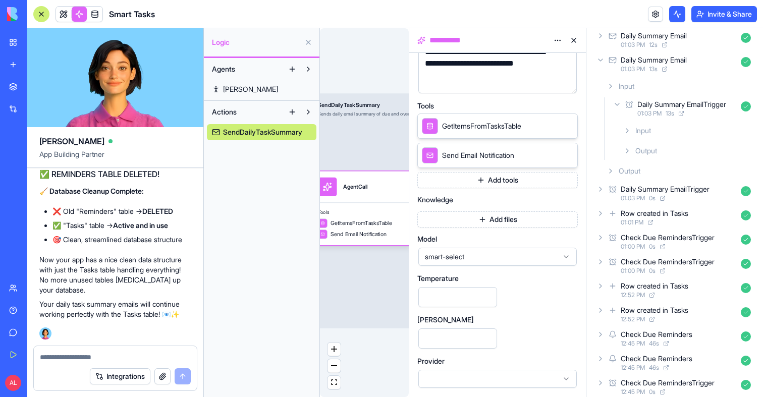
click at [652, 98] on div "Daily Summary EmailTrigger 01:03 PM 13 s" at bounding box center [683, 108] width 144 height 22
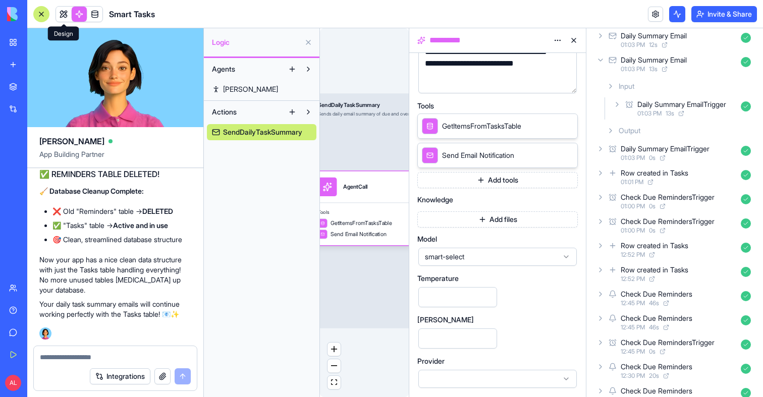
click at [62, 13] on span at bounding box center [63, 14] width 28 height 28
click at [62, 13] on button at bounding box center [63, 14] width 15 height 15
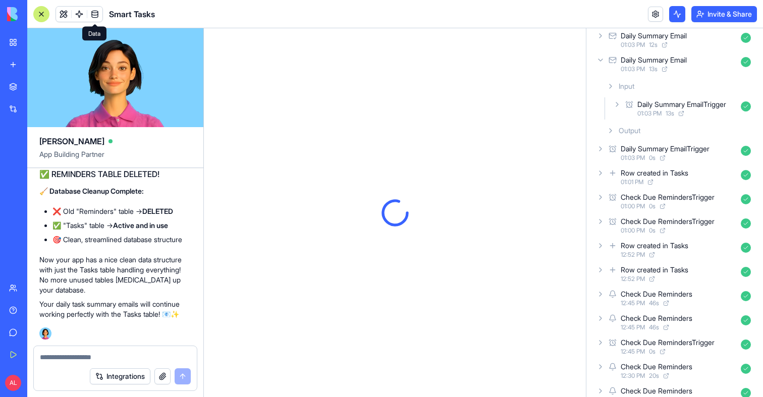
click at [97, 11] on span at bounding box center [95, 14] width 28 height 28
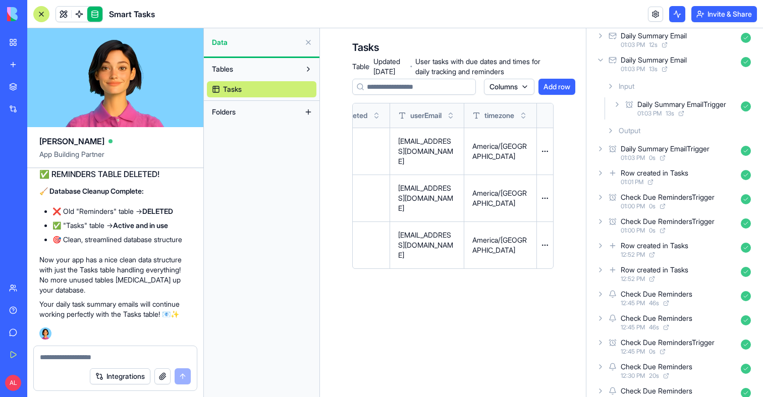
scroll to position [0, 644]
click at [0, 0] on button at bounding box center [0, 0] width 0 height 0
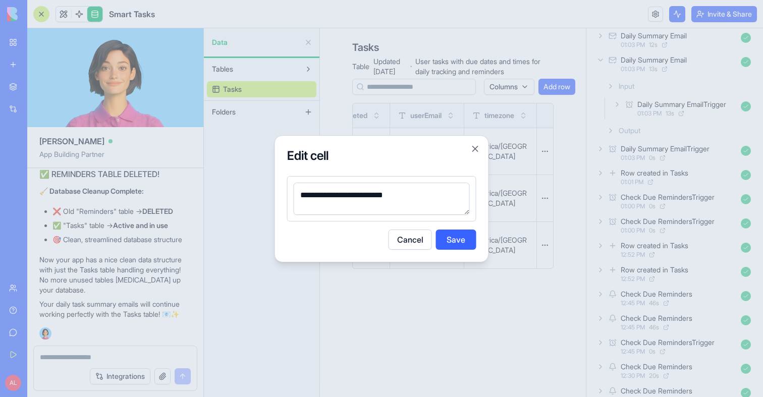
click at [359, 197] on textarea "**********" at bounding box center [382, 199] width 176 height 32
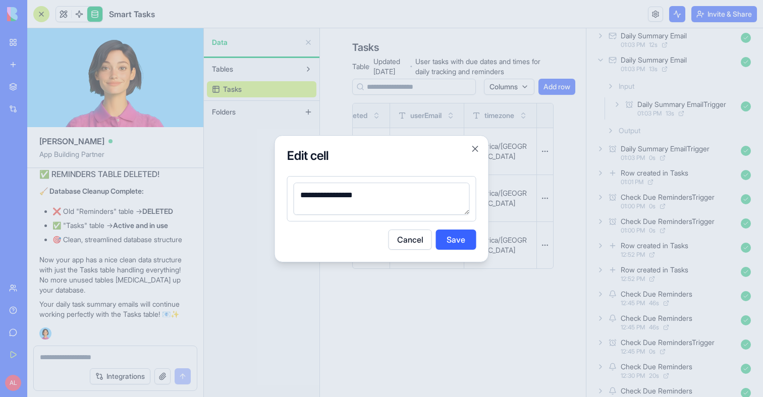
click at [359, 197] on textarea "**********" at bounding box center [382, 199] width 176 height 32
type textarea "**********"
click at [463, 234] on button "Save" at bounding box center [456, 240] width 40 height 20
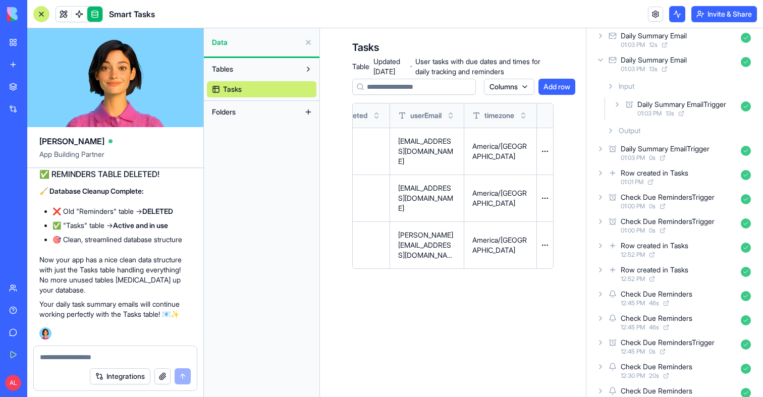
click at [0, 0] on button at bounding box center [0, 0] width 0 height 0
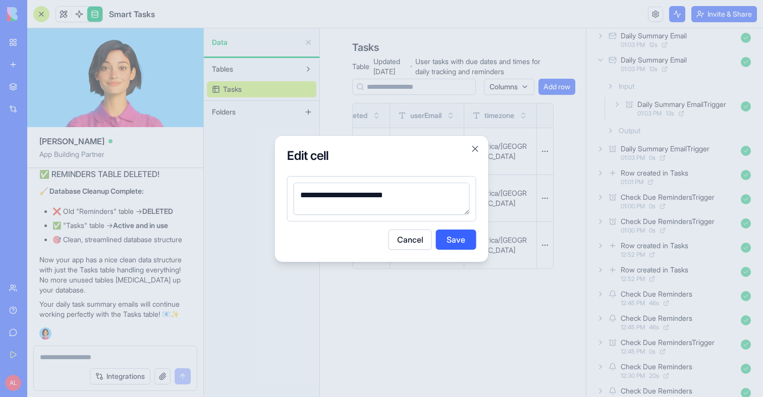
click at [371, 198] on textarea "**********" at bounding box center [382, 199] width 176 height 32
type textarea "**********"
click at [458, 243] on button "Save" at bounding box center [456, 240] width 40 height 20
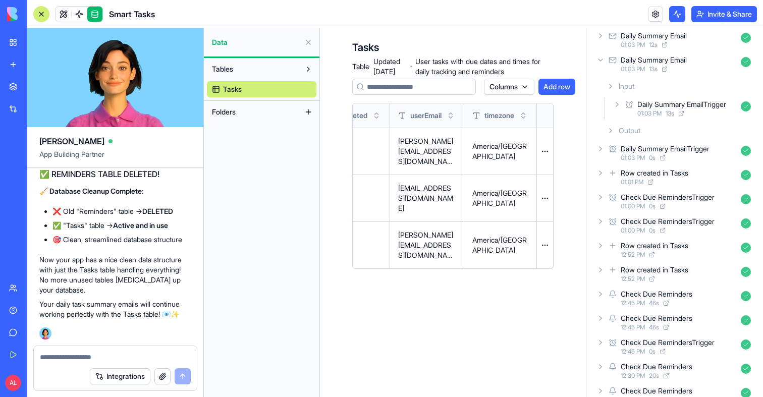
click at [73, 13] on link at bounding box center [79, 14] width 15 height 15
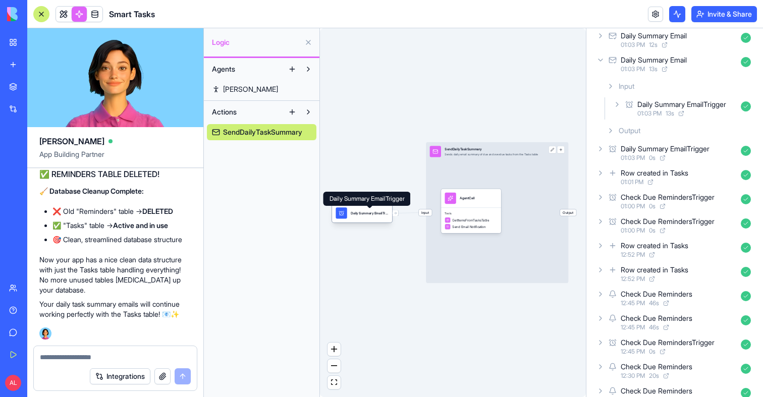
click at [369, 210] on span at bounding box center [369, 208] width 5 height 5
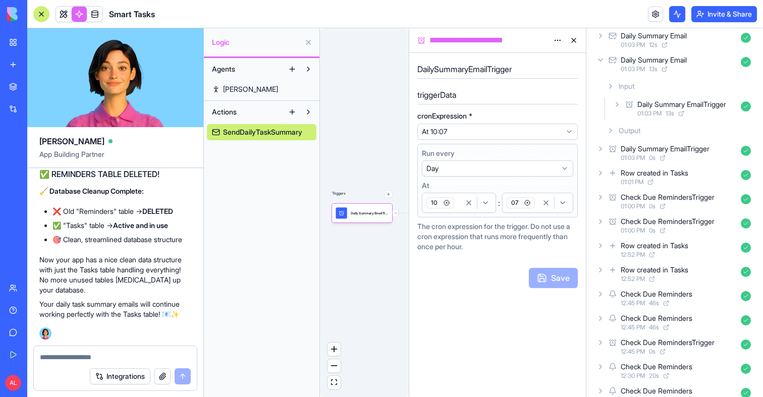
click at [517, 209] on div "07" at bounding box center [521, 202] width 33 height 15
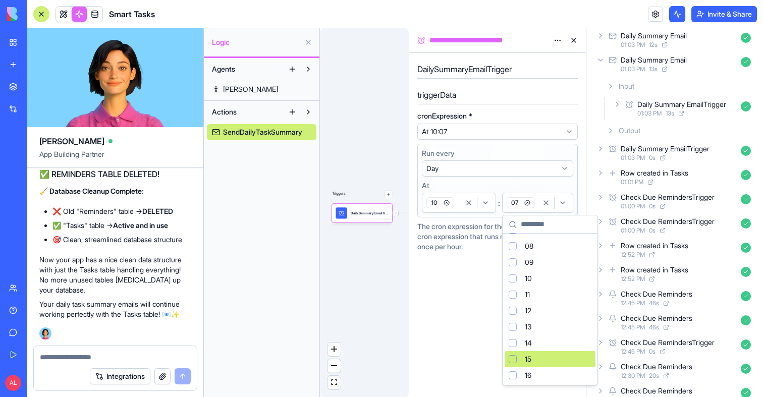
click at [519, 361] on div "15" at bounding box center [550, 359] width 91 height 16
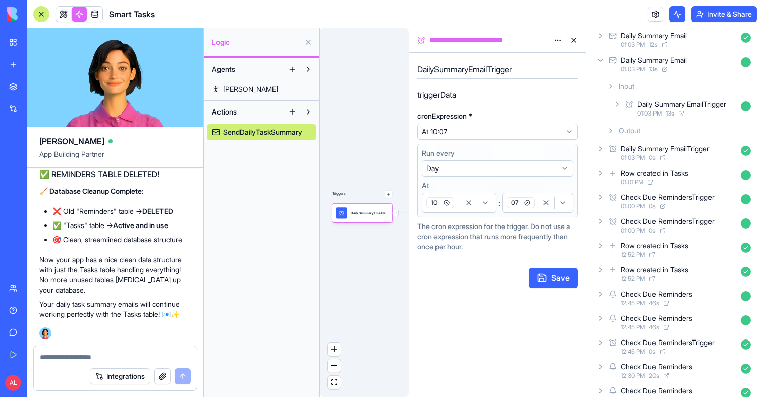
click at [538, 208] on div "button" at bounding box center [554, 203] width 33 height 12
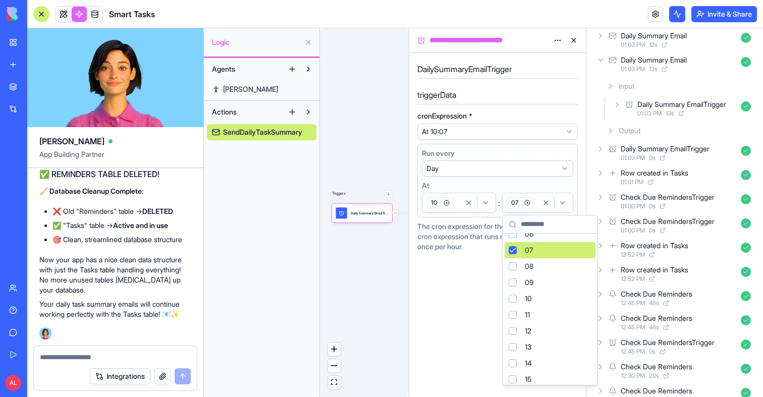
scroll to position [135, 0]
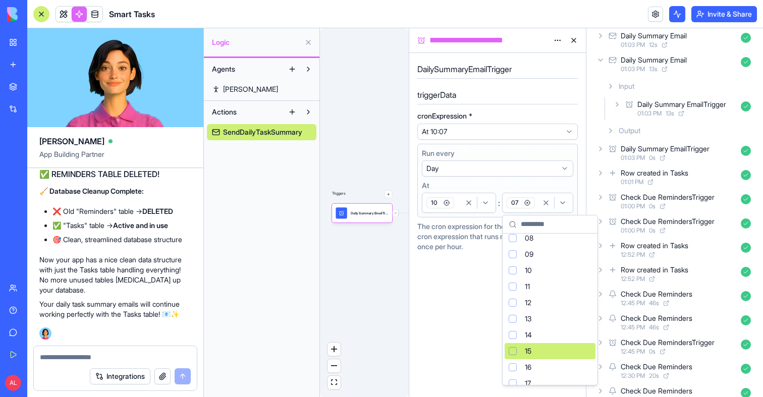
click at [512, 356] on div "15" at bounding box center [550, 351] width 91 height 16
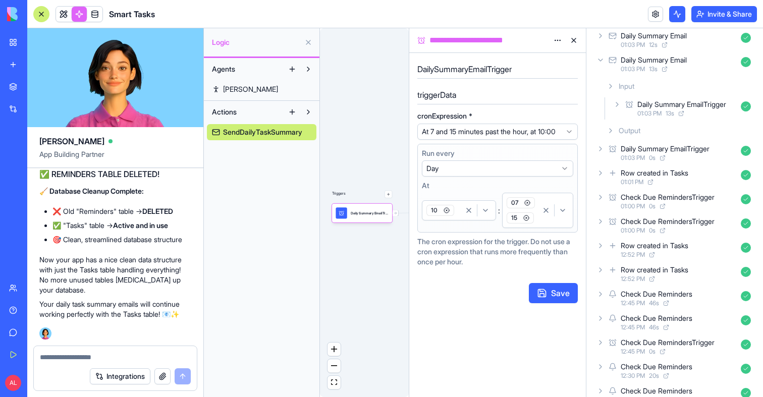
click at [527, 206] on icon "button" at bounding box center [527, 203] width 6 height 6
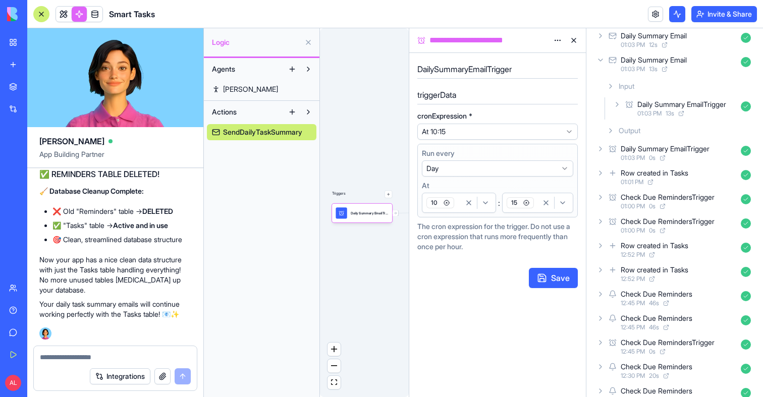
click at [542, 276] on button "Save" at bounding box center [553, 278] width 49 height 20
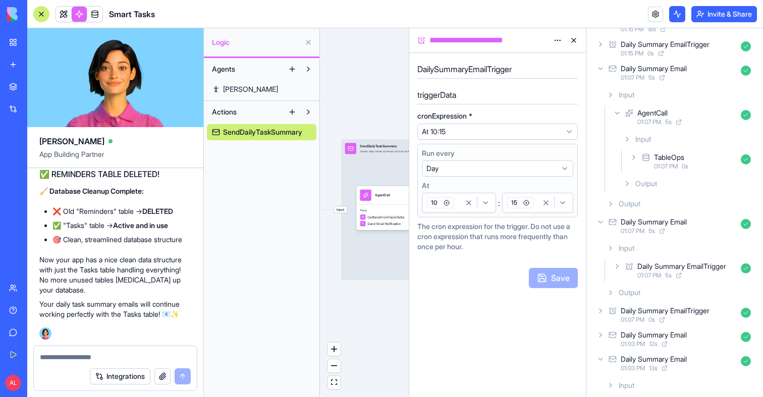
scroll to position [0, 0]
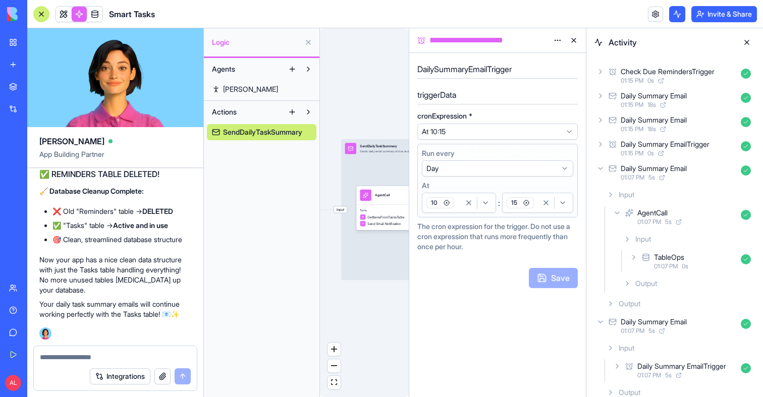
click at [455, 209] on div "10" at bounding box center [442, 202] width 36 height 15
click at [745, 43] on button at bounding box center [747, 42] width 16 height 16
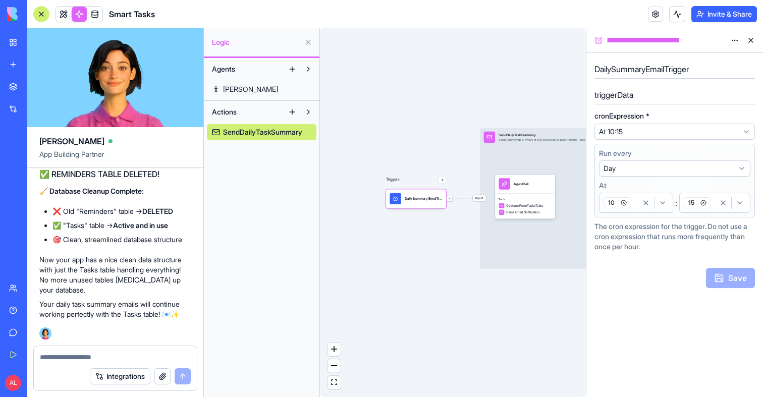
scroll to position [5847, 0]
click at [83, 355] on textarea at bounding box center [115, 357] width 151 height 10
click at [621, 48] on div "**********" at bounding box center [674, 40] width 177 height 24
click at [635, 38] on div "**********" at bounding box center [665, 40] width 122 height 12
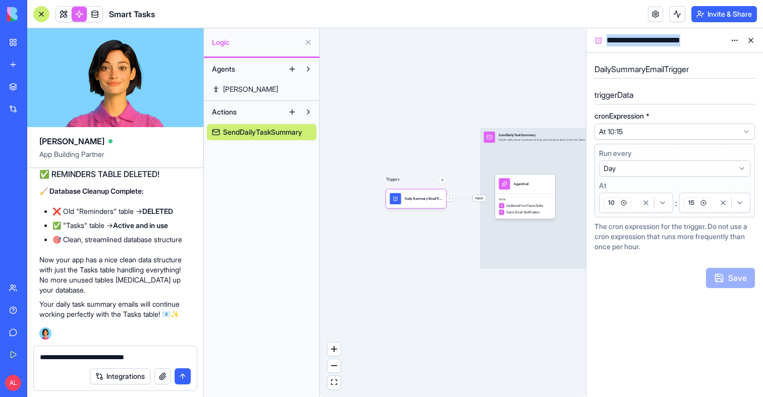
click at [635, 38] on div "**********" at bounding box center [665, 40] width 122 height 12
copy div "**********"
click at [150, 361] on textarea "**********" at bounding box center [115, 357] width 151 height 10
paste textarea "**********"
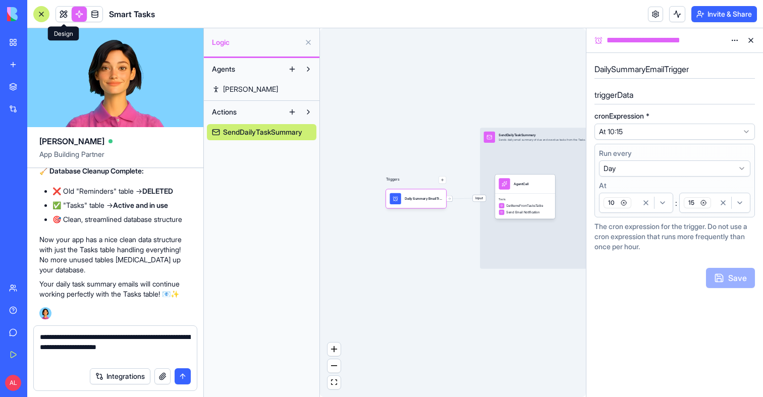
click at [67, 10] on link at bounding box center [63, 14] width 15 height 15
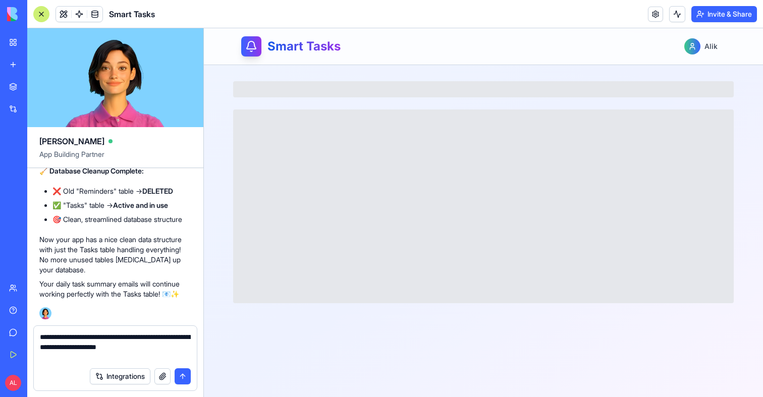
click at [107, 359] on textarea "**********" at bounding box center [115, 347] width 151 height 30
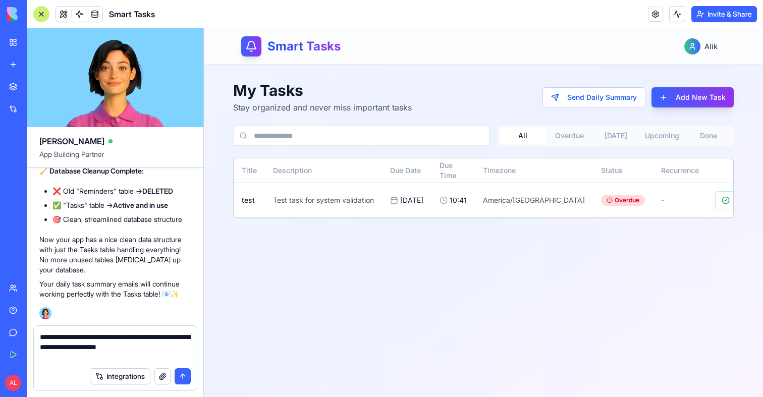
click at [136, 359] on textarea "**********" at bounding box center [115, 347] width 151 height 30
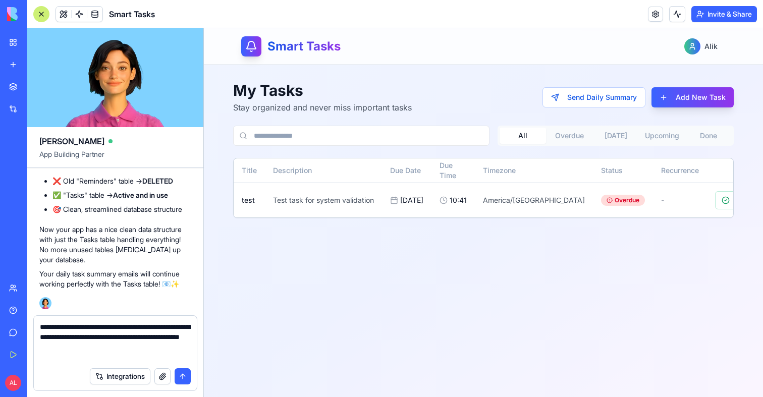
type textarea "**********"
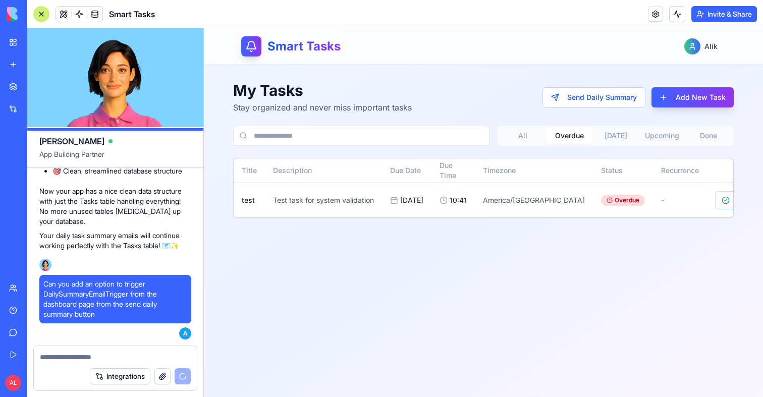
click at [576, 141] on button "Overdue" at bounding box center [569, 136] width 46 height 16
click at [531, 139] on button "All" at bounding box center [522, 136] width 46 height 16
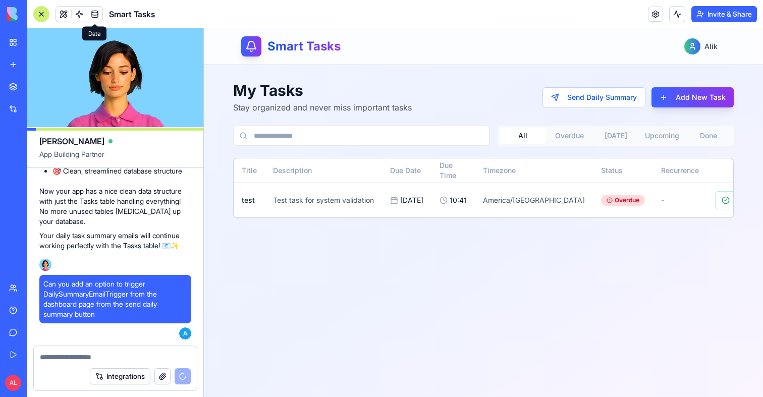
click at [95, 17] on link at bounding box center [94, 14] width 15 height 15
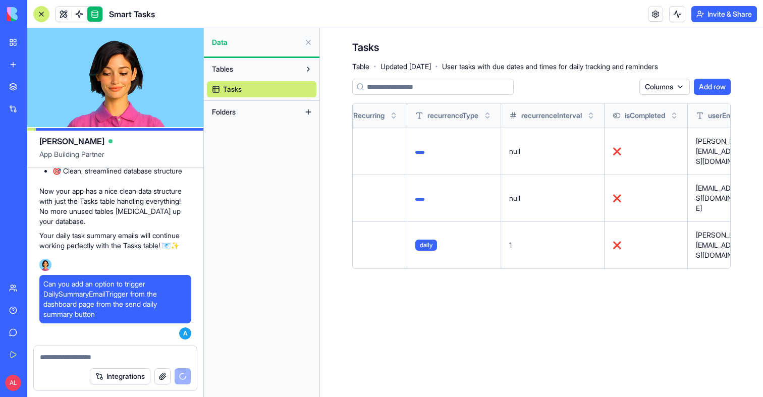
scroll to position [0, 467]
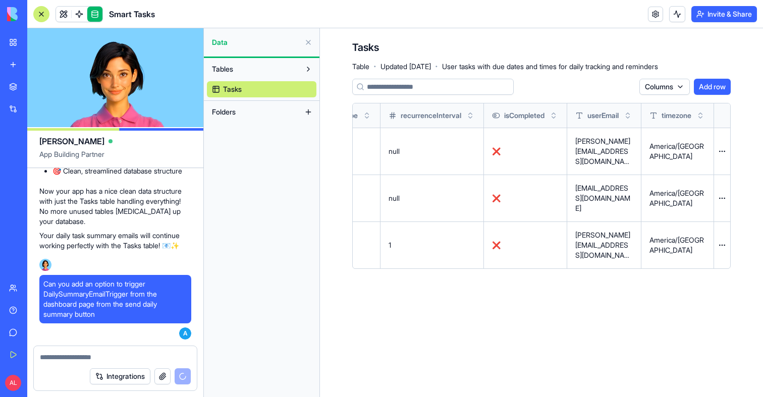
click at [0, 0] on button at bounding box center [0, 0] width 0 height 0
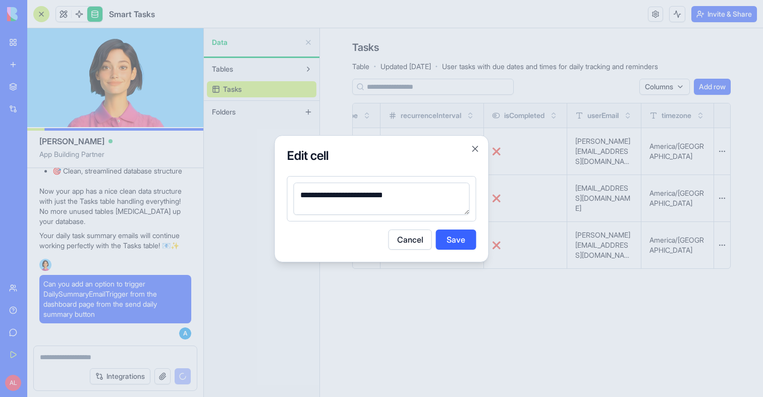
click at [427, 190] on textarea "**********" at bounding box center [382, 199] width 176 height 32
click at [478, 148] on button "Close" at bounding box center [475, 149] width 10 height 10
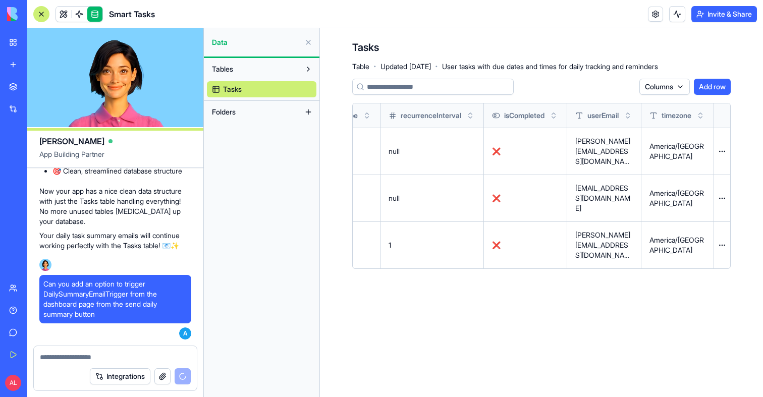
click at [0, 0] on button at bounding box center [0, 0] width 0 height 0
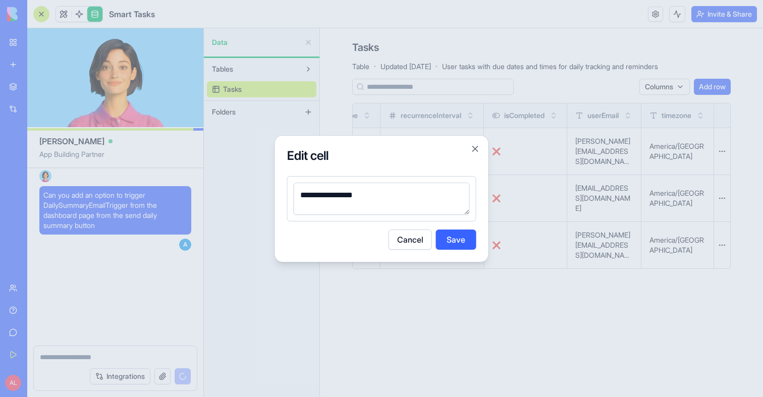
click at [419, 186] on textarea "**********" at bounding box center [382, 199] width 176 height 32
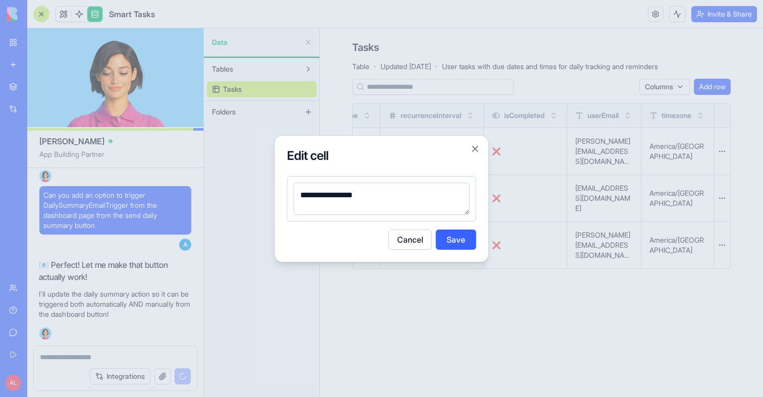
scroll to position [6022, 0]
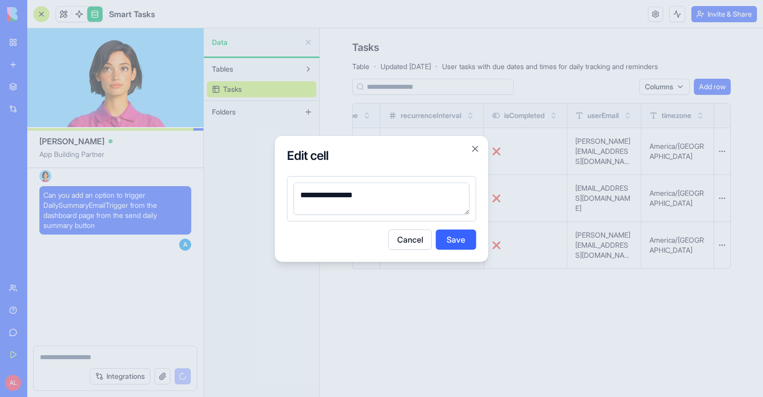
click at [419, 186] on textarea "**********" at bounding box center [382, 199] width 176 height 32
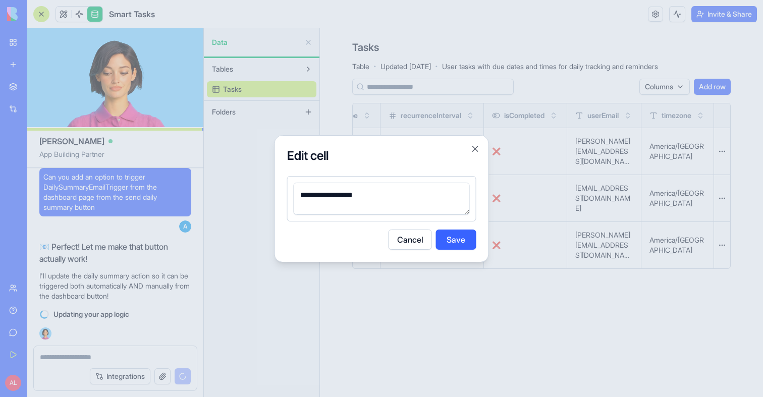
click at [419, 186] on textarea "**********" at bounding box center [382, 199] width 176 height 32
type textarea "**********"
click at [453, 241] on button "Save" at bounding box center [456, 240] width 40 height 20
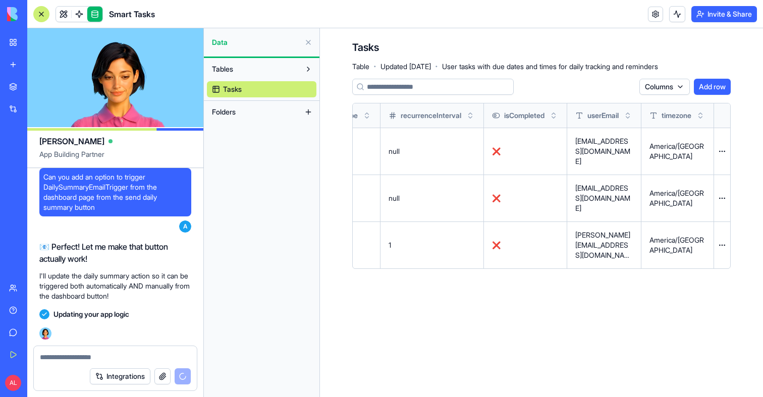
click at [0, 0] on button at bounding box center [0, 0] width 0 height 0
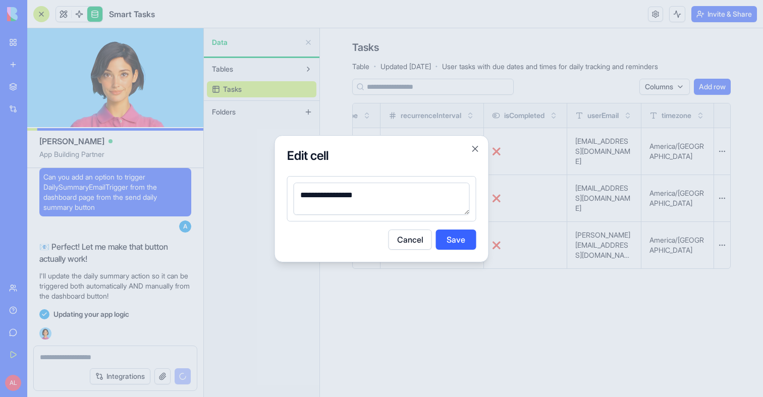
click at [395, 199] on textarea "**********" at bounding box center [382, 199] width 176 height 32
type textarea "**********"
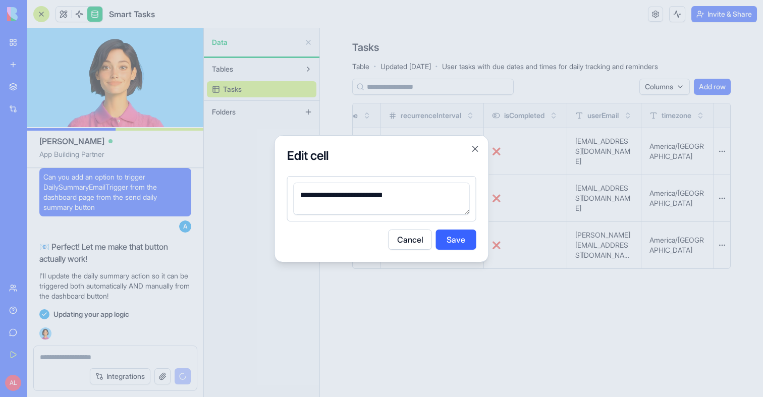
click at [474, 248] on button "Save" at bounding box center [456, 240] width 40 height 20
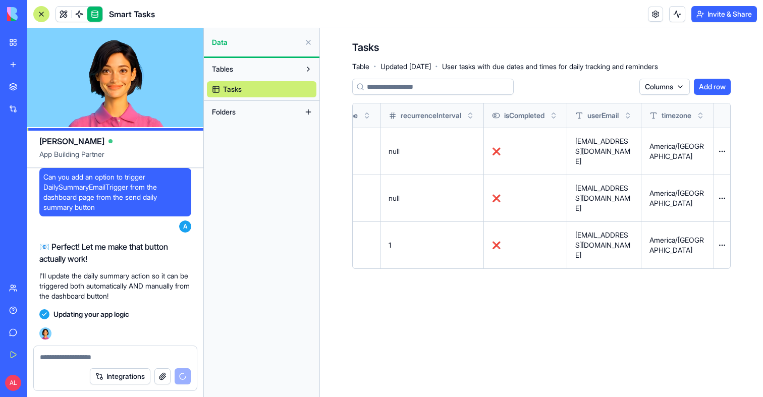
scroll to position [6378, 0]
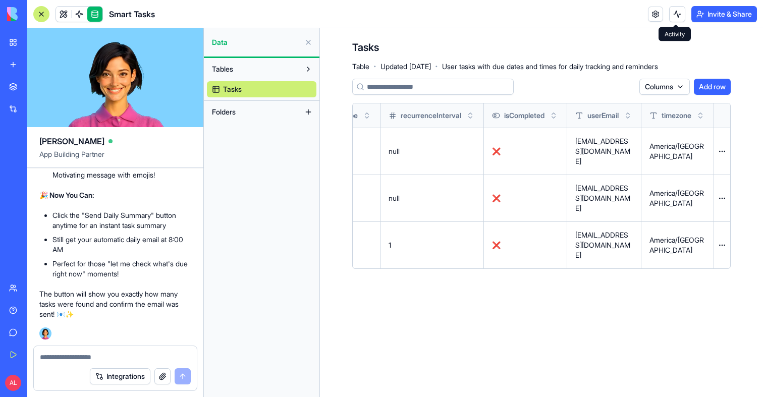
click at [680, 14] on button at bounding box center [677, 14] width 16 height 16
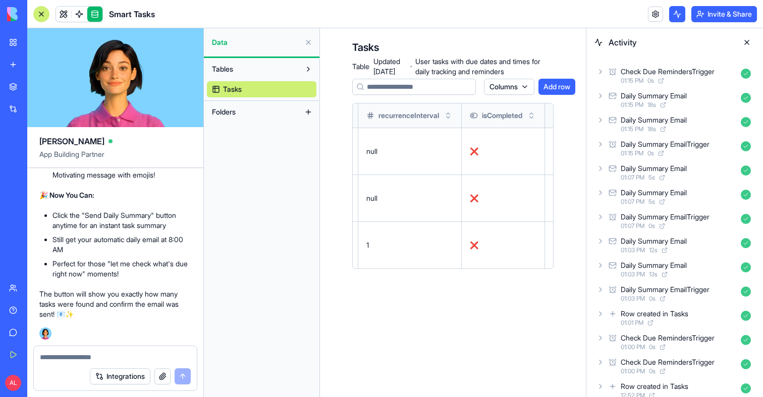
click at [688, 72] on div "Check Due RemindersTrigger" at bounding box center [668, 72] width 94 height 10
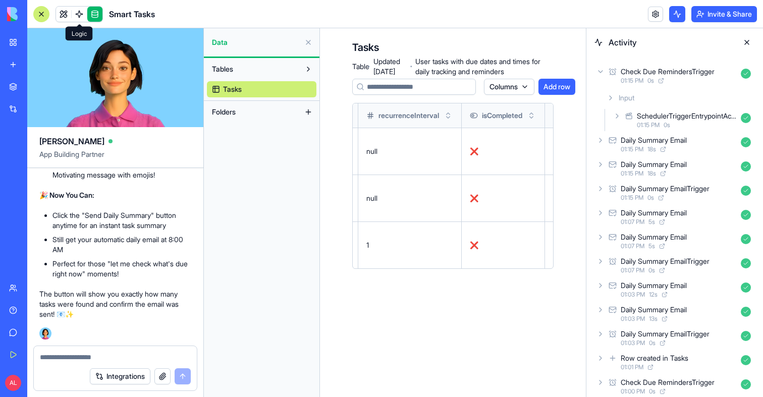
click at [81, 15] on span at bounding box center [79, 14] width 28 height 28
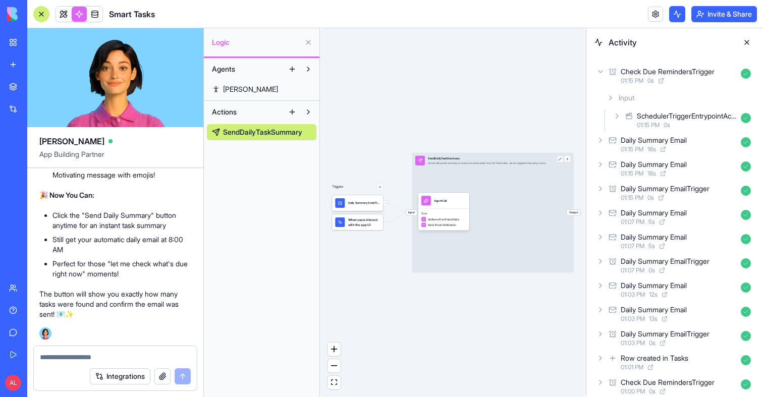
click at [698, 140] on div "Daily Summary Email" at bounding box center [679, 140] width 116 height 10
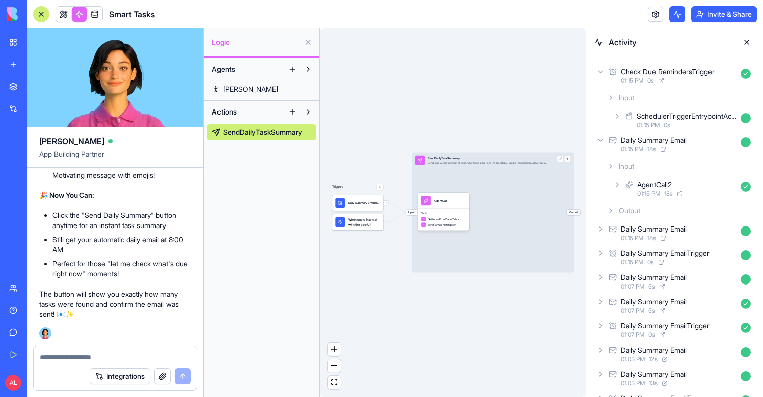
click at [686, 186] on div "AgentCall2" at bounding box center [686, 185] width 99 height 10
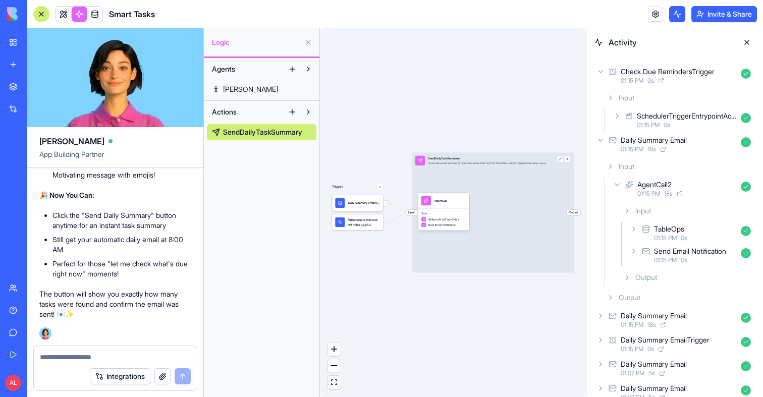
click at [691, 253] on div "Send Email Notification" at bounding box center [690, 251] width 72 height 10
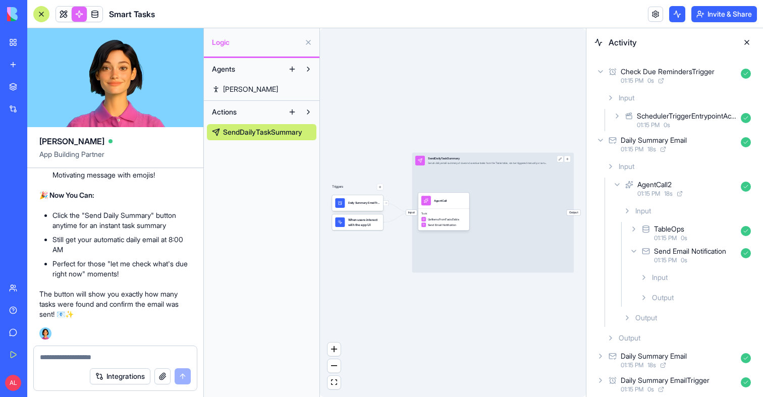
click at [691, 247] on div "Send Email Notification" at bounding box center [690, 251] width 72 height 10
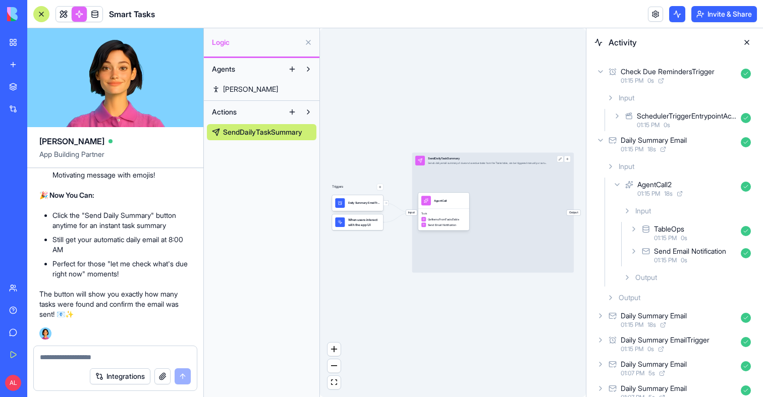
click at [749, 40] on button at bounding box center [747, 42] width 16 height 16
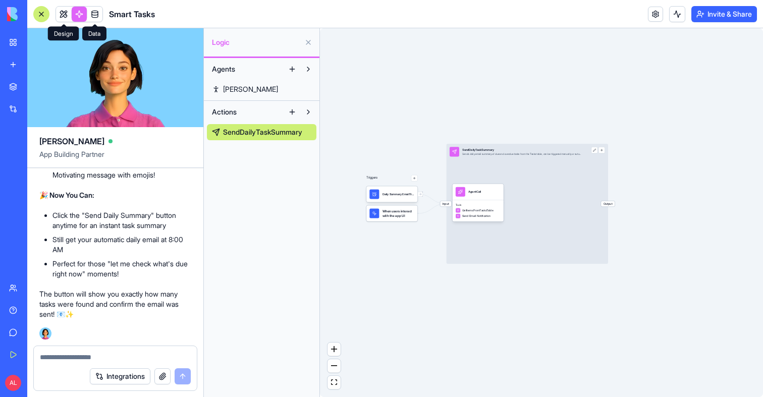
click at [103, 20] on div "Smart Tasks" at bounding box center [94, 14] width 122 height 16
click at [100, 19] on link at bounding box center [94, 14] width 15 height 15
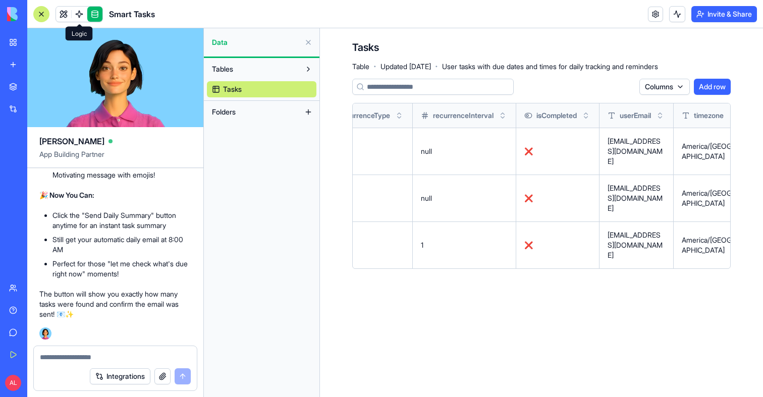
scroll to position [0, 467]
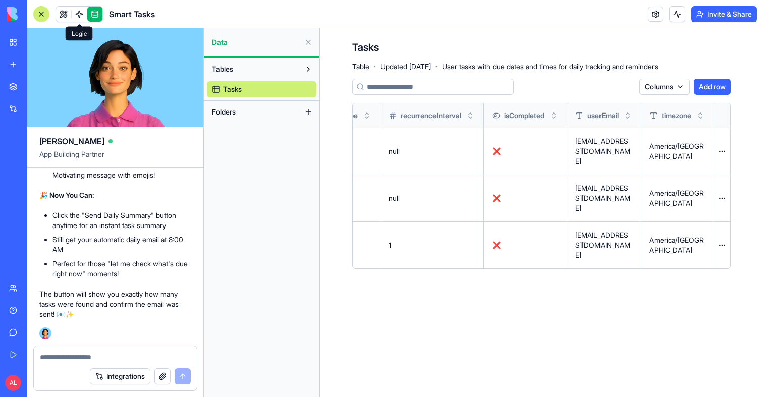
click at [0, 0] on button at bounding box center [0, 0] width 0 height 0
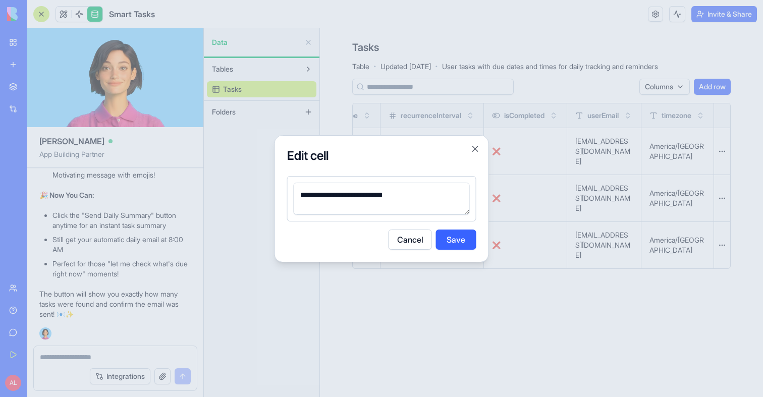
click at [400, 198] on textarea "**********" at bounding box center [382, 199] width 176 height 32
type textarea "**********"
click at [455, 238] on button "Save" at bounding box center [456, 240] width 40 height 20
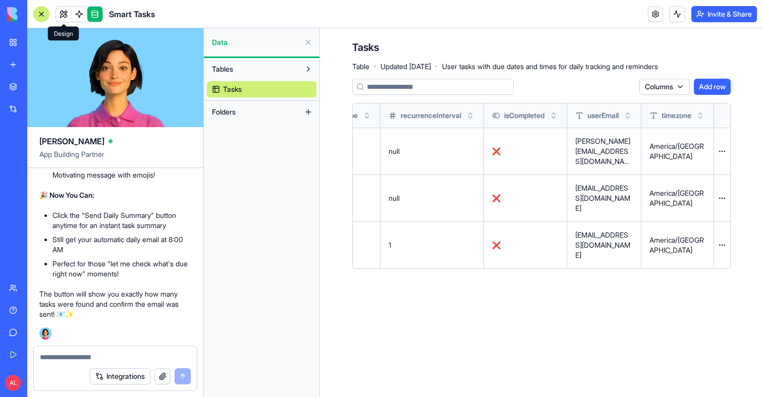
click at [65, 18] on link at bounding box center [63, 14] width 15 height 15
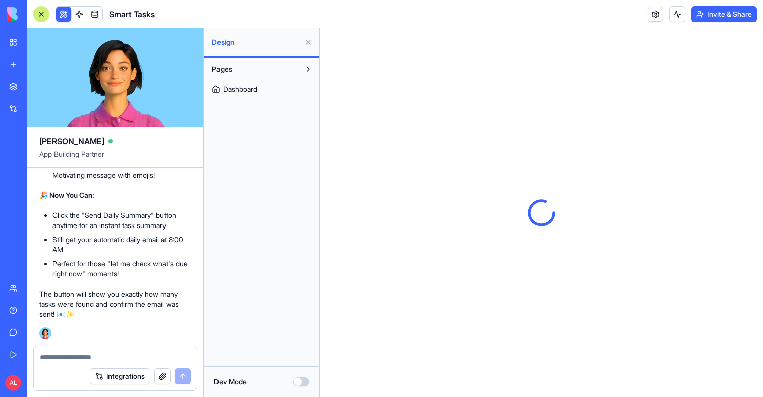
click at [247, 92] on span "Dashboard" at bounding box center [240, 89] width 34 height 10
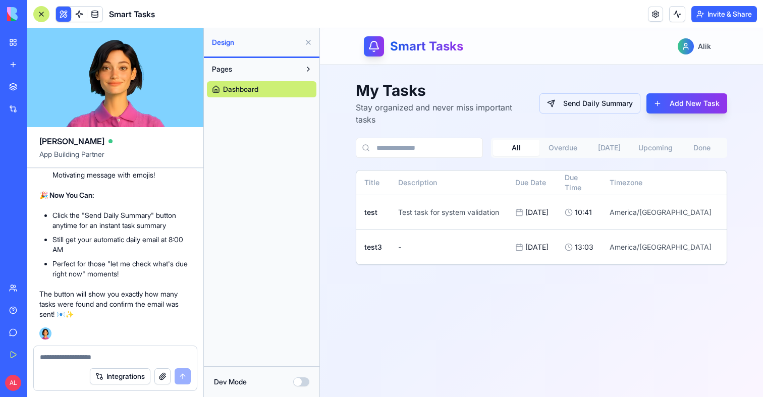
click at [578, 107] on button "Send Daily Summary" at bounding box center [589, 103] width 101 height 20
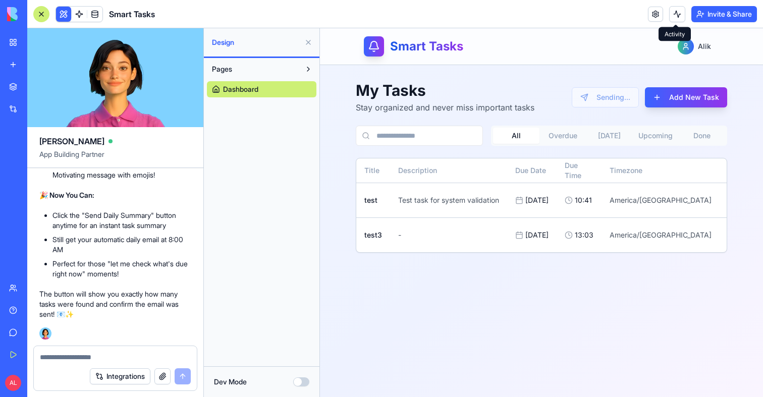
click at [671, 19] on button at bounding box center [677, 14] width 16 height 16
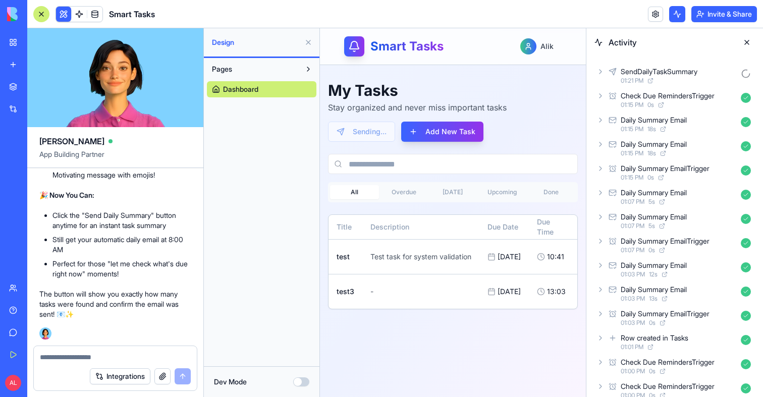
click at [622, 81] on span "01:21 PM" at bounding box center [632, 81] width 23 height 8
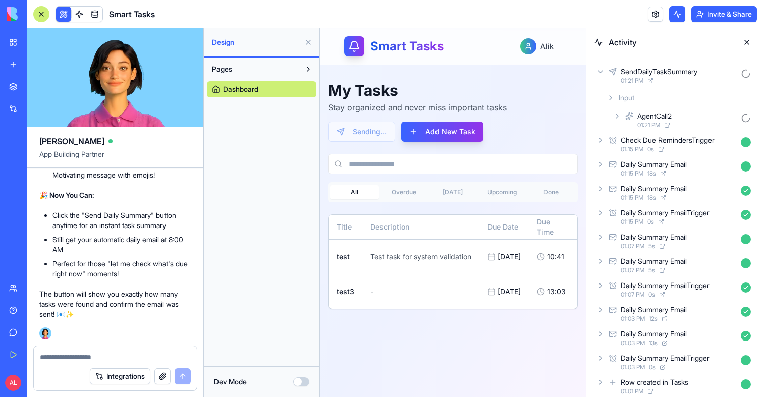
click at [651, 126] on span "01:21 PM" at bounding box center [648, 125] width 23 height 8
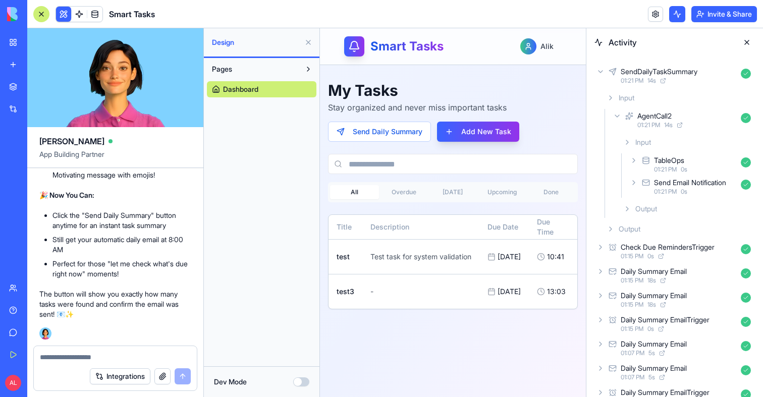
click at [646, 66] on div "SendDailyTaskSummary 01:21 PM 14 s" at bounding box center [674, 76] width 160 height 22
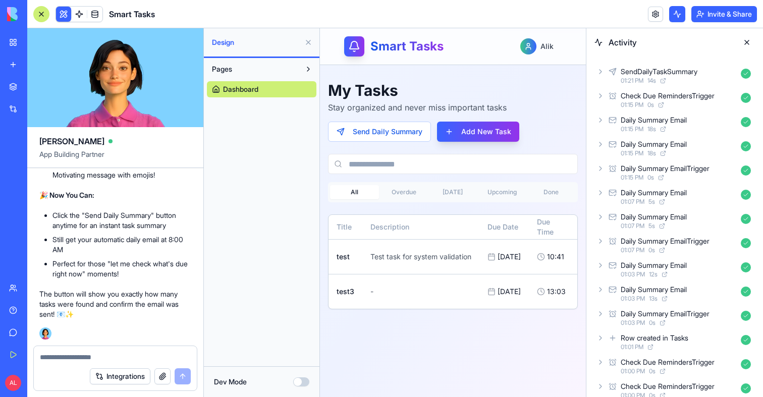
click at [646, 66] on div "SendDailyTaskSummary 01:21 PM 14 s" at bounding box center [674, 76] width 160 height 22
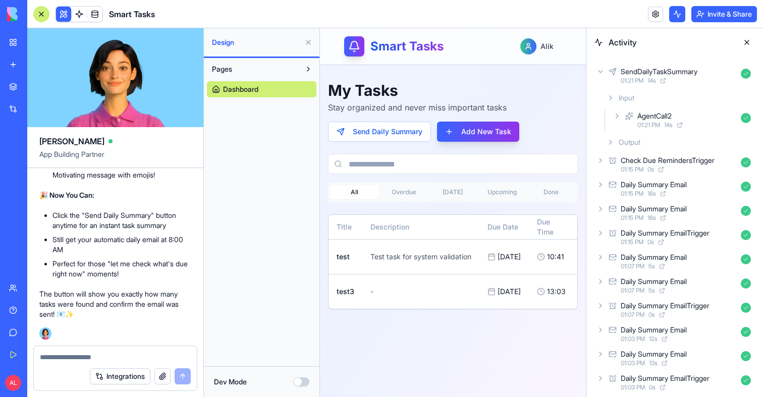
click at [660, 128] on span "01:21 PM" at bounding box center [648, 125] width 23 height 8
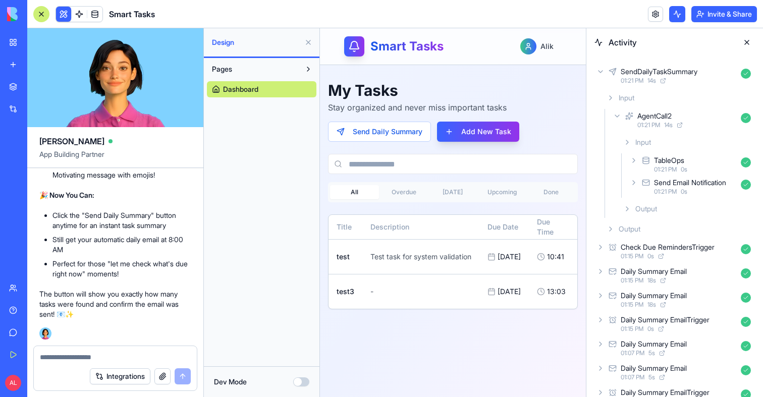
click at [687, 193] on span "0 s" at bounding box center [684, 192] width 7 height 8
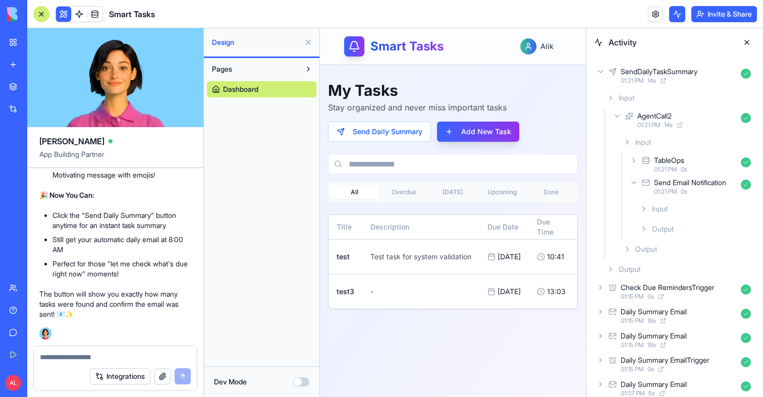
click at [681, 212] on div "Input" at bounding box center [695, 209] width 119 height 18
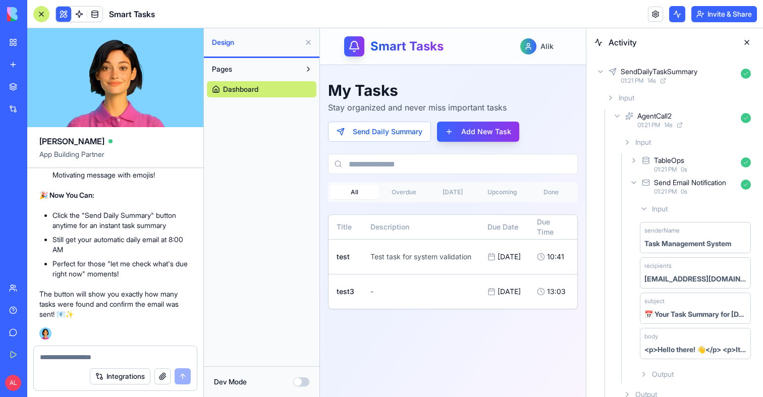
click at [680, 205] on div "Input" at bounding box center [695, 209] width 119 height 18
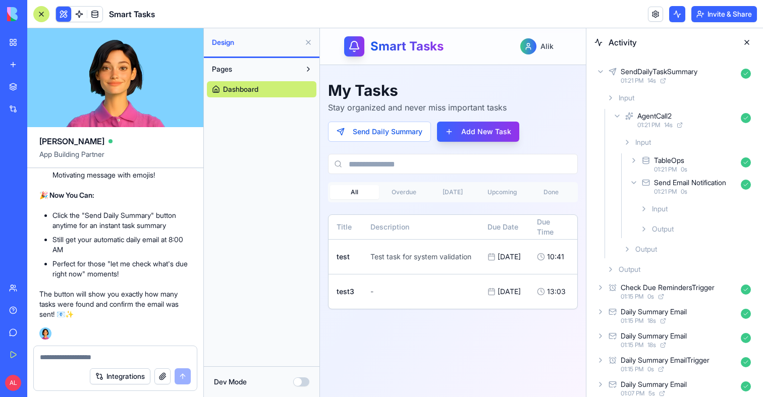
click at [676, 229] on div "Output" at bounding box center [695, 229] width 119 height 18
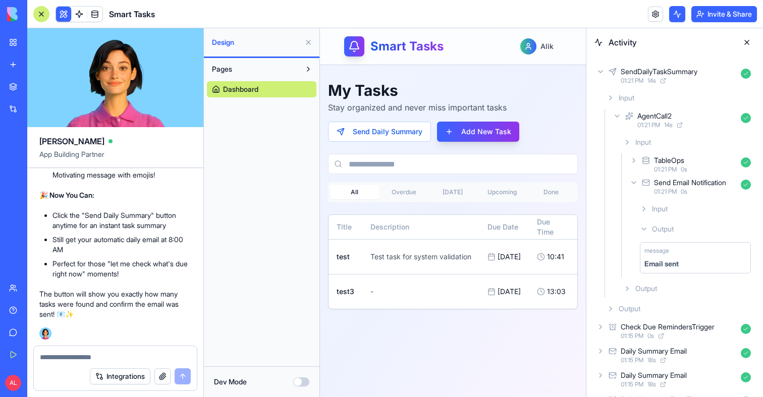
click at [676, 229] on div "Output" at bounding box center [695, 229] width 119 height 18
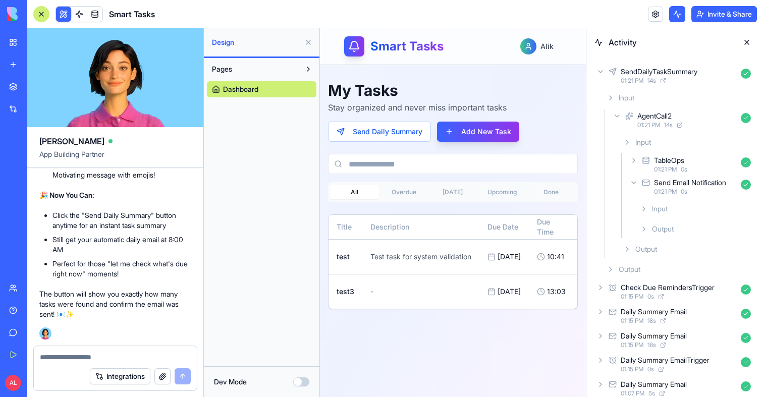
click at [680, 183] on div "Send Email Notification" at bounding box center [690, 183] width 72 height 10
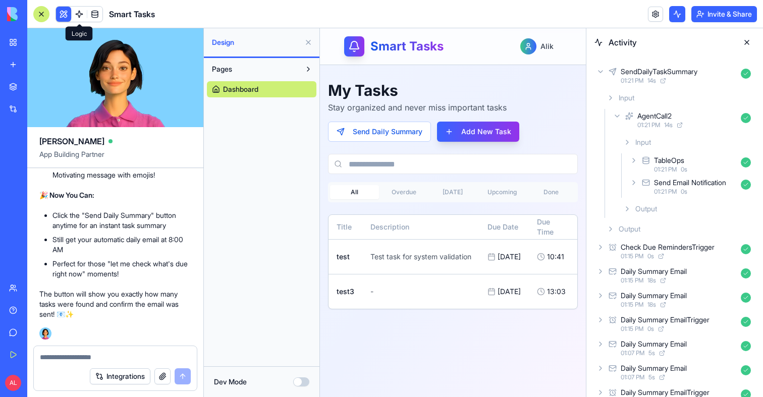
click at [79, 17] on link at bounding box center [79, 14] width 15 height 15
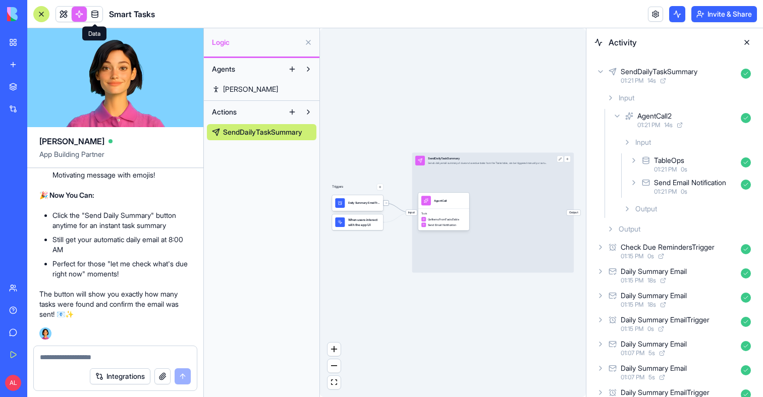
click at [386, 203] on icon at bounding box center [385, 202] width 3 height 3
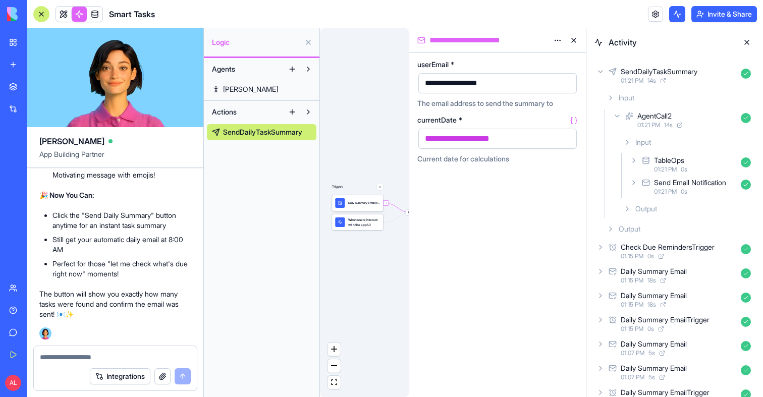
click at [386, 242] on div "Triggers Daily Summary EmailTrigger When users interact with the app UI Input S…" at bounding box center [364, 212] width 89 height 369
click at [395, 221] on div "Triggers Daily Summary EmailTrigger When users interact with the app UI Input S…" at bounding box center [364, 212] width 89 height 369
click at [406, 211] on span "Input" at bounding box center [411, 213] width 11 height 6
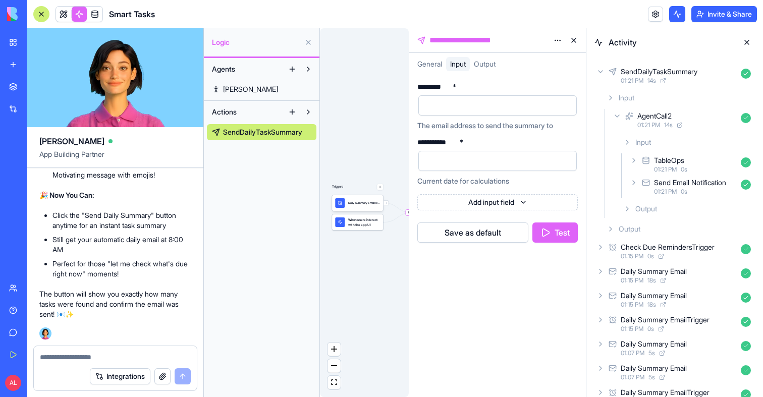
click at [408, 213] on span "Input" at bounding box center [411, 213] width 11 height 6
click at [390, 213] on span "Input" at bounding box center [389, 212] width 11 height 6
click at [347, 225] on span "When users interact with the app UI" at bounding box center [342, 222] width 32 height 10
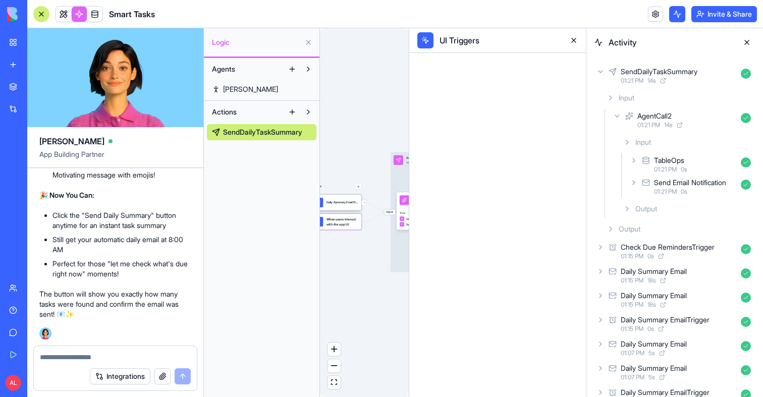
click at [345, 199] on div "Daily Summary EmailTrigger" at bounding box center [342, 203] width 32 height 10
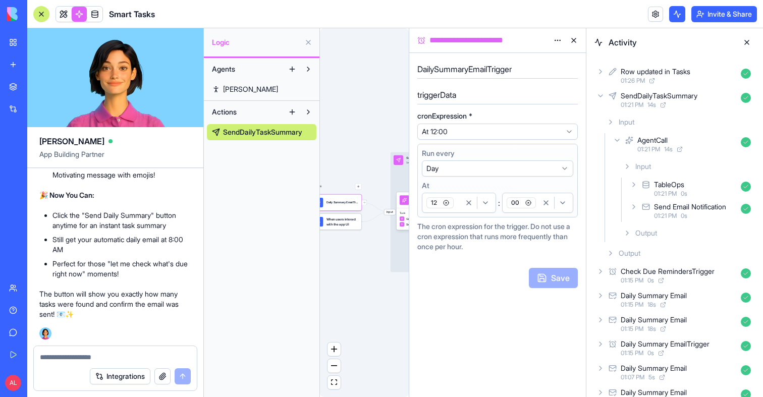
click at [648, 74] on div "Row updated in Tasks" at bounding box center [656, 72] width 70 height 10
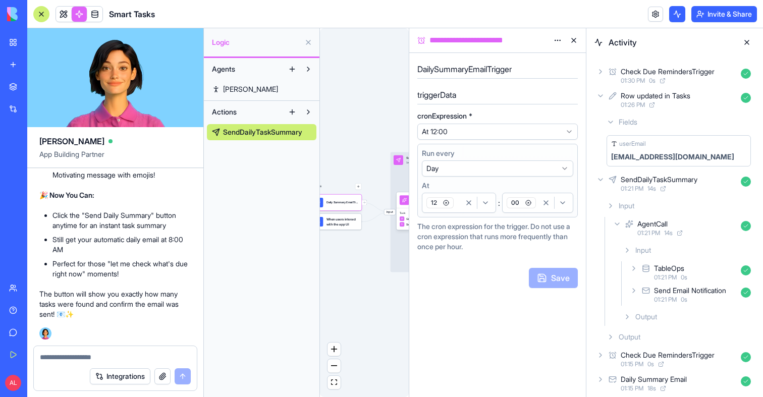
click at [573, 36] on button at bounding box center [574, 40] width 16 height 16
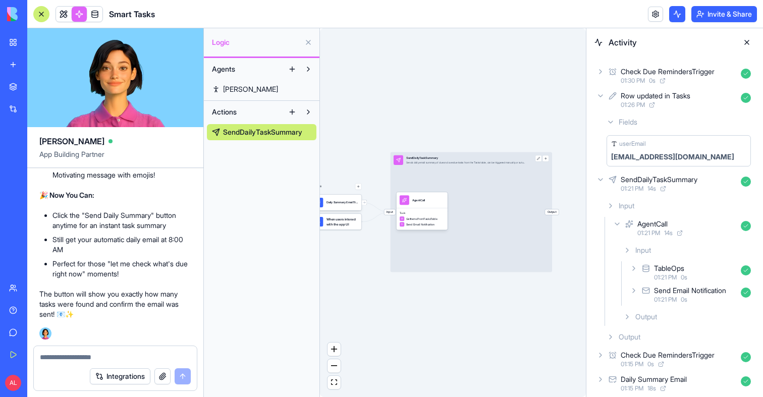
click at [744, 41] on button at bounding box center [747, 42] width 16 height 16
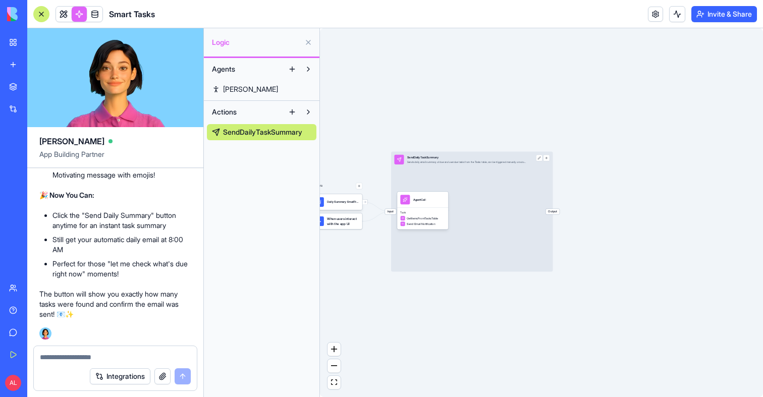
drag, startPoint x: 345, startPoint y: 282, endPoint x: 471, endPoint y: 269, distance: 126.8
click at [471, 269] on div "Triggers Daily Summary EmailTrigger When users interact with the app UI Input S…" at bounding box center [541, 212] width 443 height 369
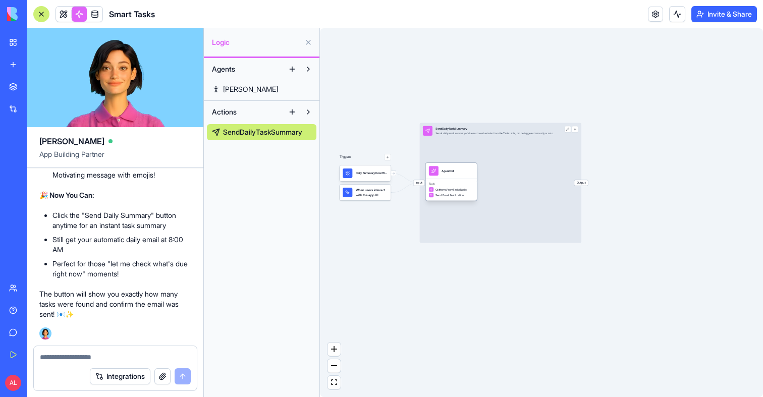
click at [467, 177] on div "AgentCall" at bounding box center [450, 171] width 51 height 16
click at [467, 177] on div "AgentCall" at bounding box center [457, 170] width 51 height 16
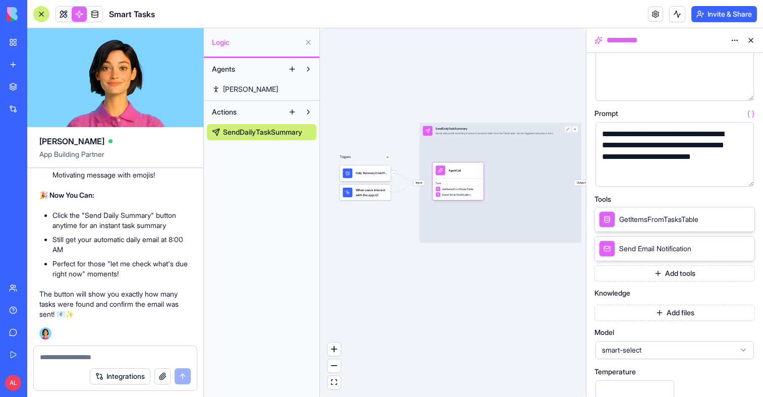
scroll to position [91, 0]
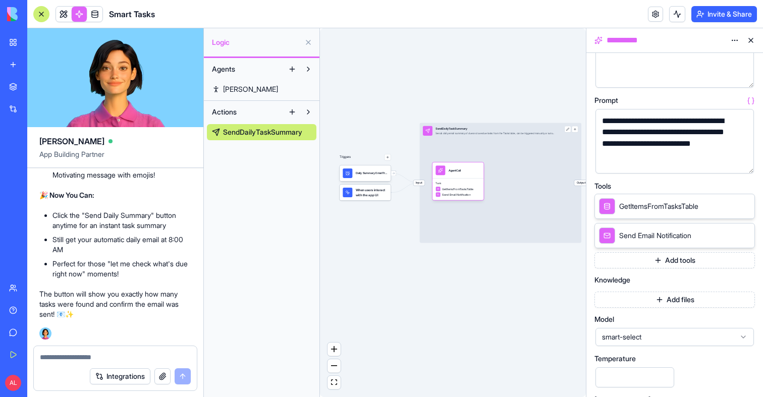
click at [373, 201] on div "Triggers Daily Summary EmailTrigger When users interact with the app UI Input S…" at bounding box center [453, 212] width 266 height 369
click at [373, 197] on div "When users interact with the app UI" at bounding box center [365, 193] width 51 height 16
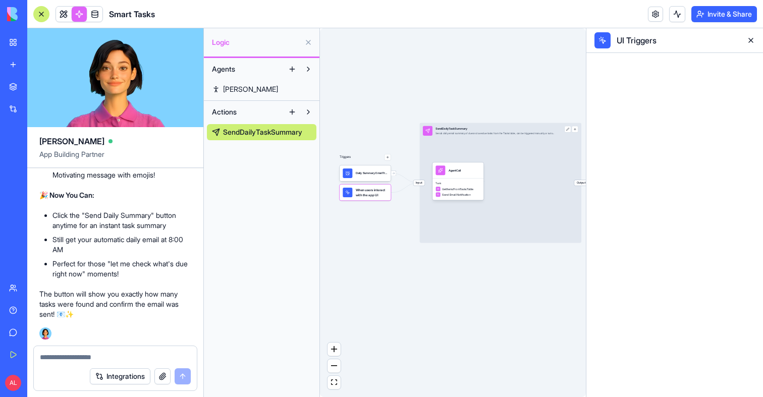
click at [359, 193] on span "When users interact with the app UI" at bounding box center [372, 193] width 32 height 10
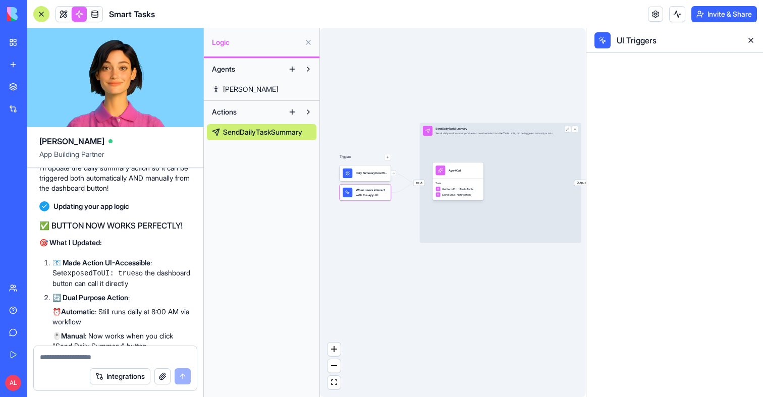
scroll to position [5994, 0]
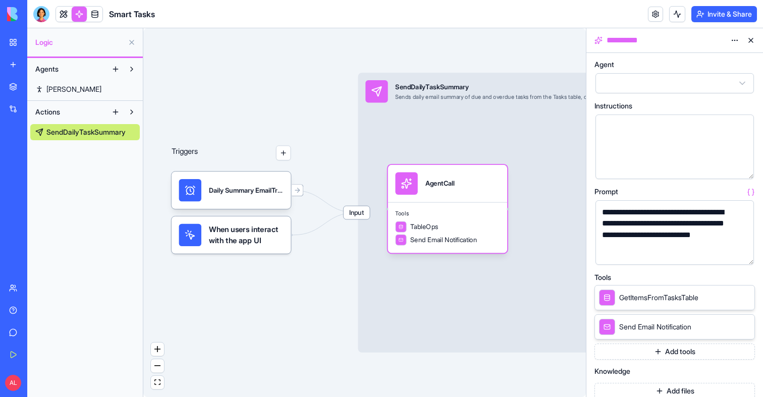
click at [252, 247] on div "When users interact with the app UI" at bounding box center [232, 234] width 120 height 37
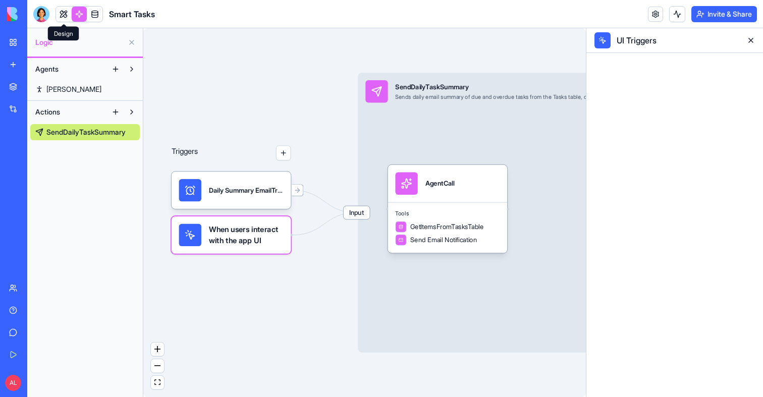
click at [60, 16] on link at bounding box center [63, 14] width 15 height 15
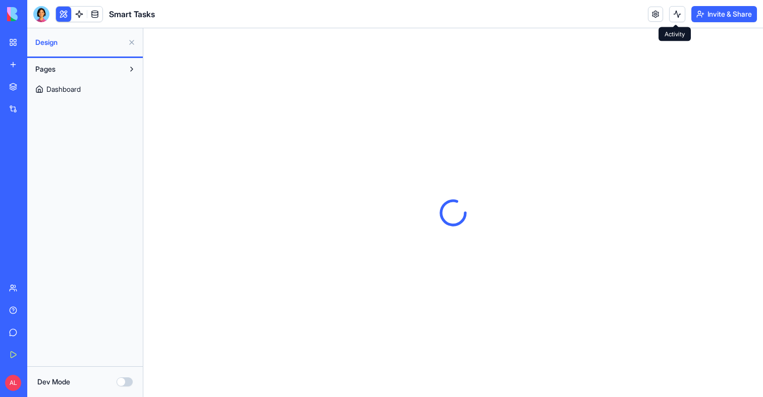
click at [676, 10] on button at bounding box center [677, 14] width 16 height 16
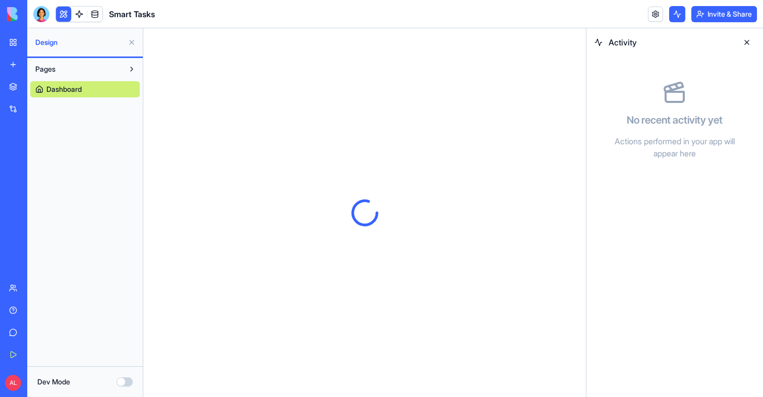
click at [70, 83] on link "Dashboard" at bounding box center [84, 89] width 109 height 16
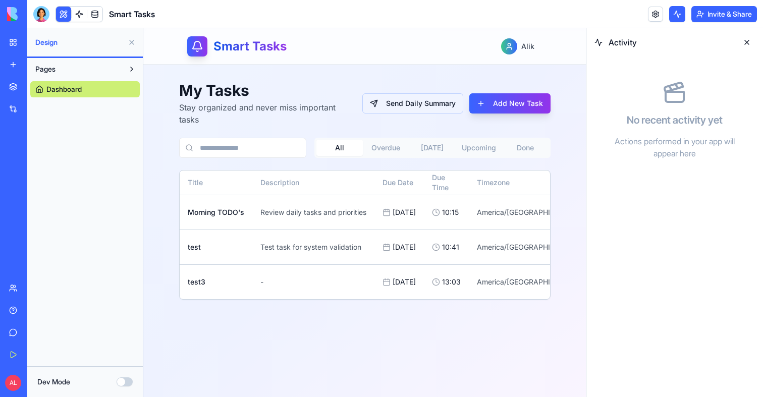
click at [417, 105] on button "Send Daily Summary" at bounding box center [412, 103] width 101 height 20
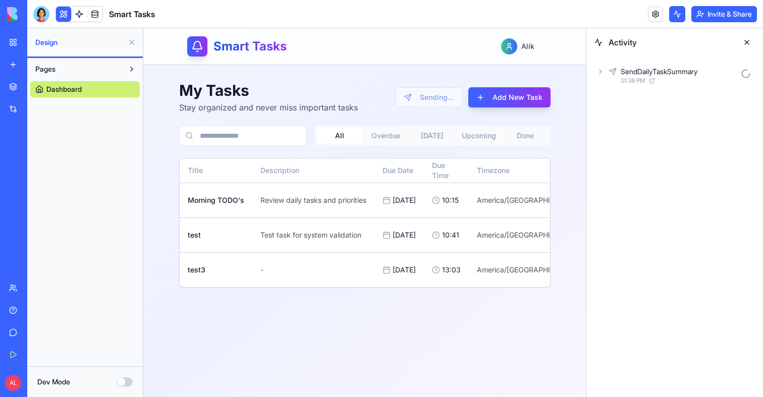
click at [624, 80] on span "01:38 PM" at bounding box center [633, 81] width 24 height 8
click at [640, 117] on div "AgentCall" at bounding box center [652, 116] width 30 height 10
click at [78, 14] on link at bounding box center [79, 14] width 15 height 15
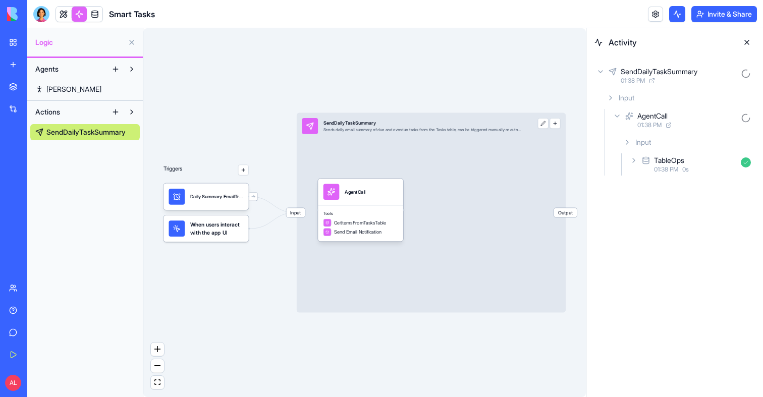
click at [741, 45] on button at bounding box center [747, 42] width 16 height 16
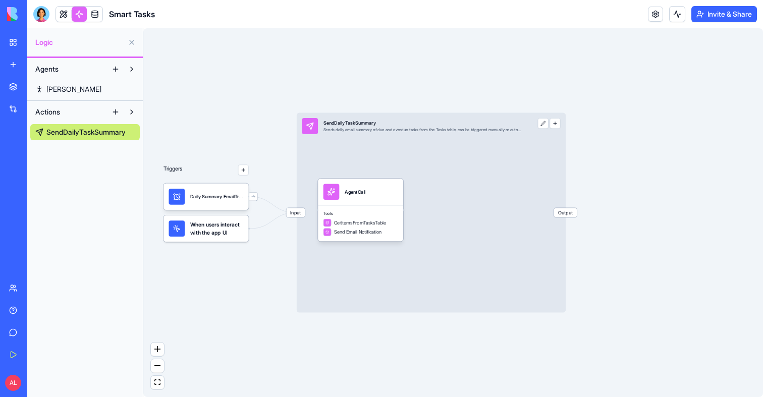
click at [203, 47] on div "Triggers Daily Summary EmailTrigger When users interact with the app UI Input S…" at bounding box center [453, 212] width 620 height 369
click at [201, 357] on div "Triggers Daily Summary EmailTrigger When users interact with the app UI Input S…" at bounding box center [453, 212] width 620 height 369
